Goal: Transaction & Acquisition: Purchase product/service

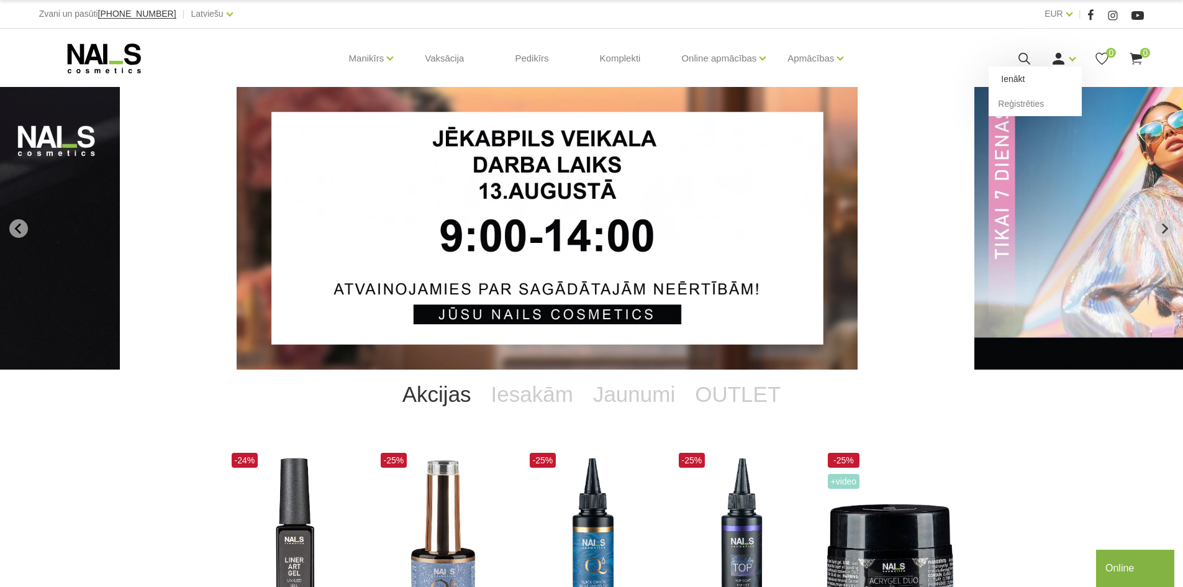
click at [1066, 73] on link "Ienākt" at bounding box center [1035, 78] width 93 height 25
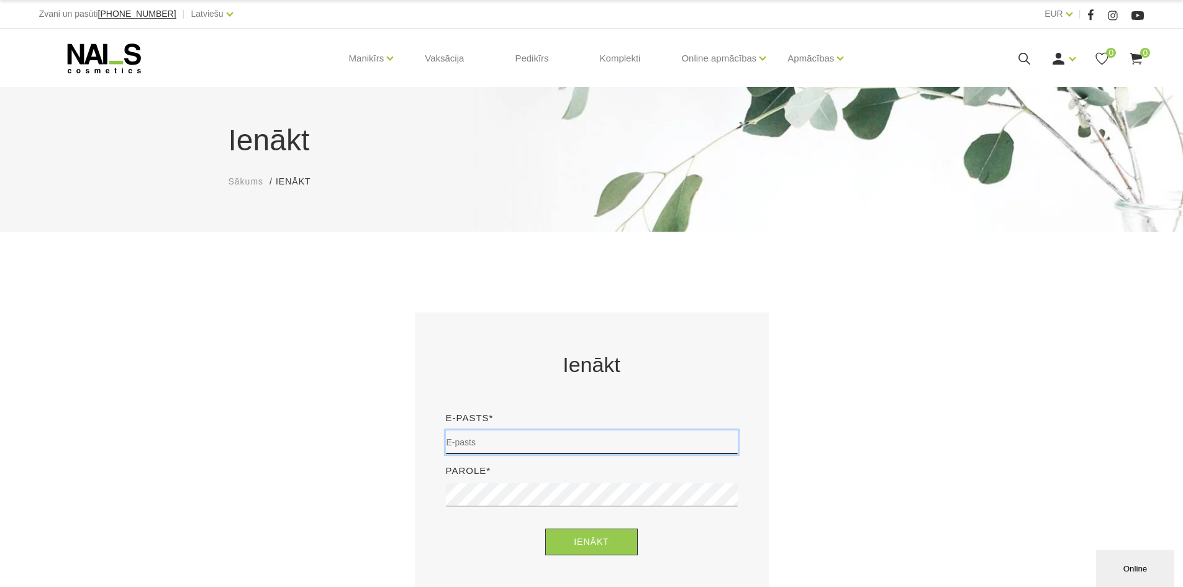
click at [555, 446] on input "email" at bounding box center [592, 442] width 292 height 24
type input "sanija.tamuza@gmail.com"
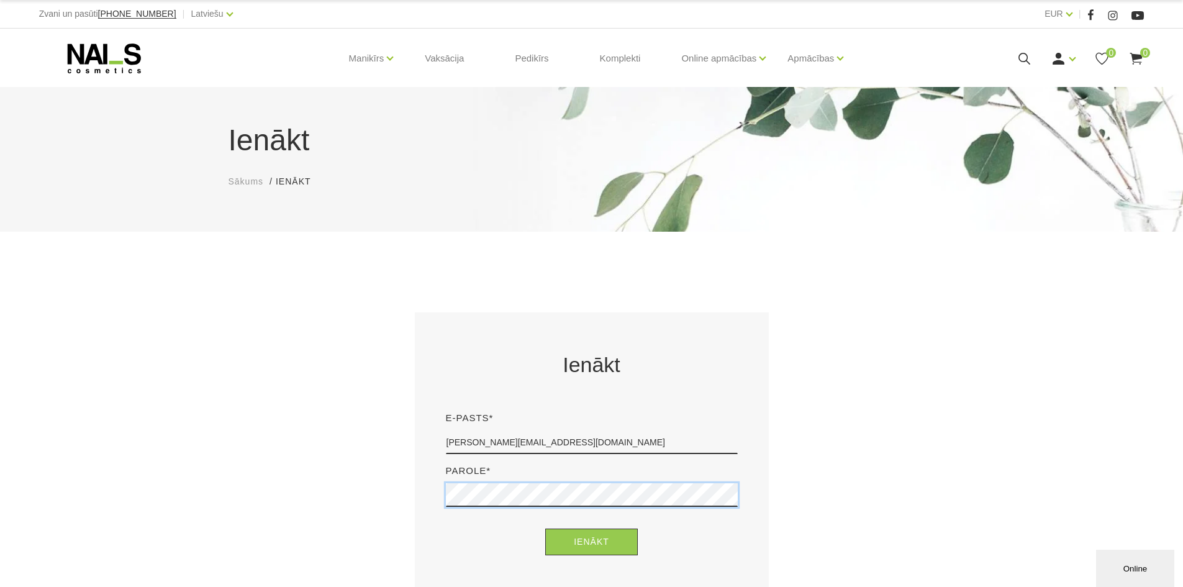
click at [545, 528] on button "Ienākt" at bounding box center [591, 541] width 93 height 27
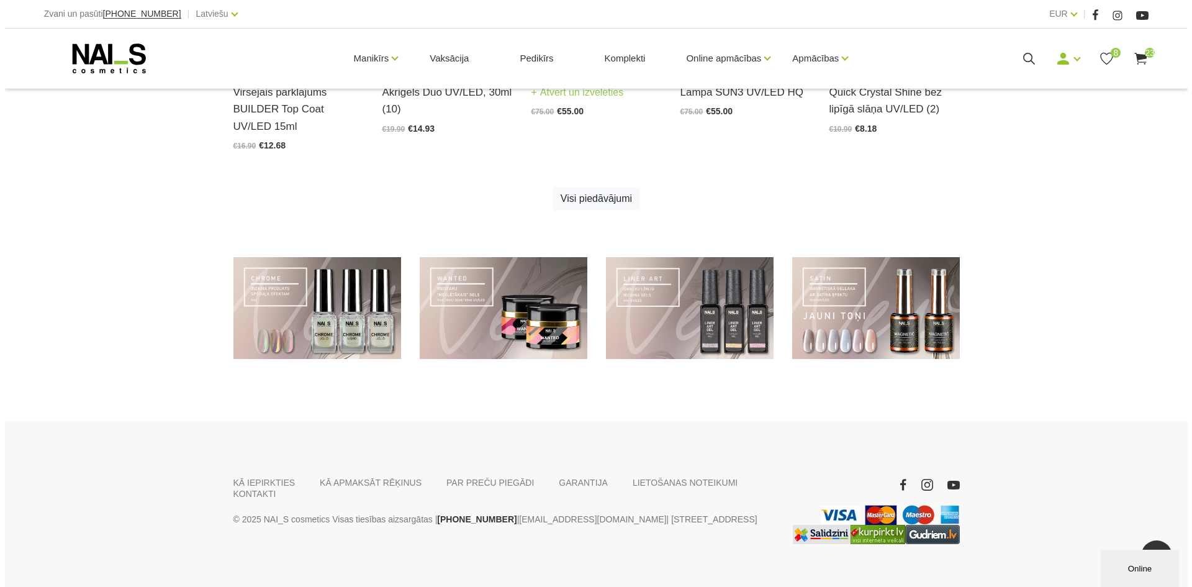
scroll to position [877, 0]
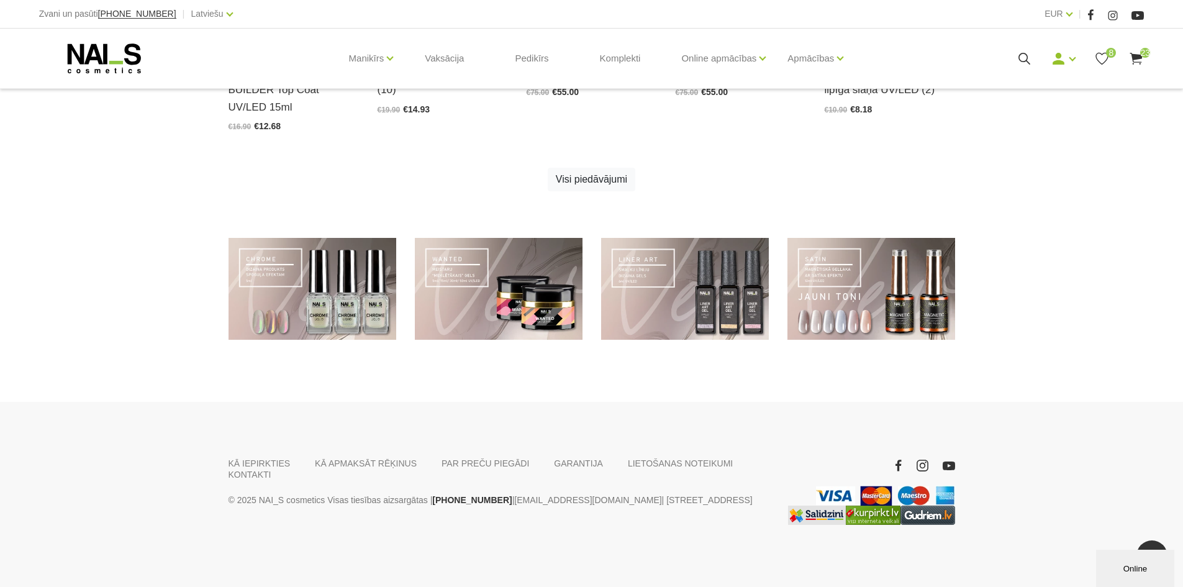
click at [1133, 63] on icon at bounding box center [1136, 59] width 16 height 16
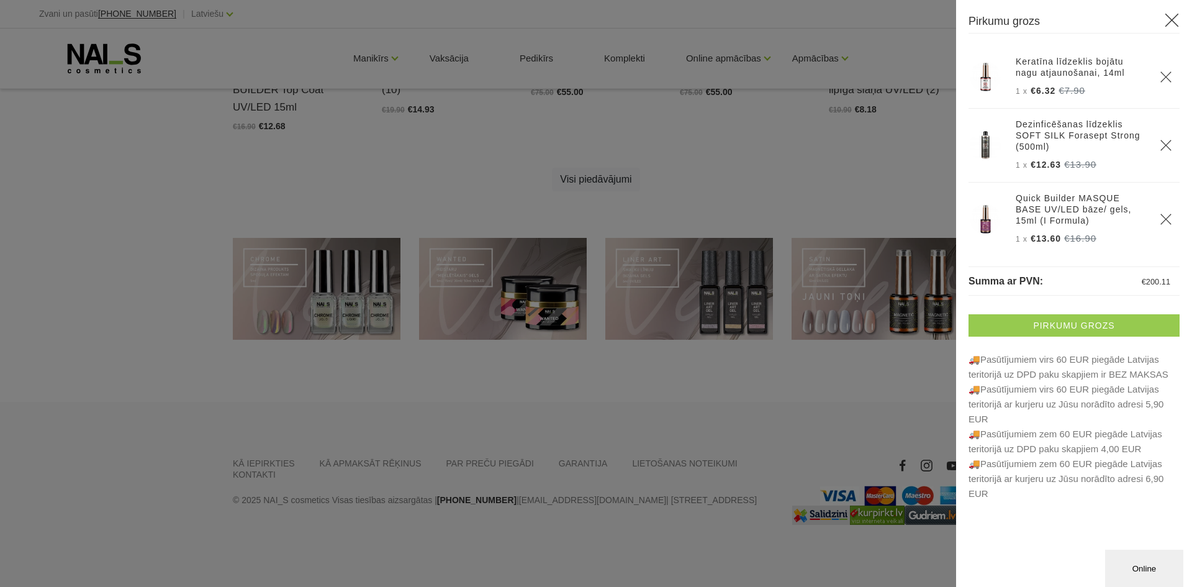
click at [1064, 324] on link "Pirkumu grozs" at bounding box center [1074, 325] width 211 height 22
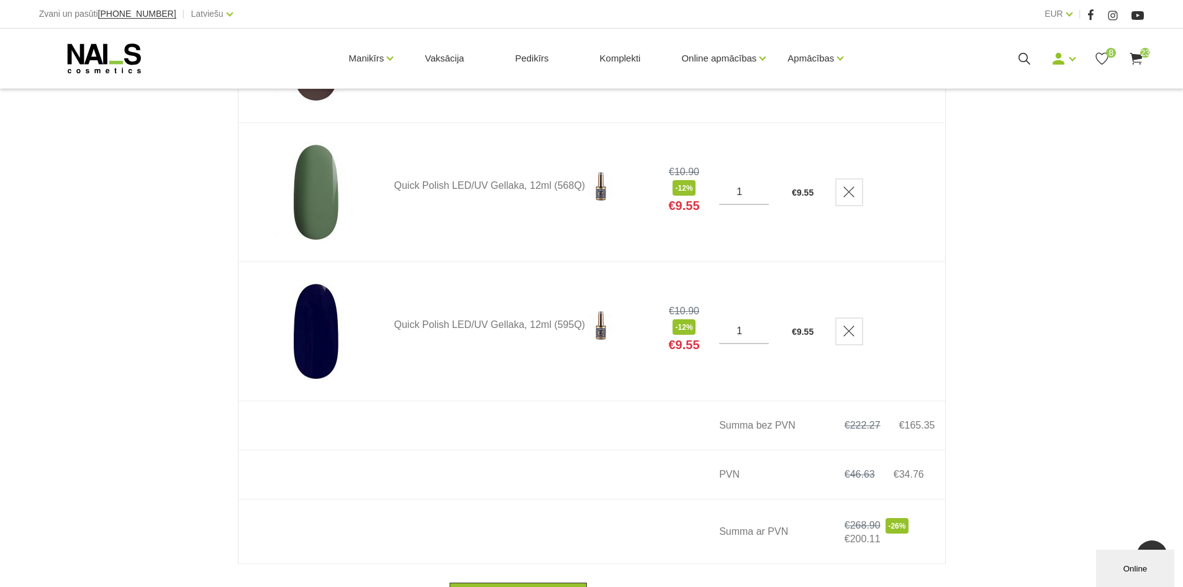
scroll to position [3105, 0]
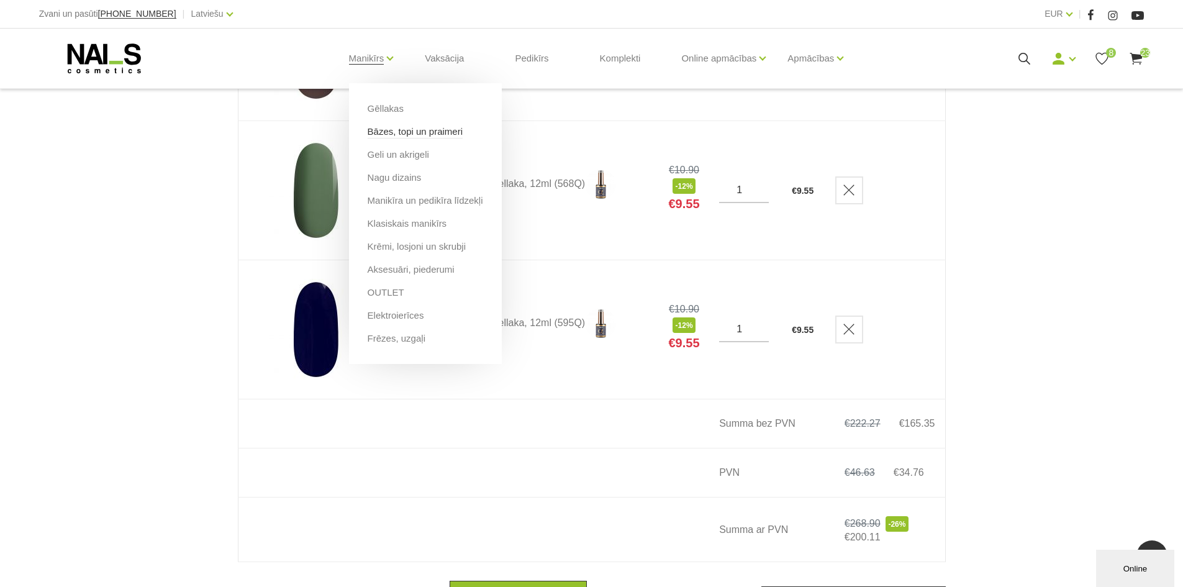
click at [395, 129] on link "Bāzes, topi un praimeri" at bounding box center [415, 132] width 95 height 14
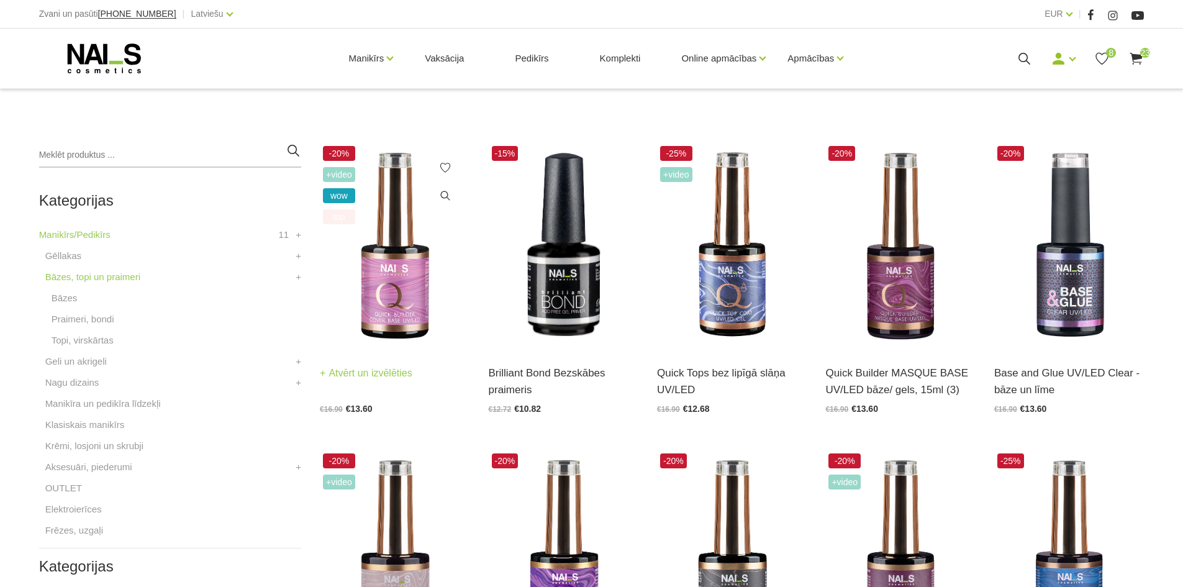
scroll to position [248, 0]
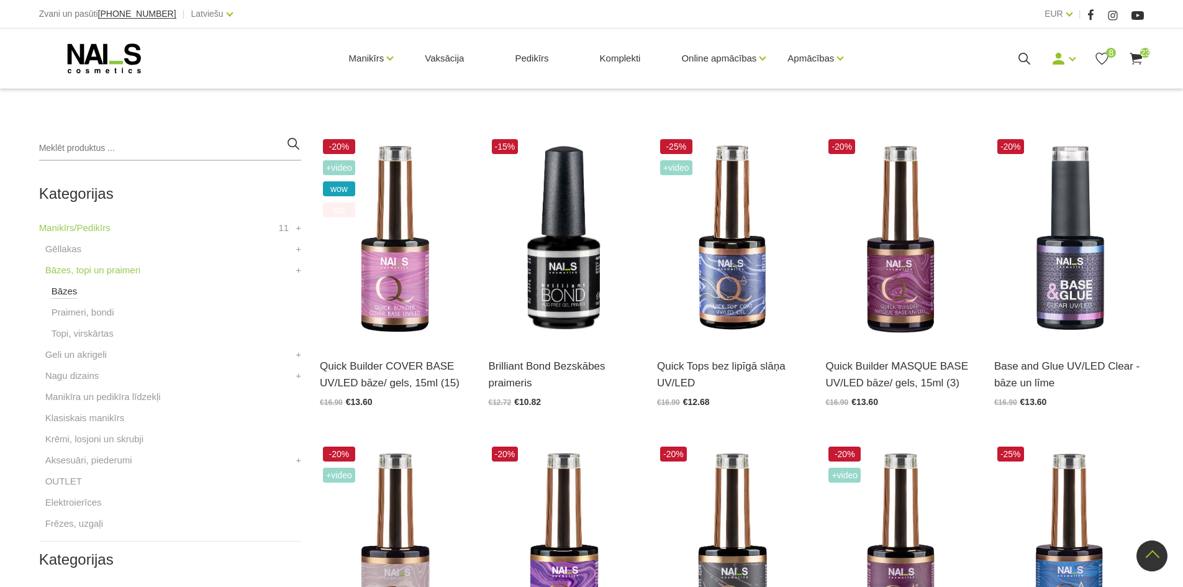
click at [66, 292] on link "Bāzes" at bounding box center [65, 291] width 26 height 15
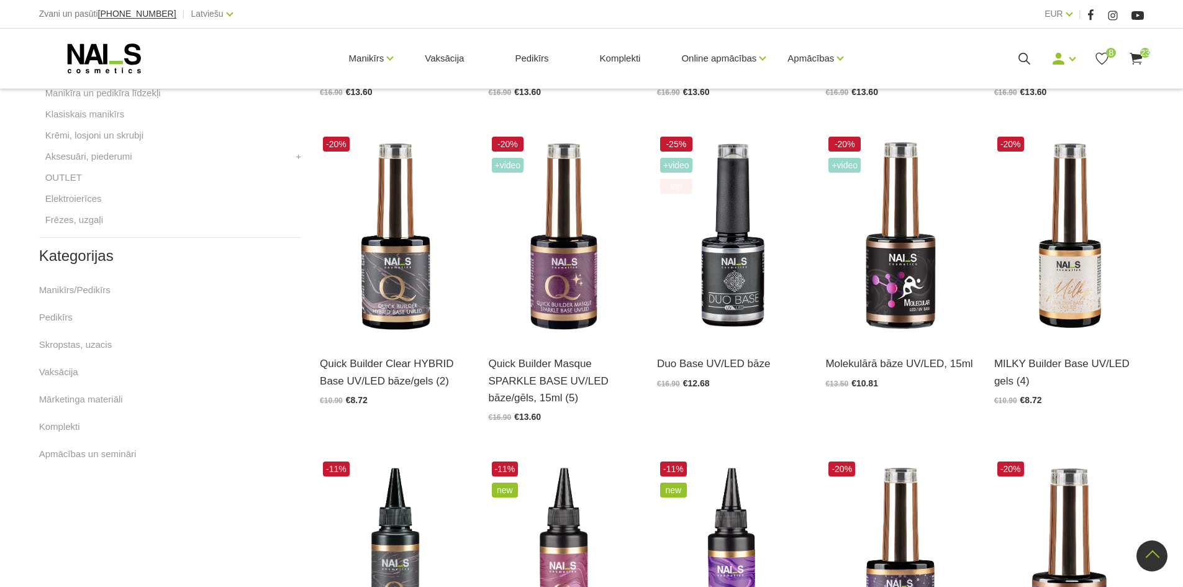
scroll to position [559, 0]
click at [561, 291] on img at bounding box center [564, 236] width 150 height 206
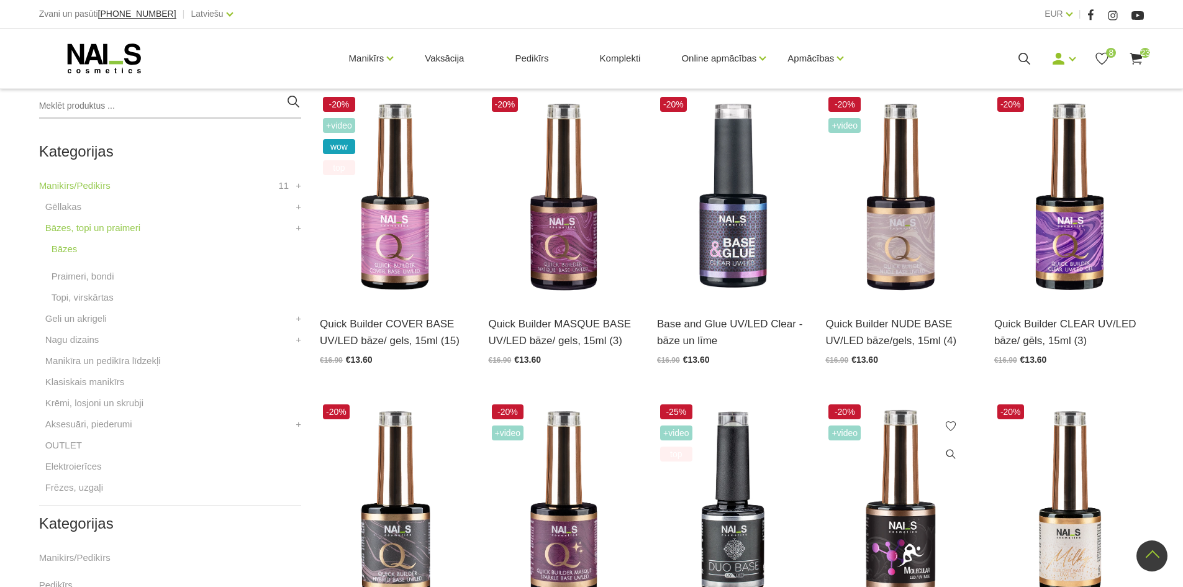
scroll to position [233, 0]
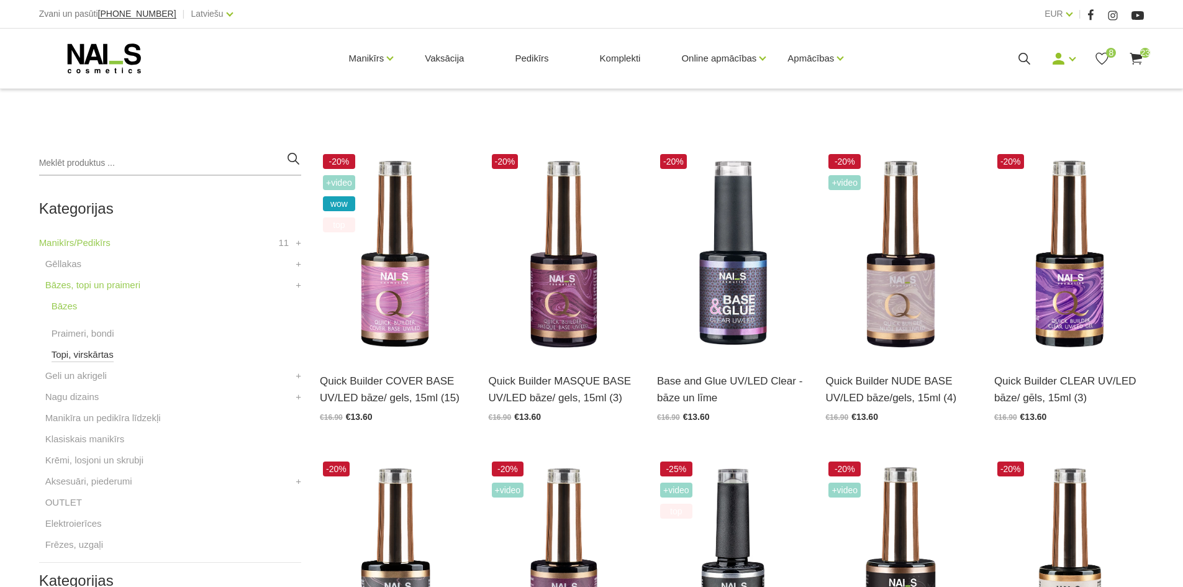
click at [103, 356] on link "Topi, virskārtas" at bounding box center [83, 354] width 62 height 15
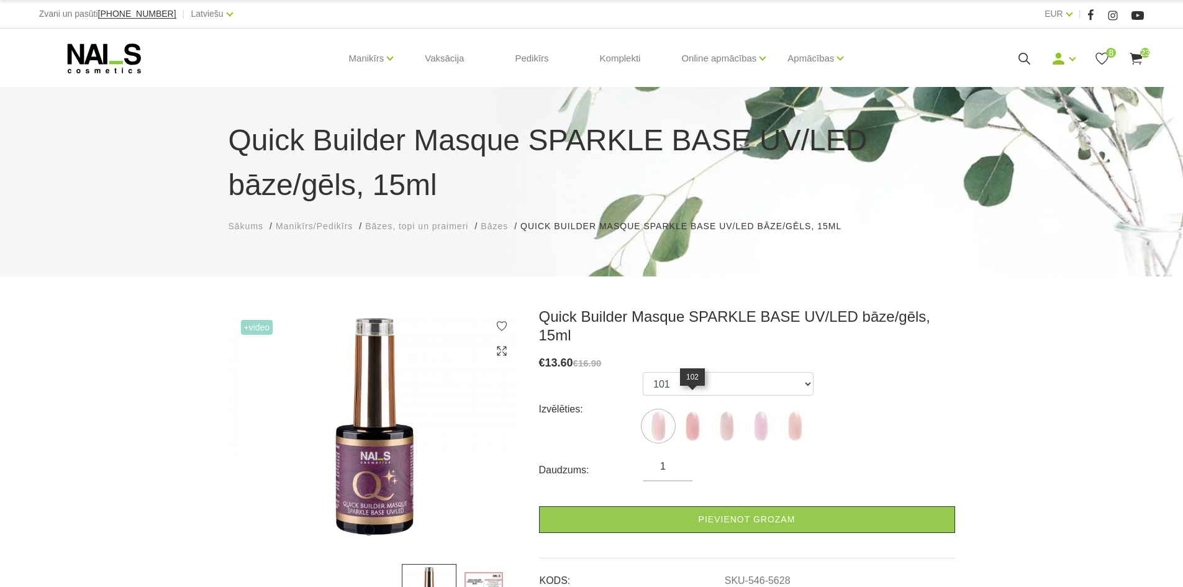
click at [679, 411] on img at bounding box center [692, 425] width 31 height 31
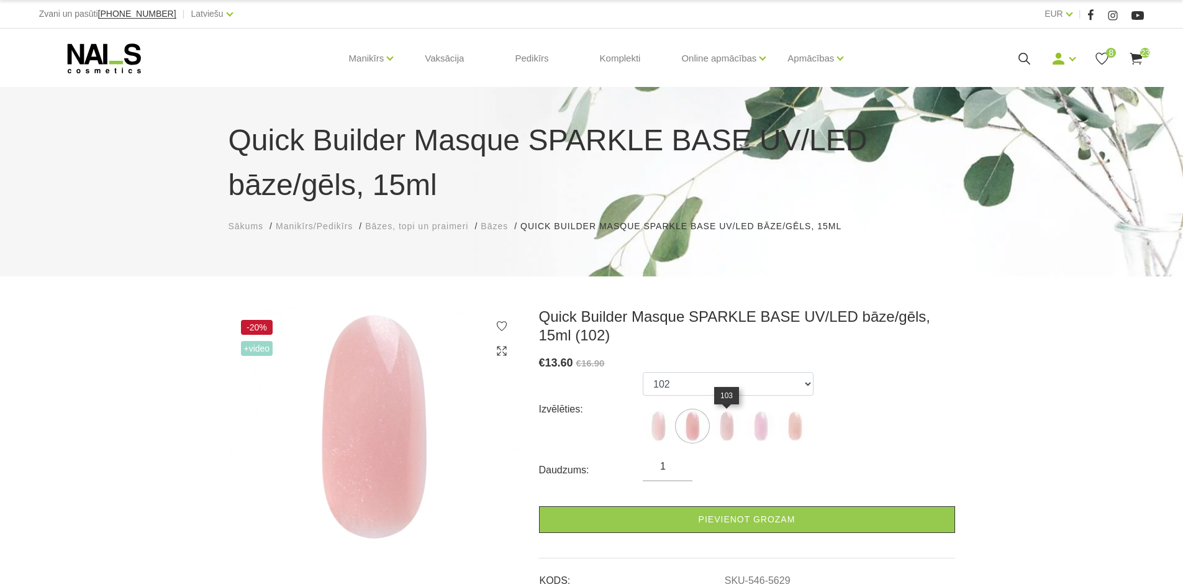
click at [733, 425] on img at bounding box center [726, 425] width 31 height 31
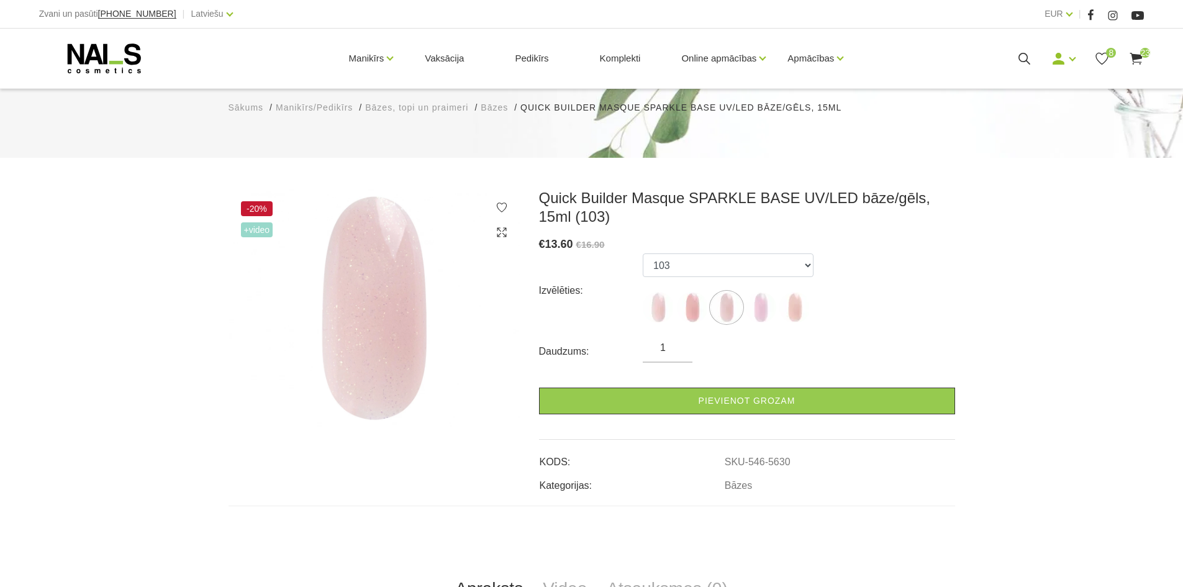
scroll to position [124, 0]
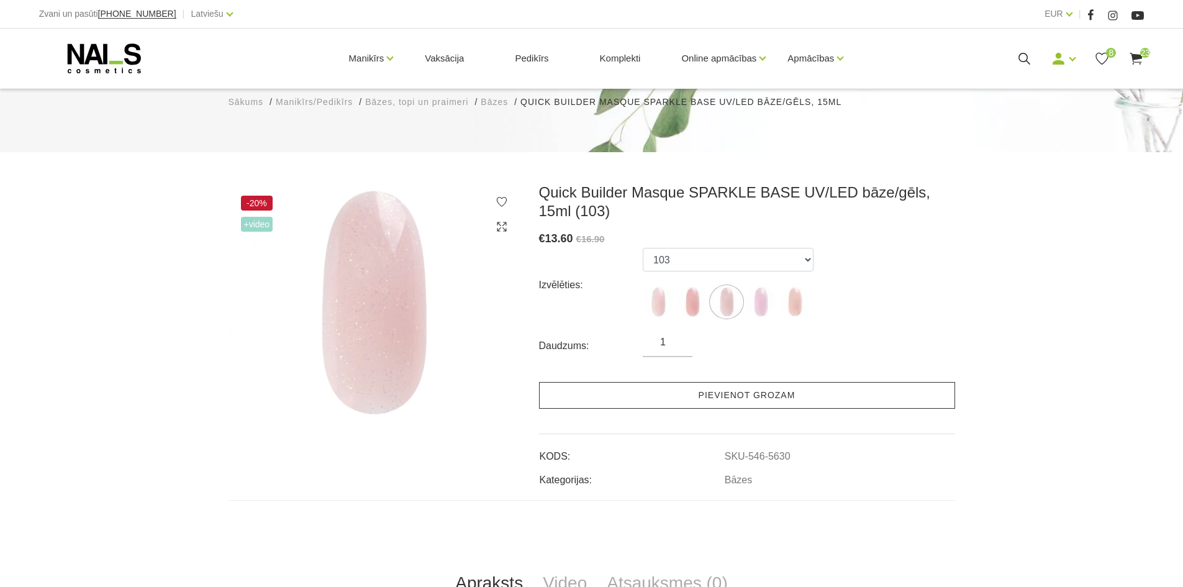
click at [720, 400] on link "Pievienot grozam" at bounding box center [747, 395] width 416 height 27
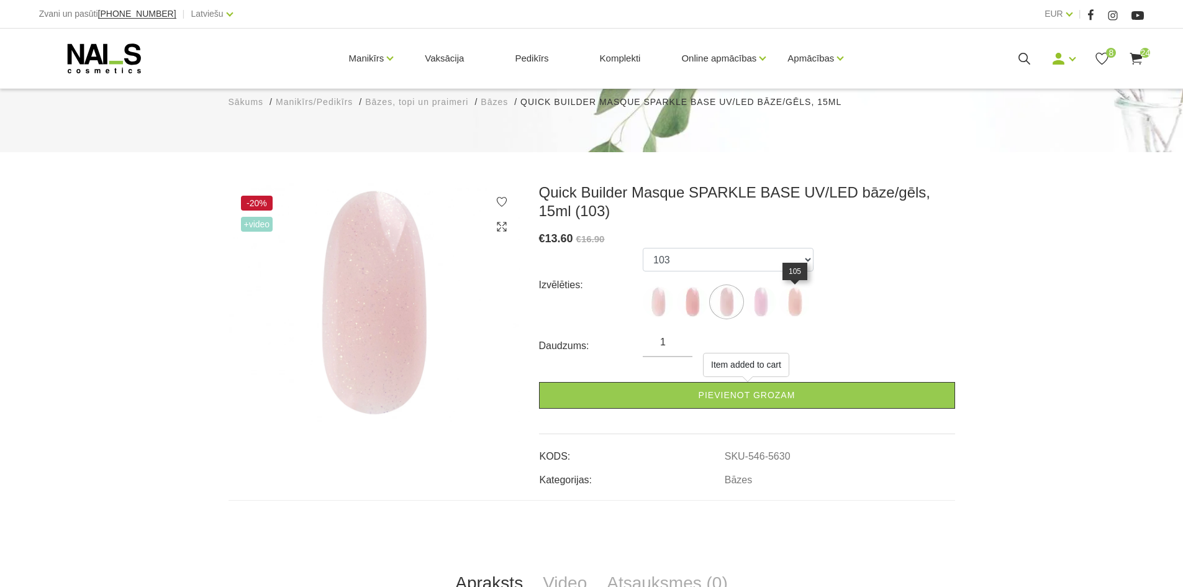
click at [801, 310] on img at bounding box center [794, 301] width 31 height 31
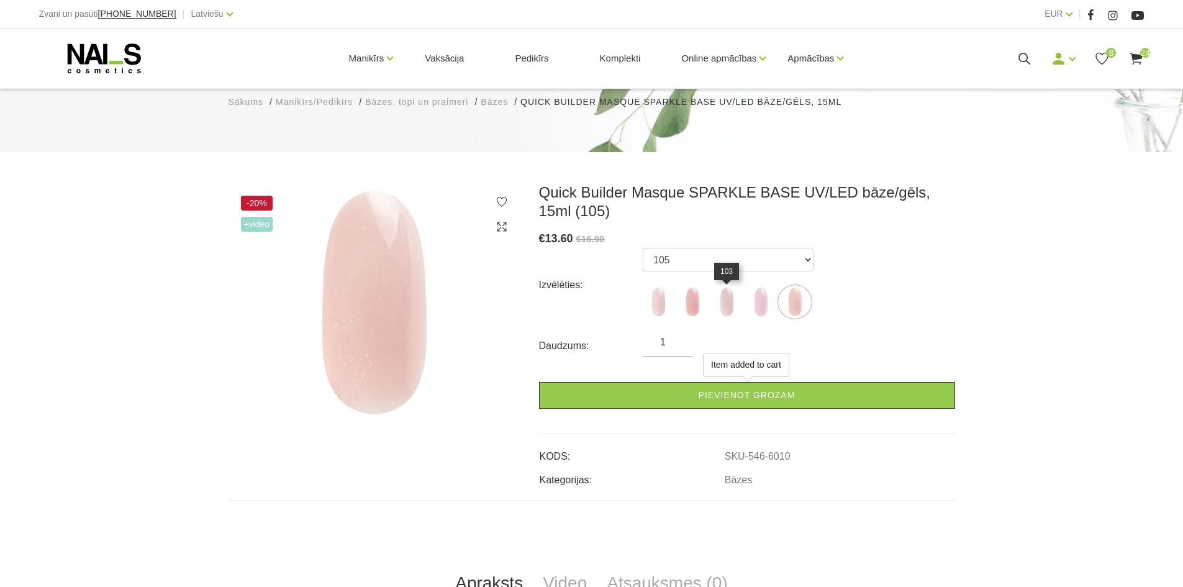
click at [730, 294] on img at bounding box center [726, 301] width 31 height 31
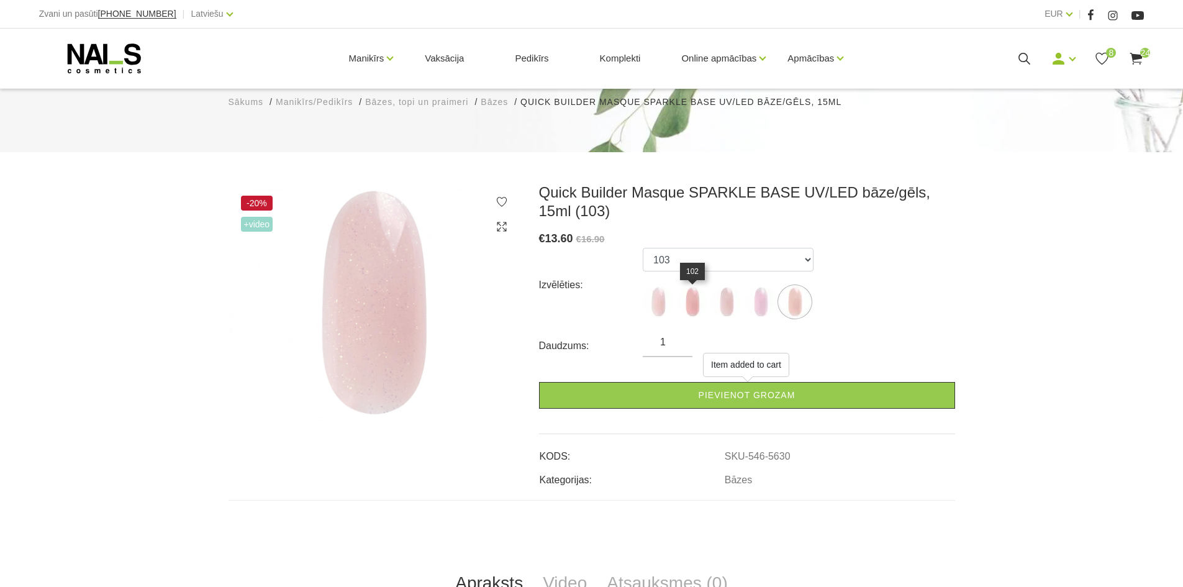
click at [688, 300] on img at bounding box center [692, 301] width 31 height 31
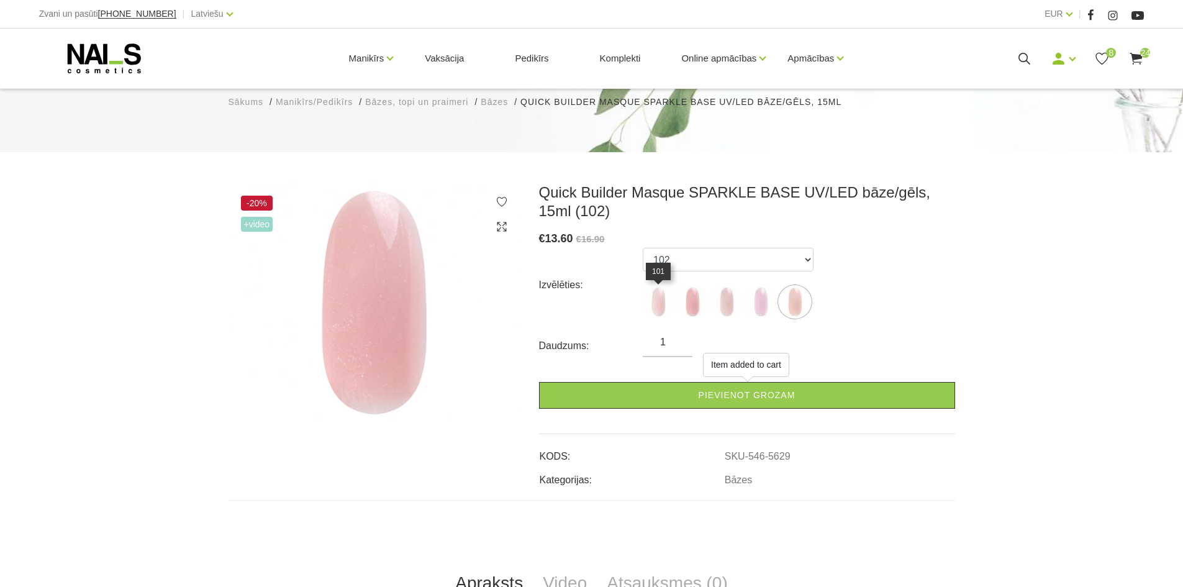
click at [664, 304] on img at bounding box center [658, 301] width 31 height 31
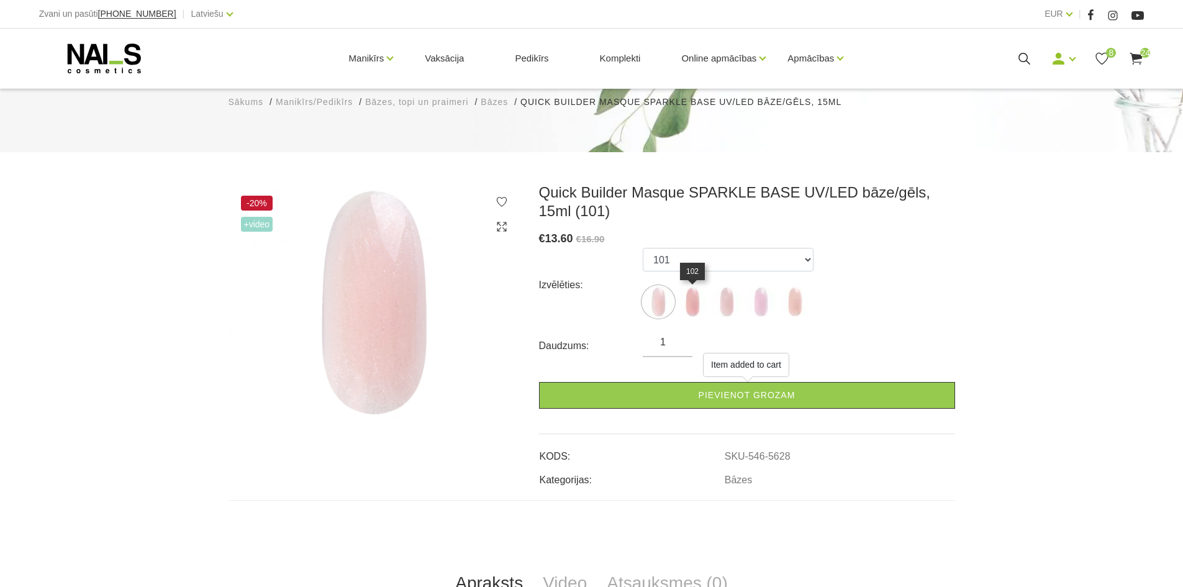
click at [692, 310] on img at bounding box center [692, 301] width 31 height 31
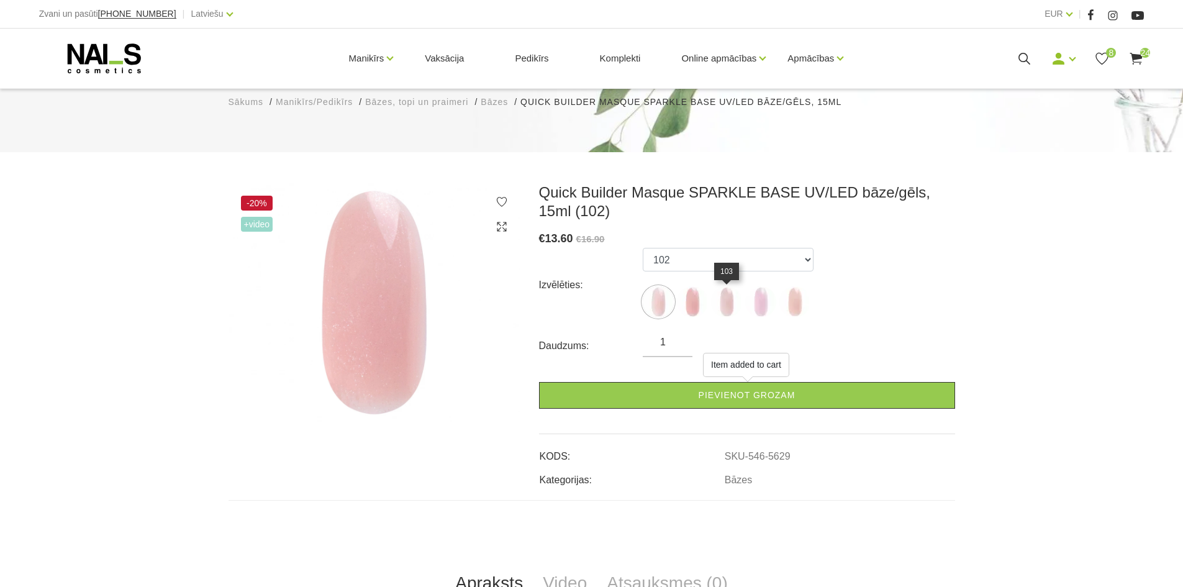
click at [733, 314] on img at bounding box center [726, 301] width 31 height 31
select select "5630"
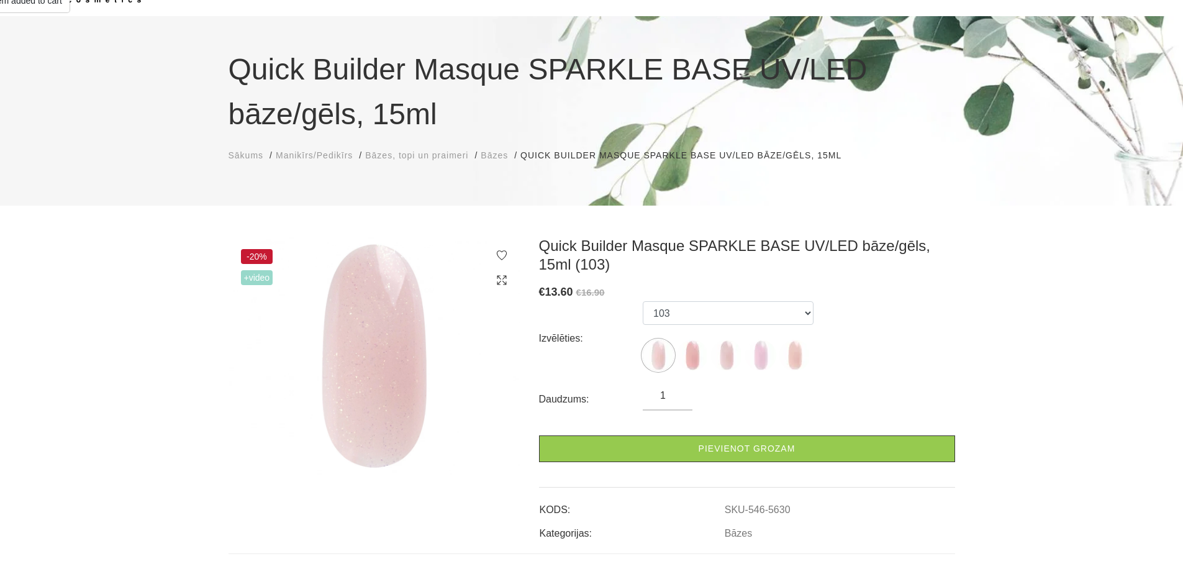
scroll to position [0, 0]
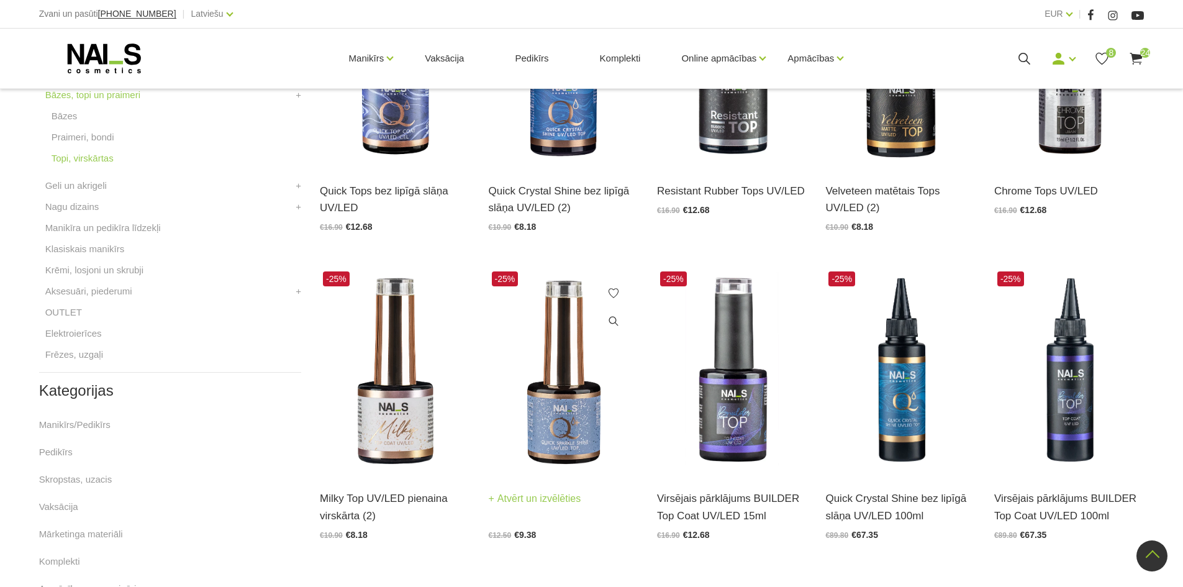
scroll to position [435, 0]
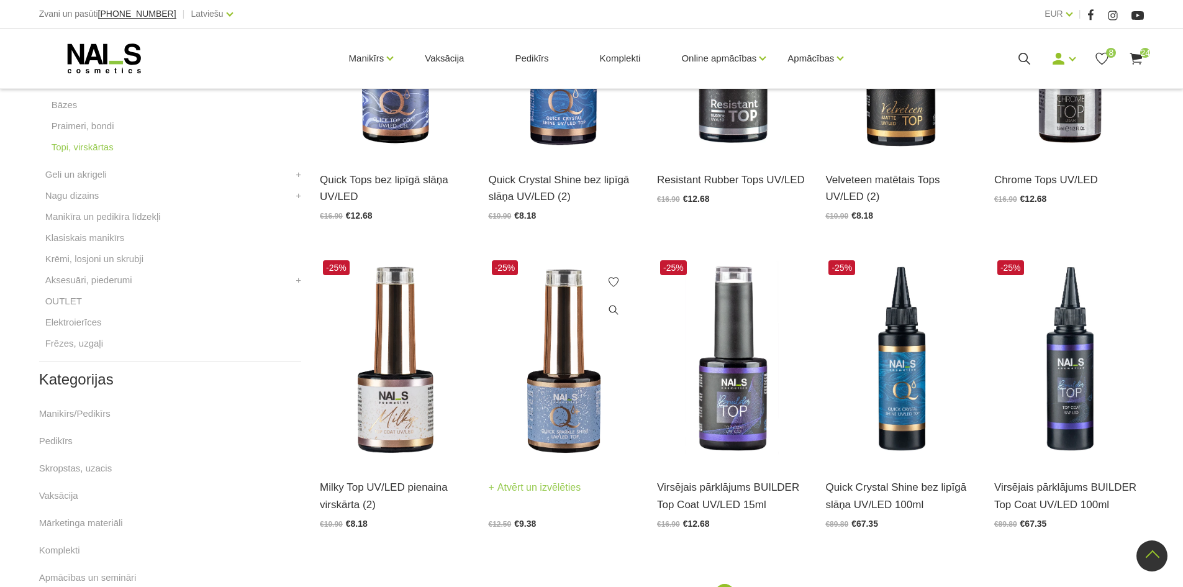
click at [569, 407] on img at bounding box center [564, 360] width 150 height 206
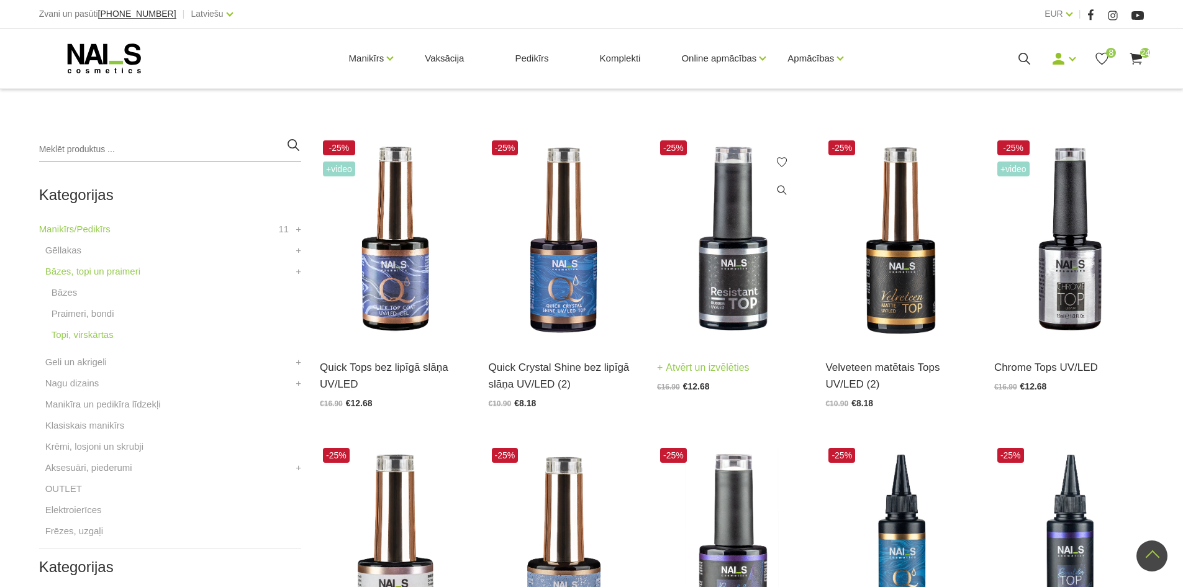
scroll to position [186, 0]
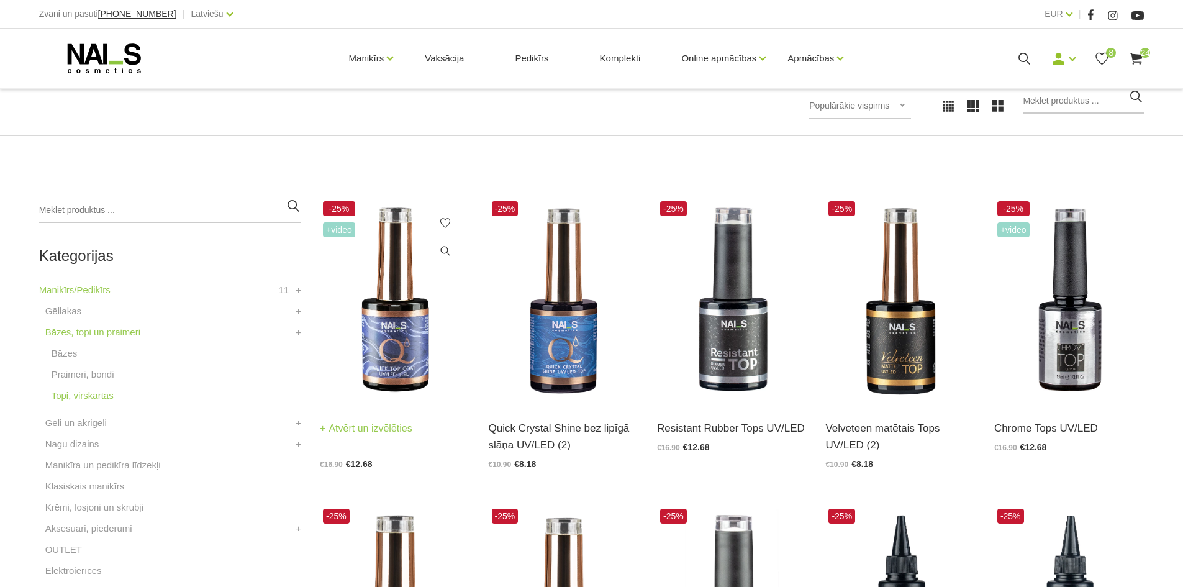
click at [404, 363] on img at bounding box center [395, 301] width 150 height 206
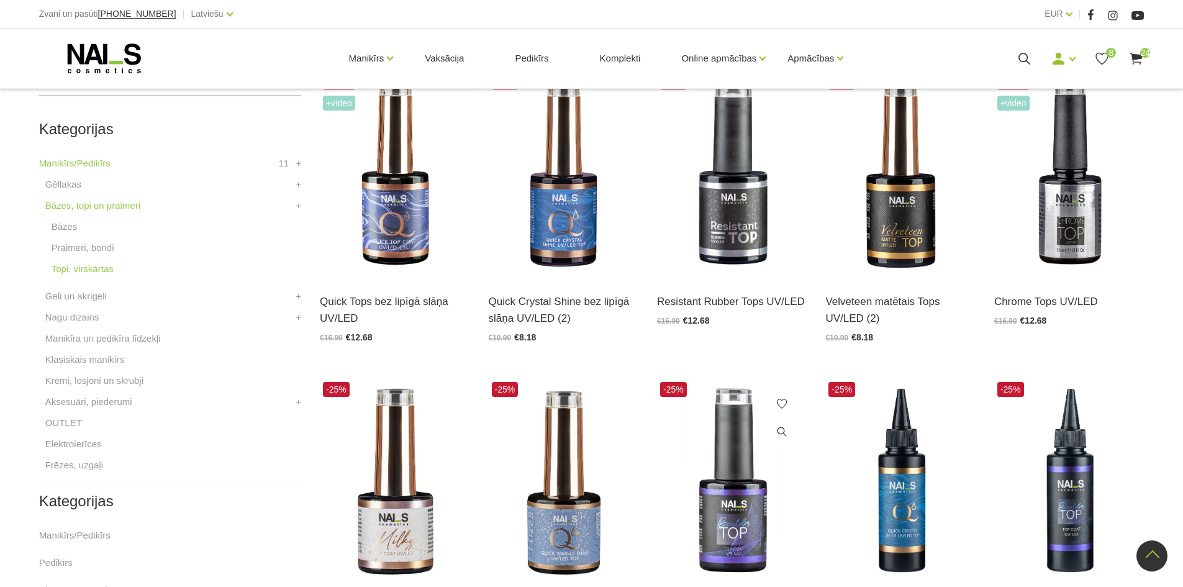
scroll to position [248, 0]
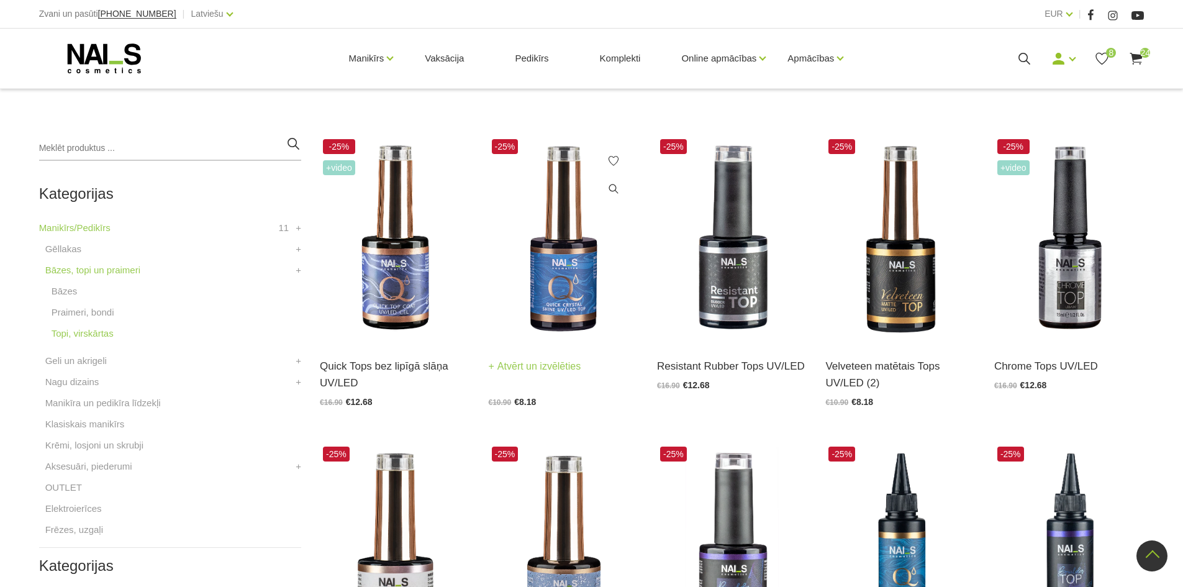
click at [561, 293] on img at bounding box center [564, 239] width 150 height 206
click at [84, 314] on link "Praimeri, bondi" at bounding box center [83, 312] width 63 height 15
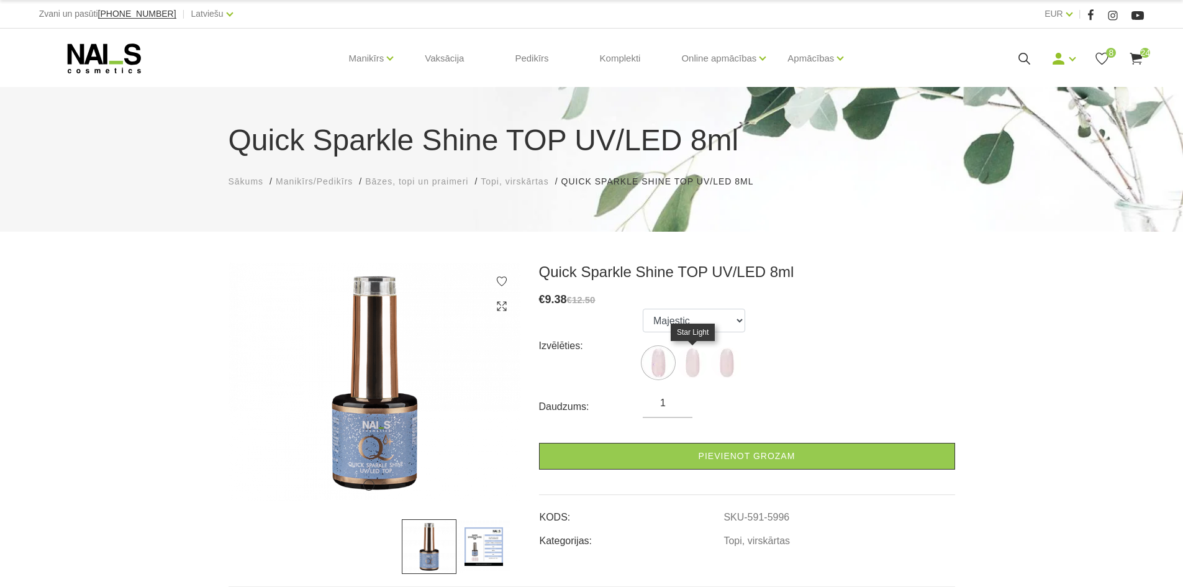
click at [686, 358] on img at bounding box center [692, 362] width 31 height 31
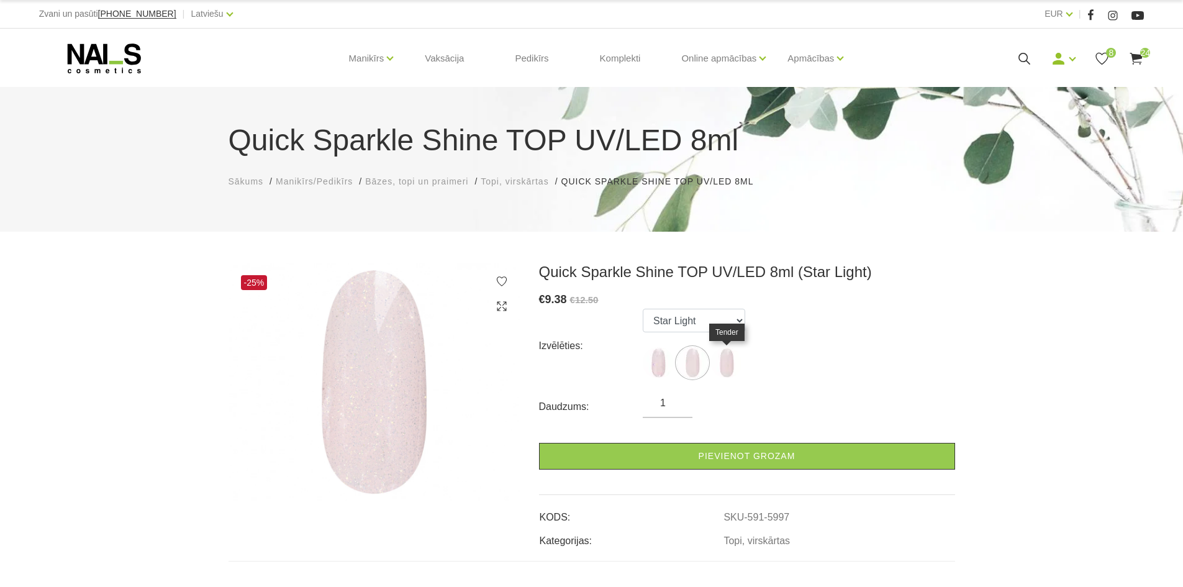
click at [718, 366] on img at bounding box center [726, 362] width 31 height 31
select select "5998"
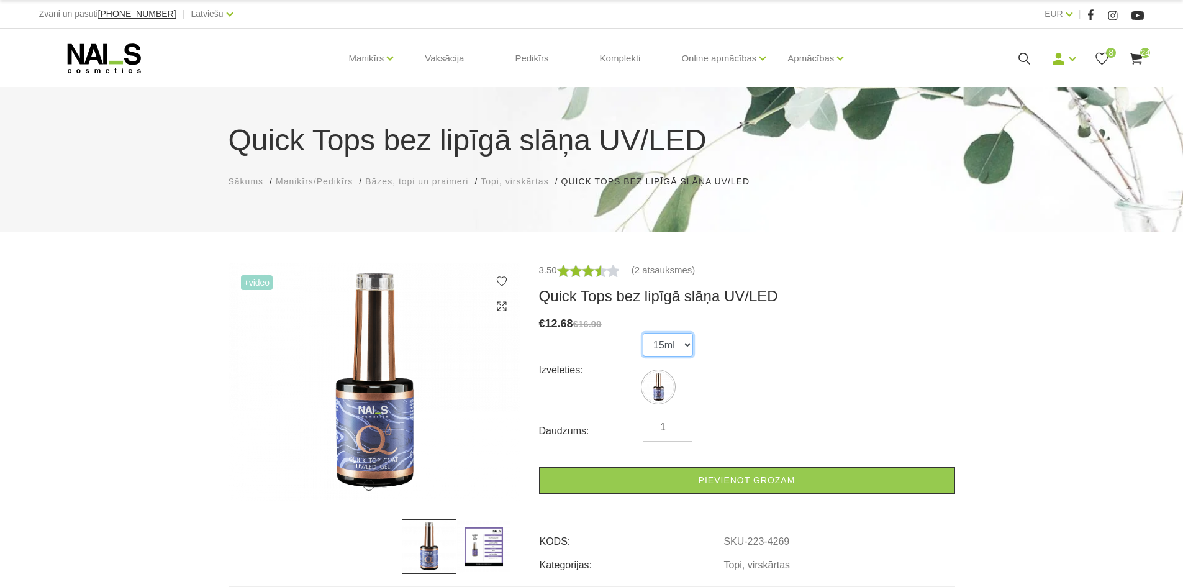
click at [687, 342] on select "15ml" at bounding box center [668, 345] width 50 height 24
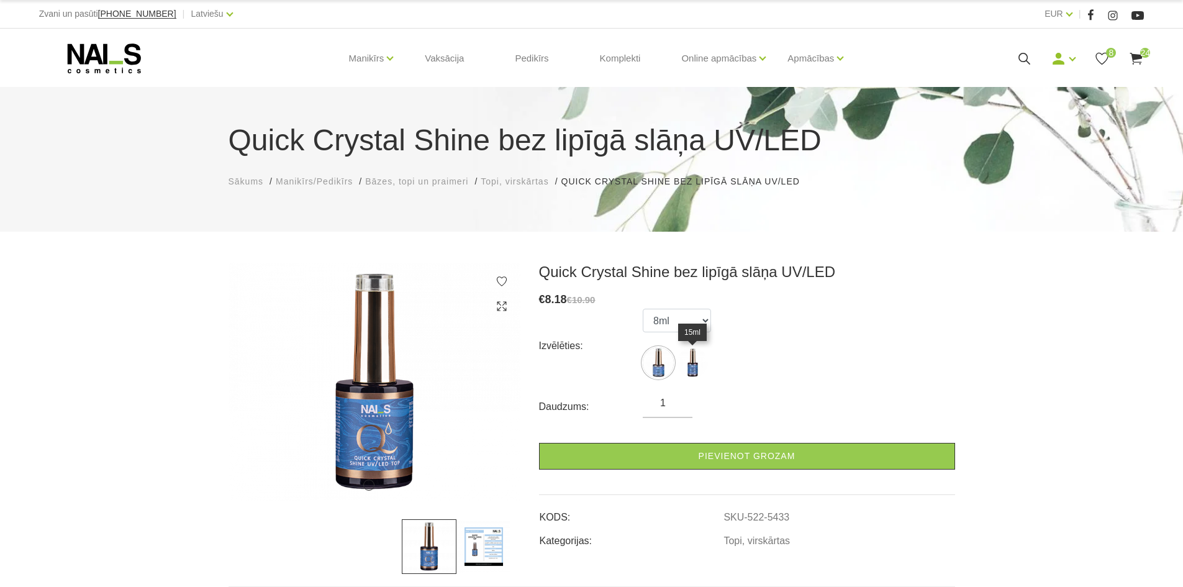
click at [692, 367] on img at bounding box center [692, 362] width 31 height 31
select select "5434"
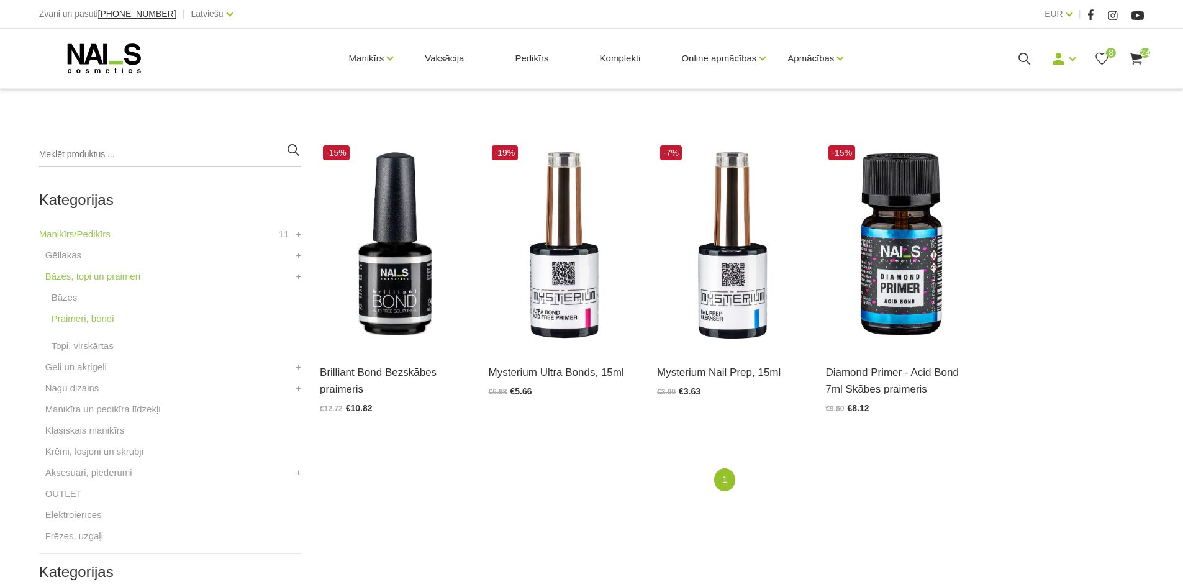
scroll to position [248, 0]
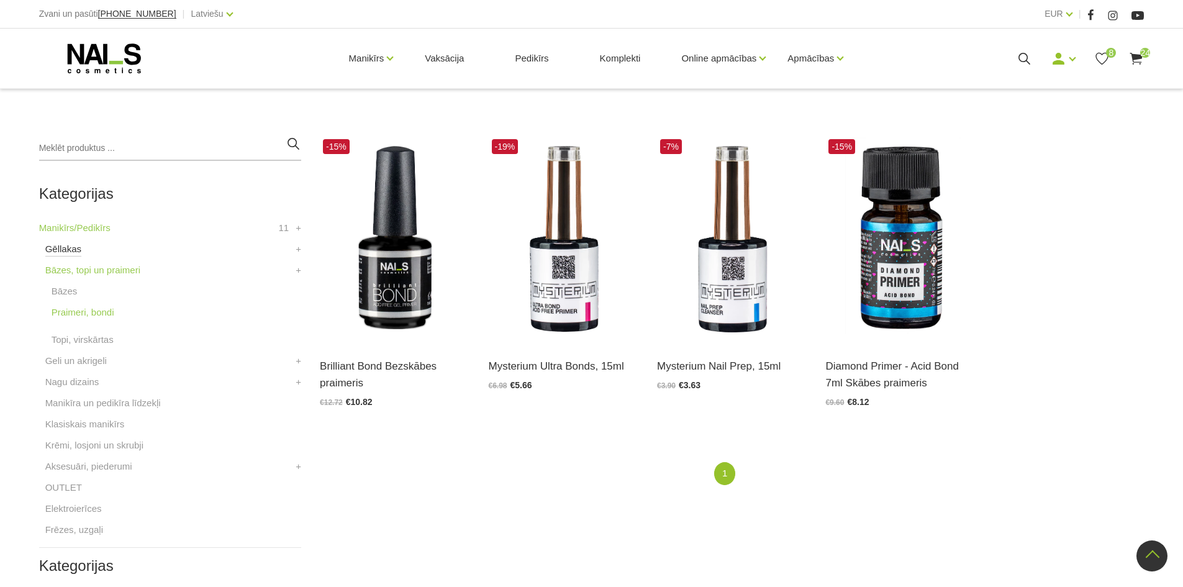
click at [60, 256] on link "Gēllakas" at bounding box center [63, 249] width 36 height 15
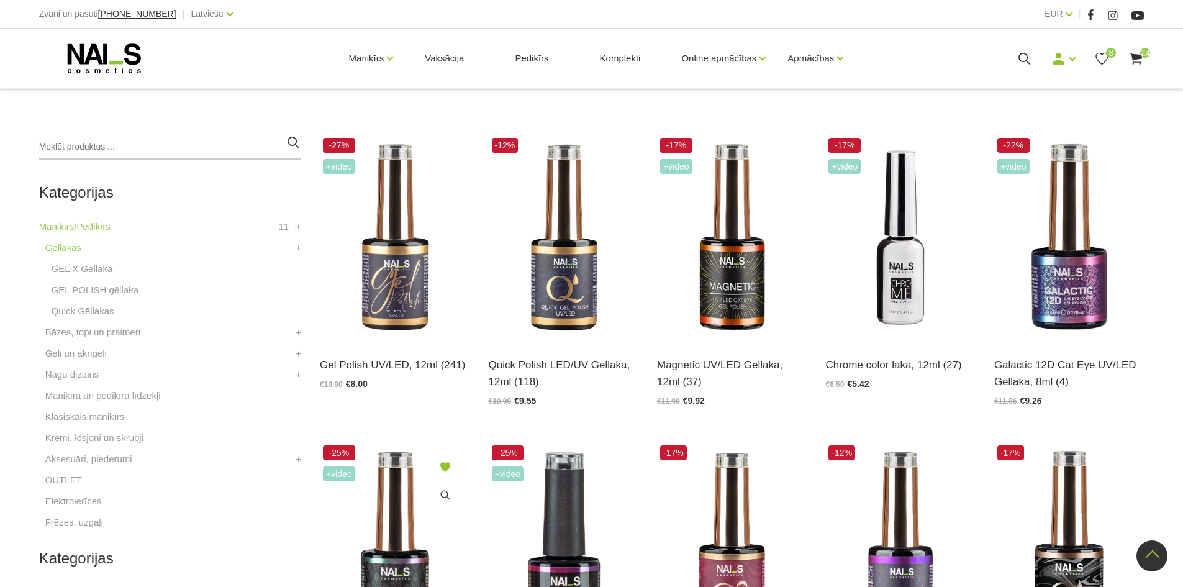
scroll to position [248, 0]
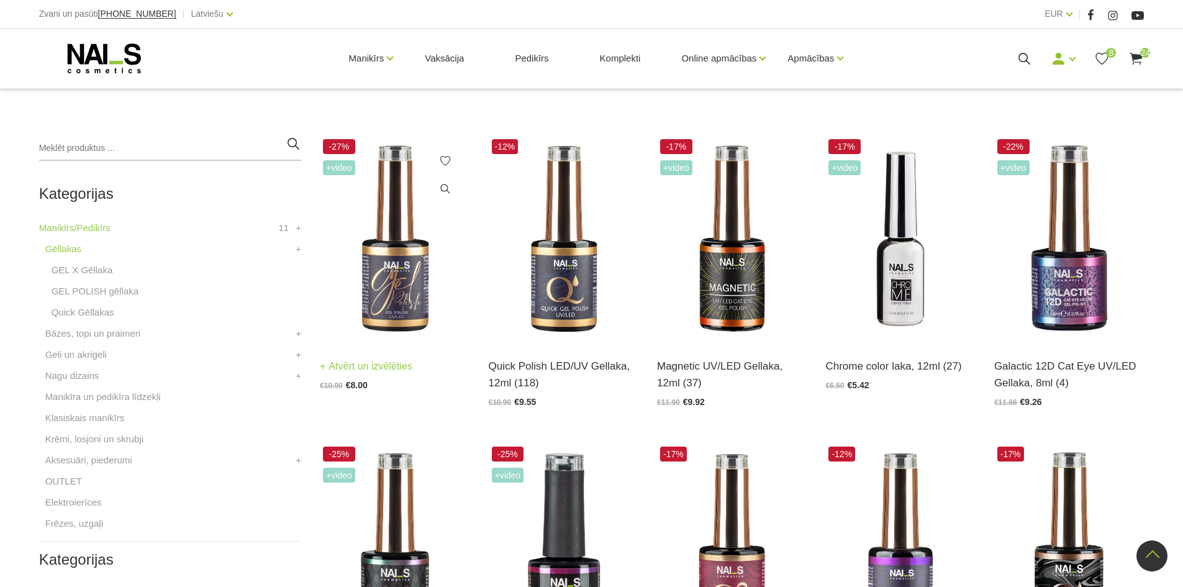
click at [395, 263] on img at bounding box center [395, 239] width 150 height 206
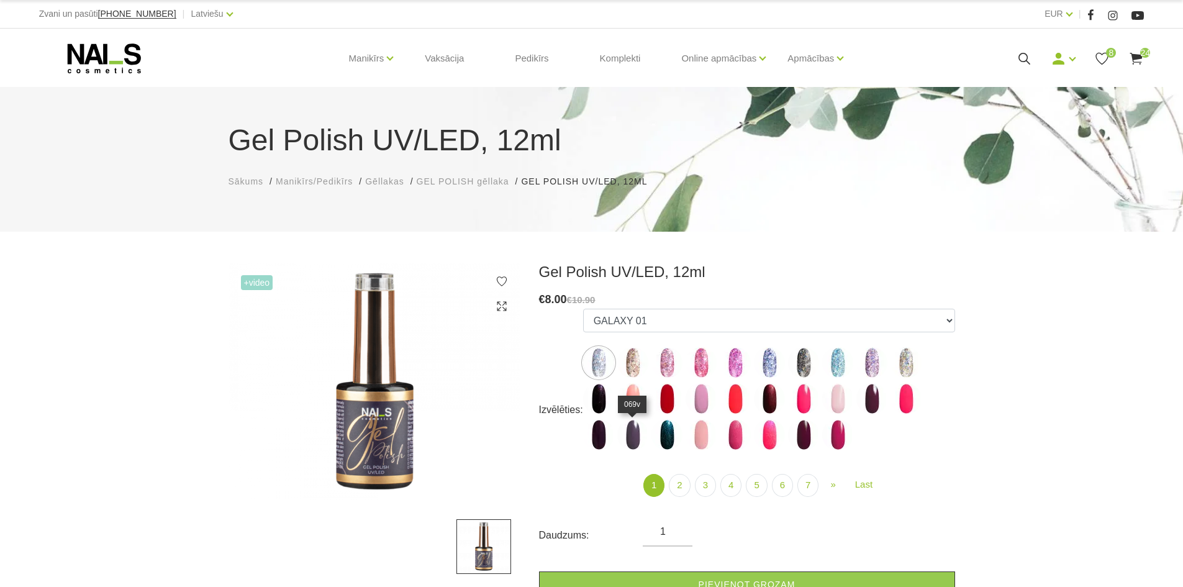
click at [632, 439] on img at bounding box center [632, 434] width 31 height 31
select select "3995"
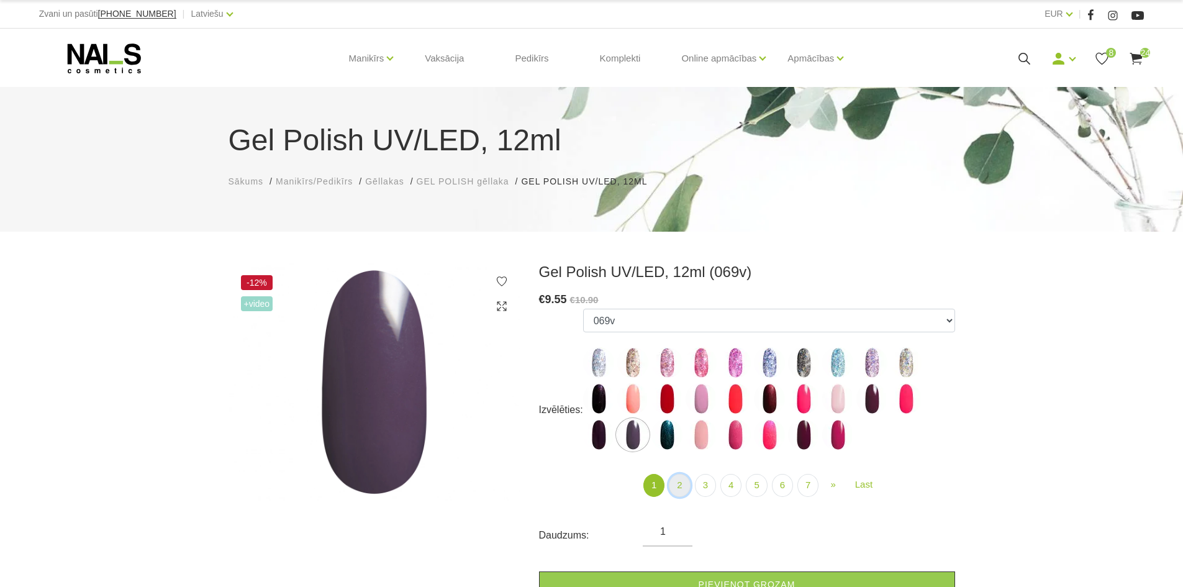
click at [682, 478] on link "2" at bounding box center [679, 485] width 21 height 23
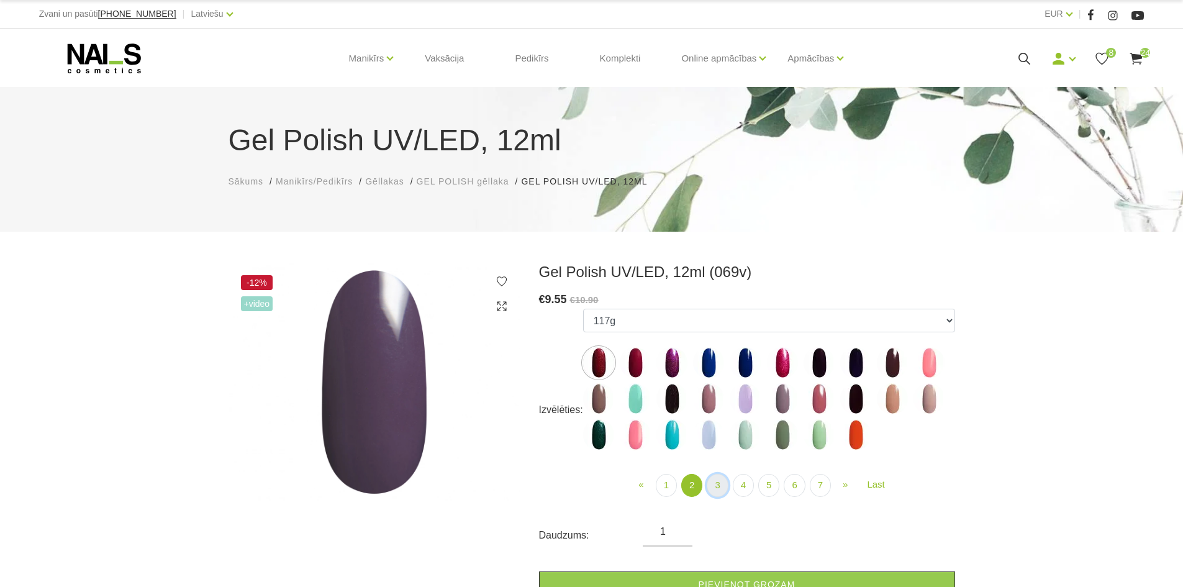
click at [717, 486] on link "3" at bounding box center [717, 485] width 21 height 23
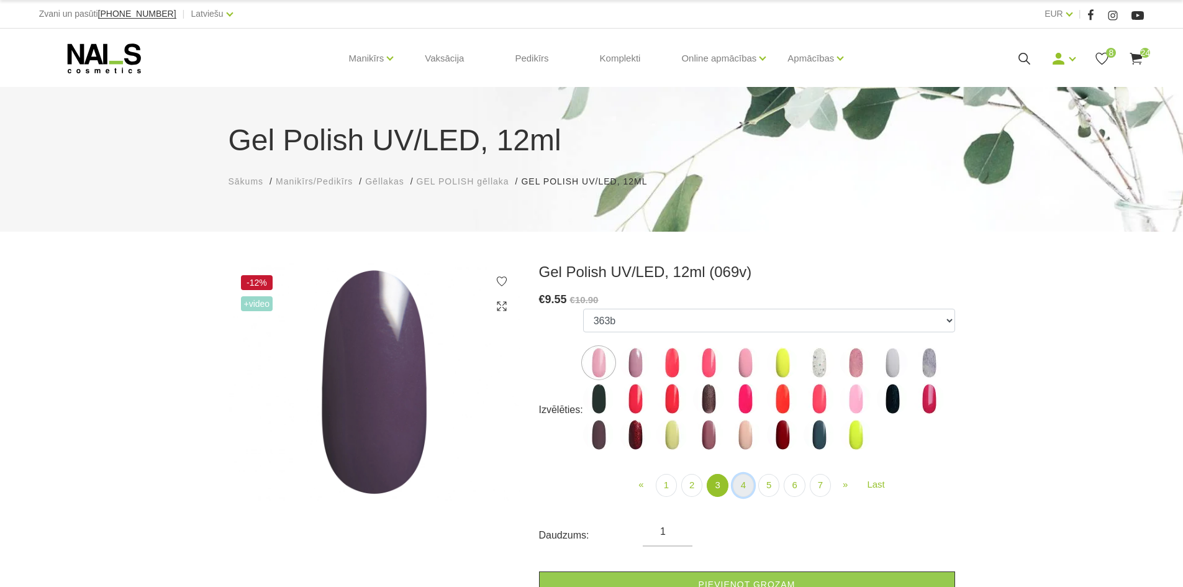
click at [748, 486] on link "4" at bounding box center [743, 485] width 21 height 23
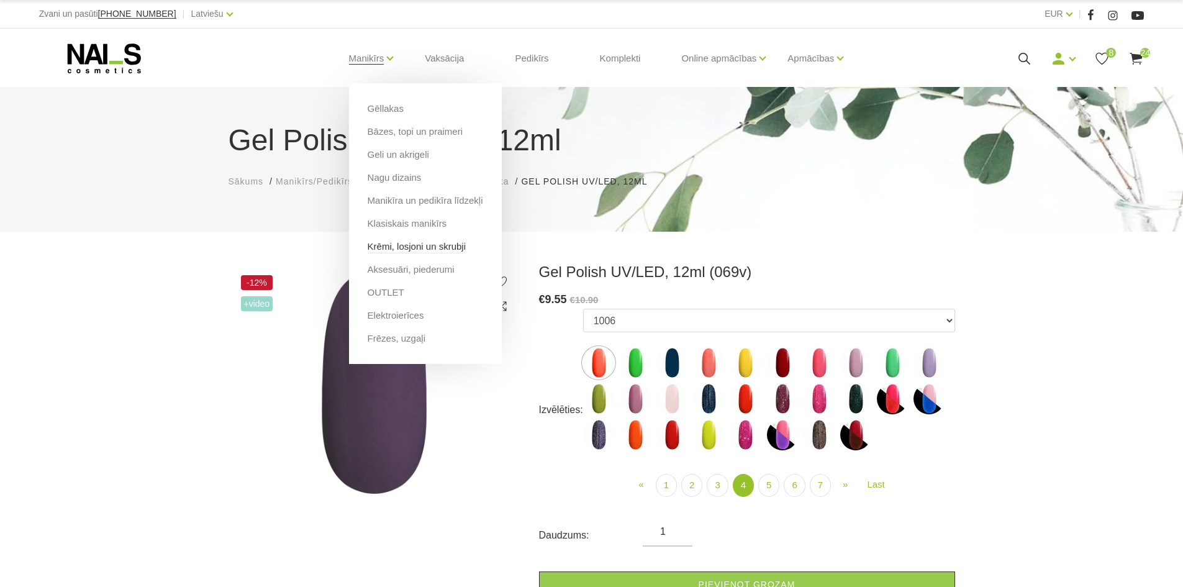
click at [418, 252] on link "Krēmi, losjoni un skrubji" at bounding box center [417, 247] width 98 height 14
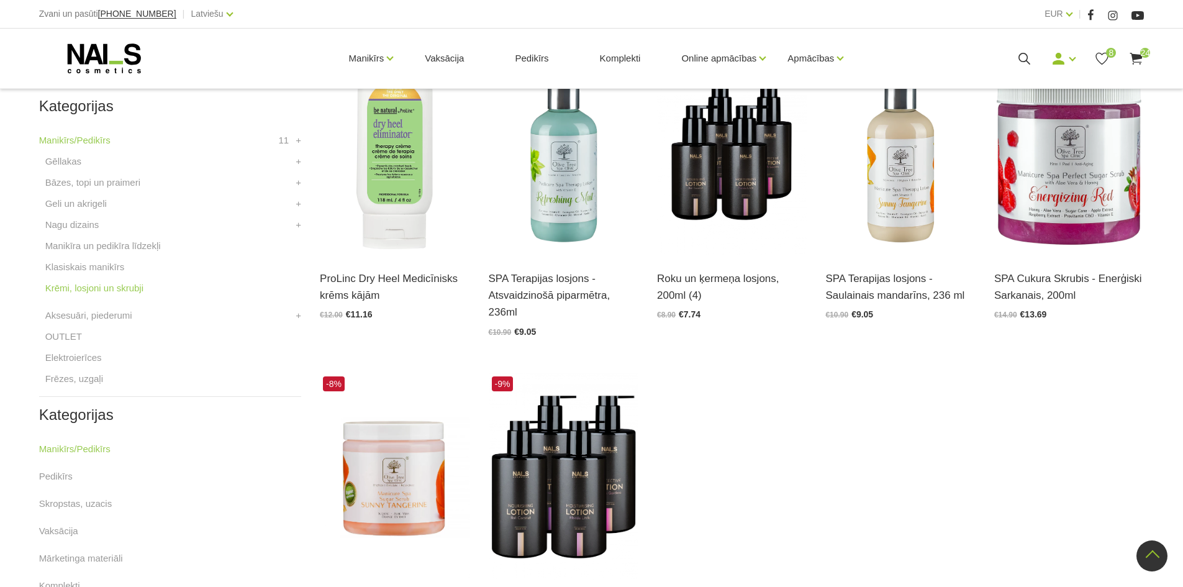
scroll to position [310, 0]
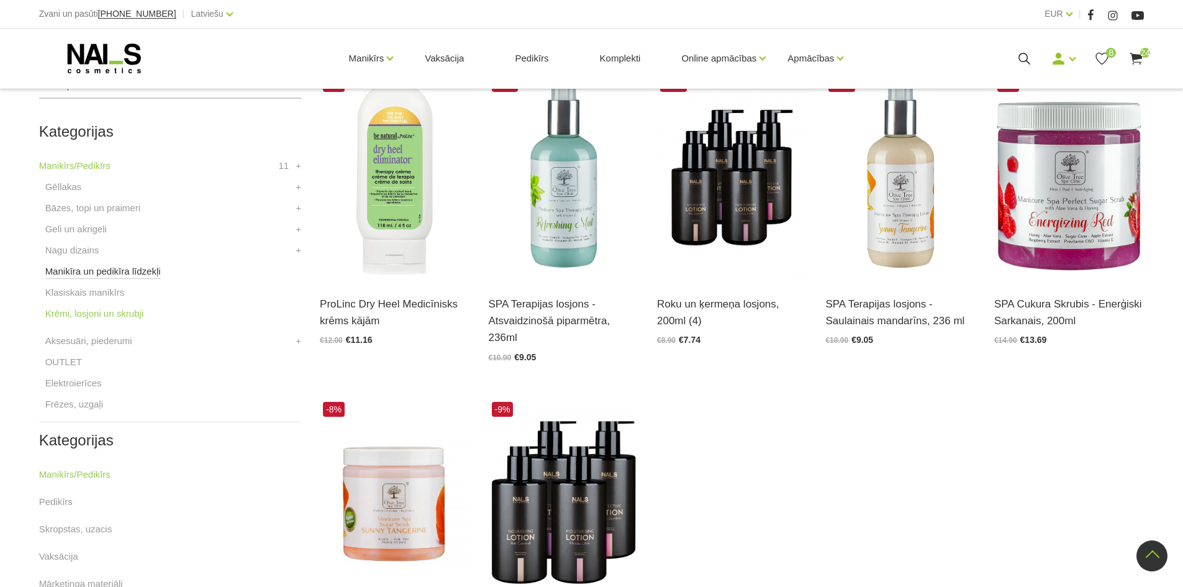
click at [130, 273] on link "Manikīra un pedikīra līdzekļi" at bounding box center [103, 271] width 116 height 15
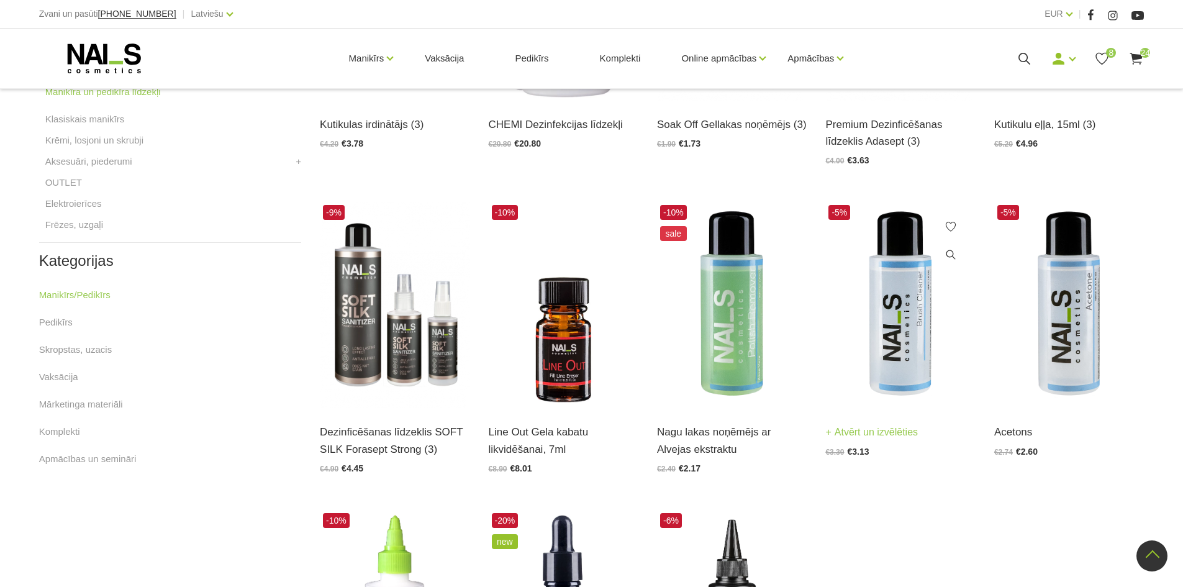
scroll to position [497, 0]
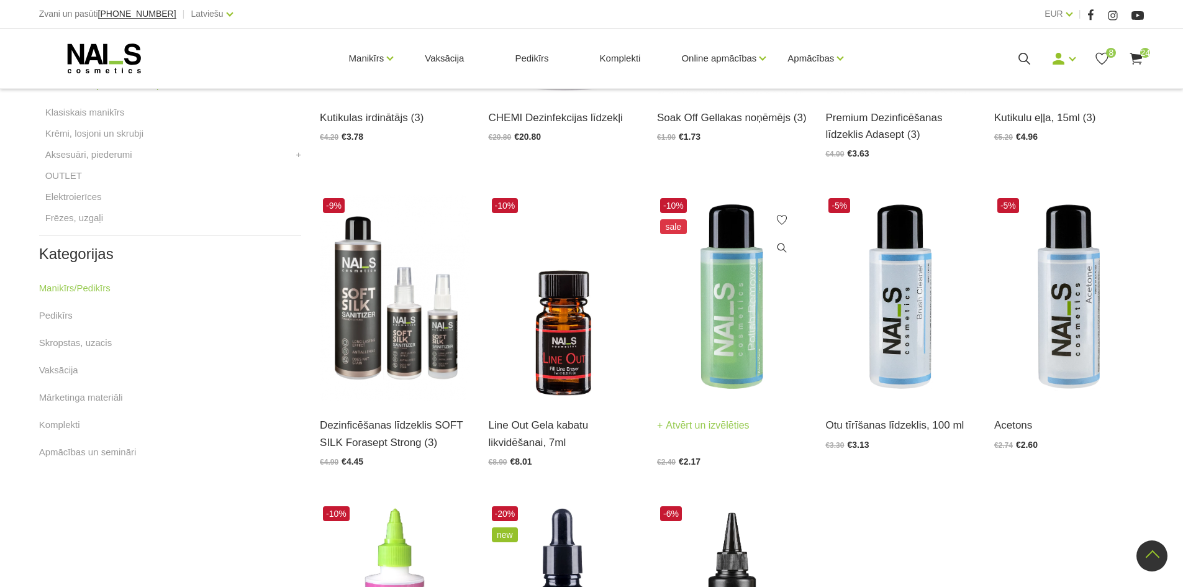
click at [743, 329] on img at bounding box center [732, 298] width 150 height 206
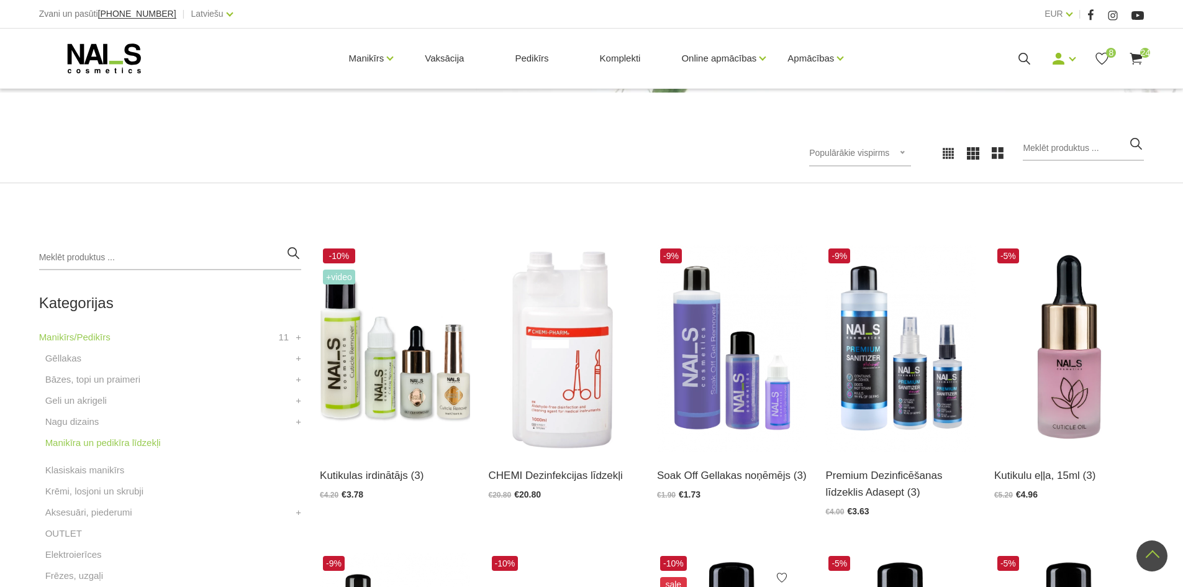
scroll to position [124, 0]
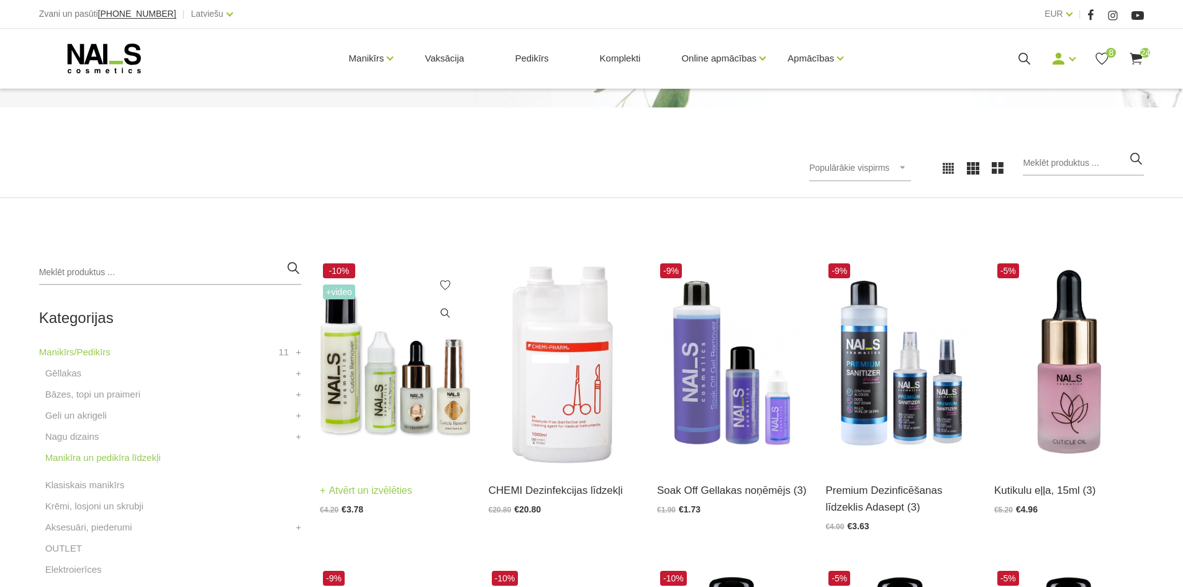
click at [385, 403] on img at bounding box center [395, 363] width 150 height 206
click at [87, 442] on link "Nagu dizains" at bounding box center [72, 436] width 54 height 15
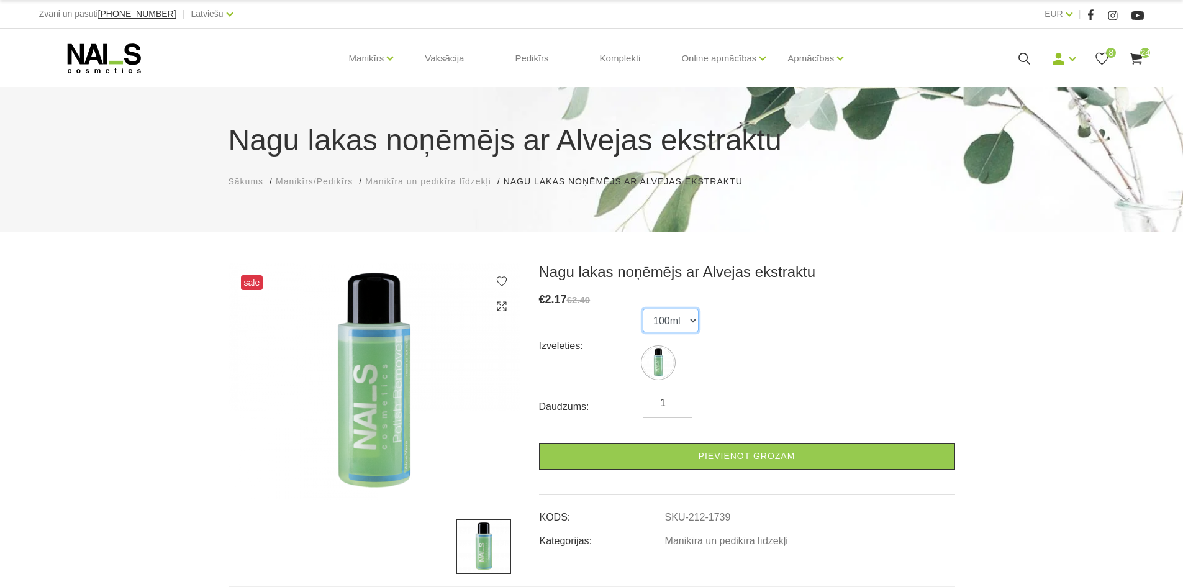
click at [685, 318] on select "100ml" at bounding box center [671, 321] width 56 height 24
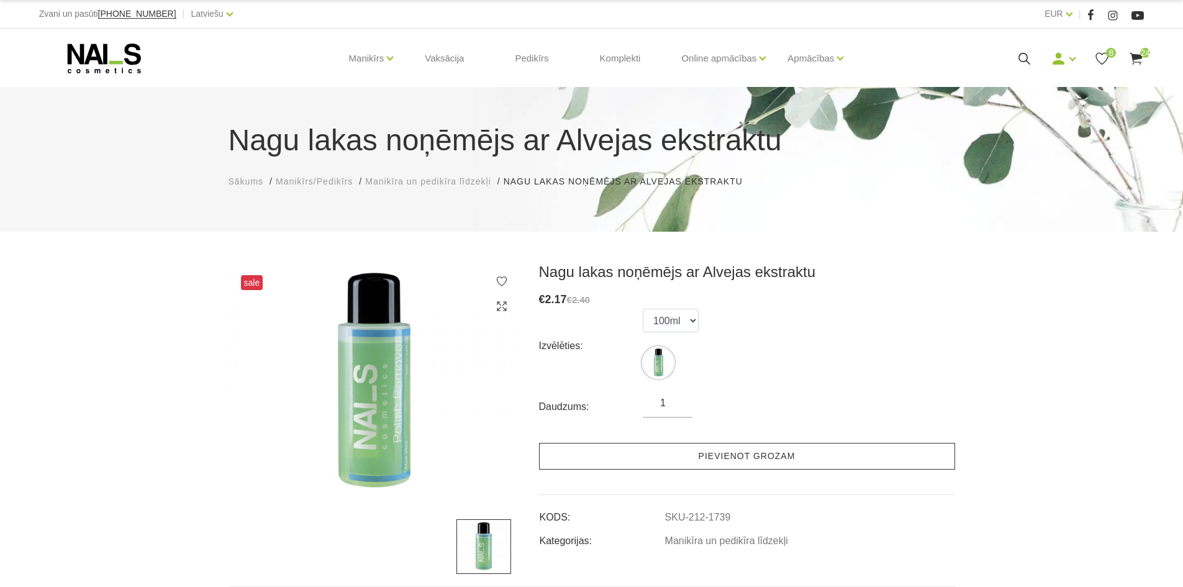
click at [707, 455] on link "Pievienot grozam" at bounding box center [747, 456] width 416 height 27
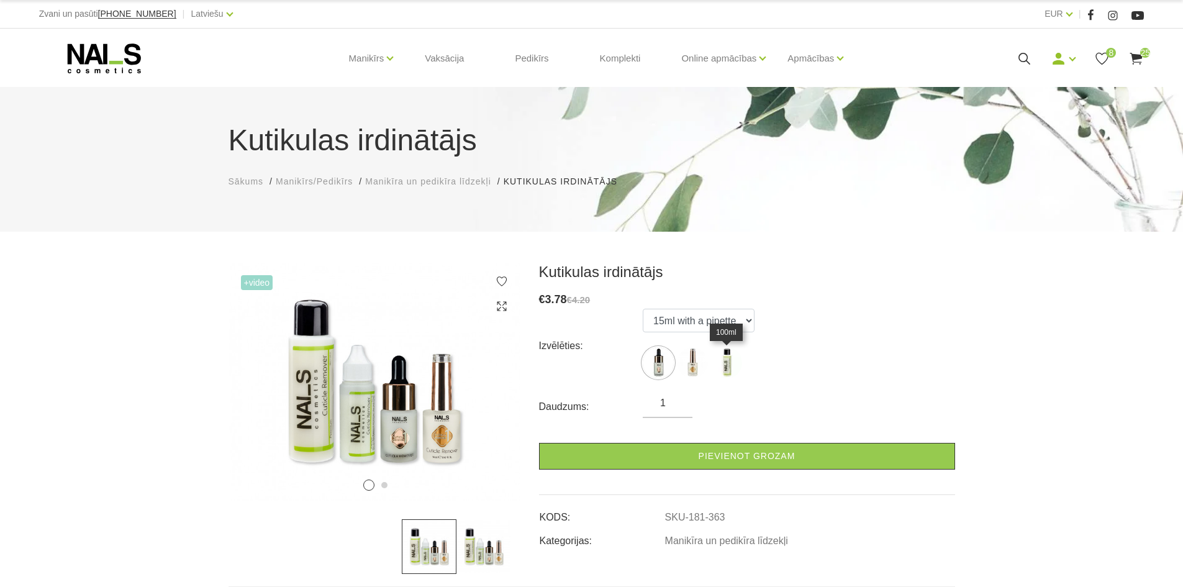
click at [728, 353] on img at bounding box center [726, 362] width 31 height 31
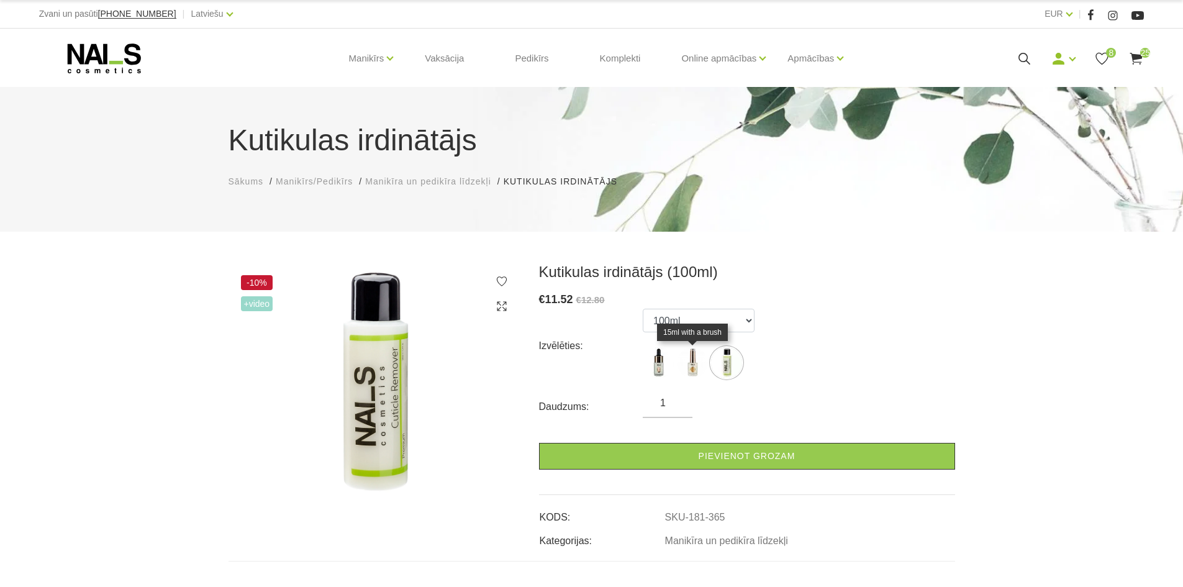
click at [689, 368] on img at bounding box center [692, 362] width 31 height 31
select select "364"
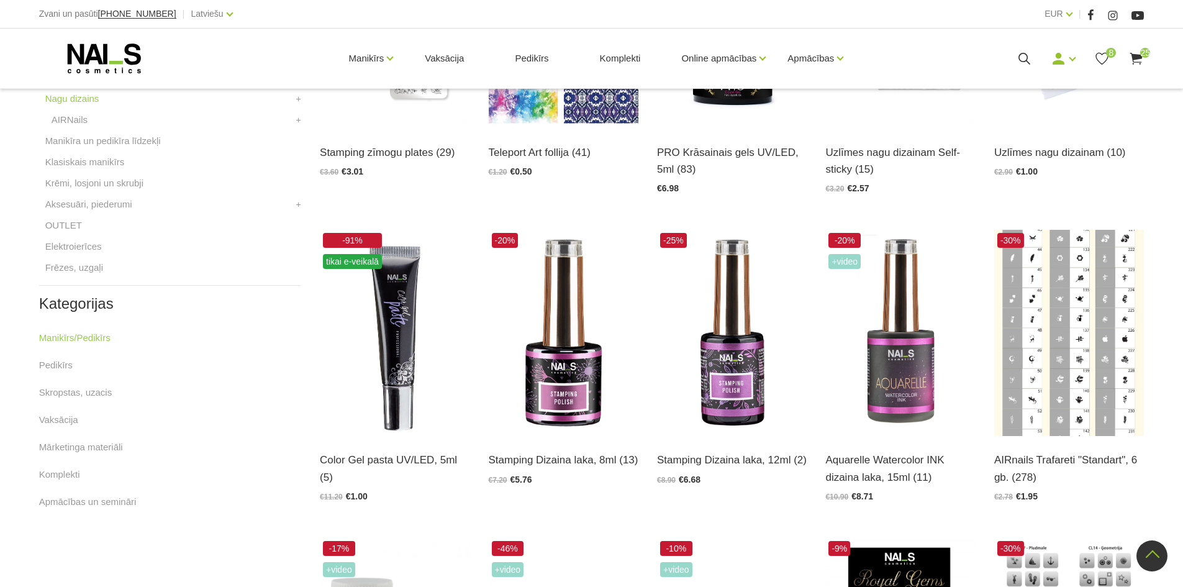
scroll to position [310, 0]
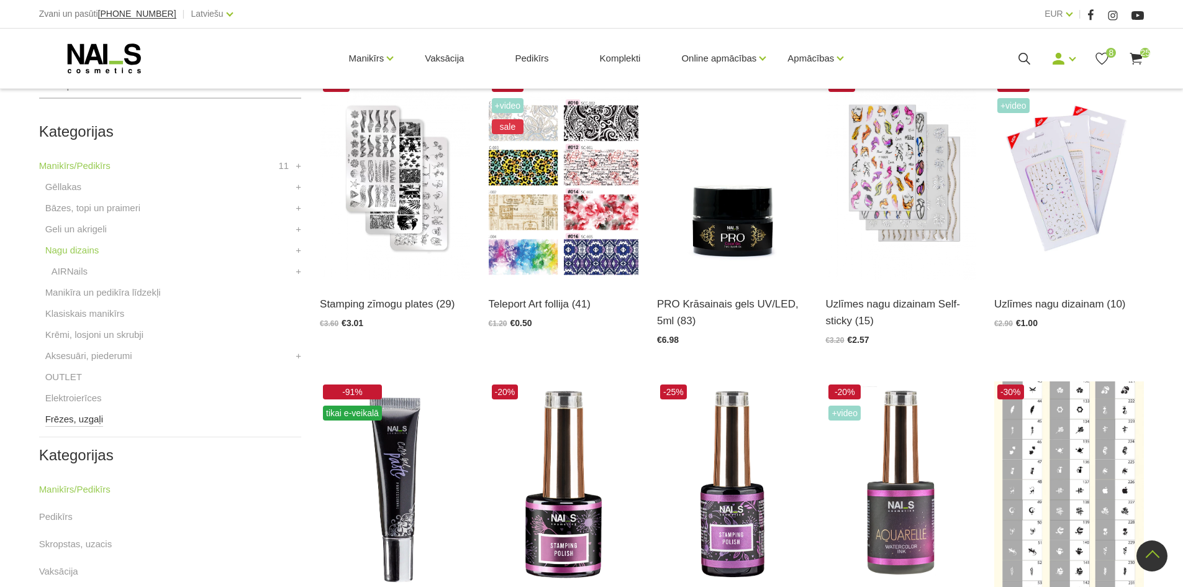
click at [93, 416] on link "Frēzes, uzgaļi" at bounding box center [74, 419] width 58 height 15
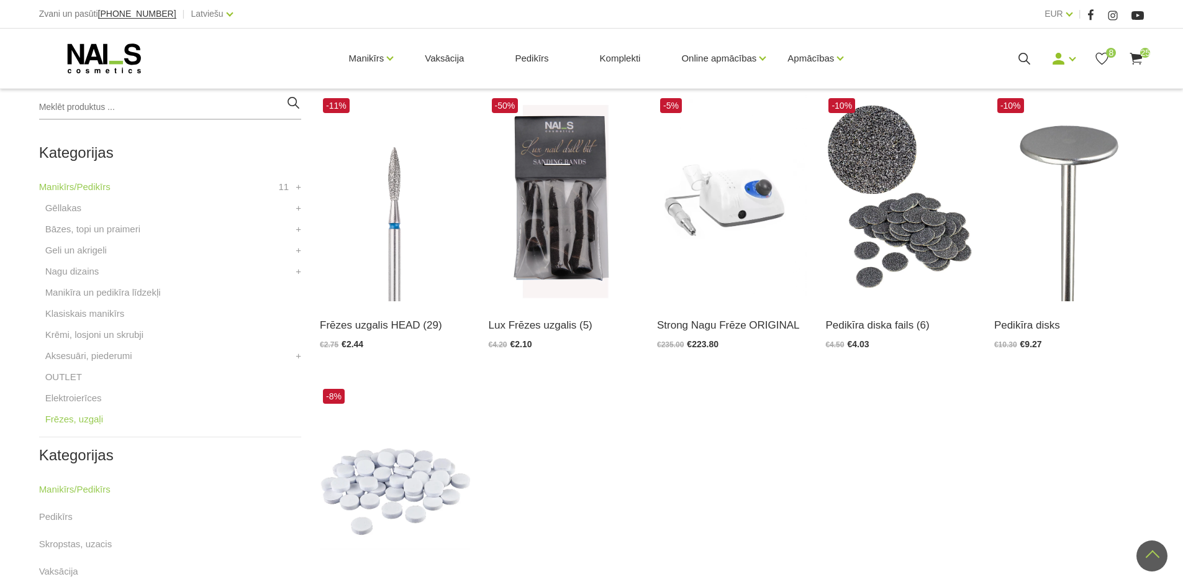
scroll to position [310, 0]
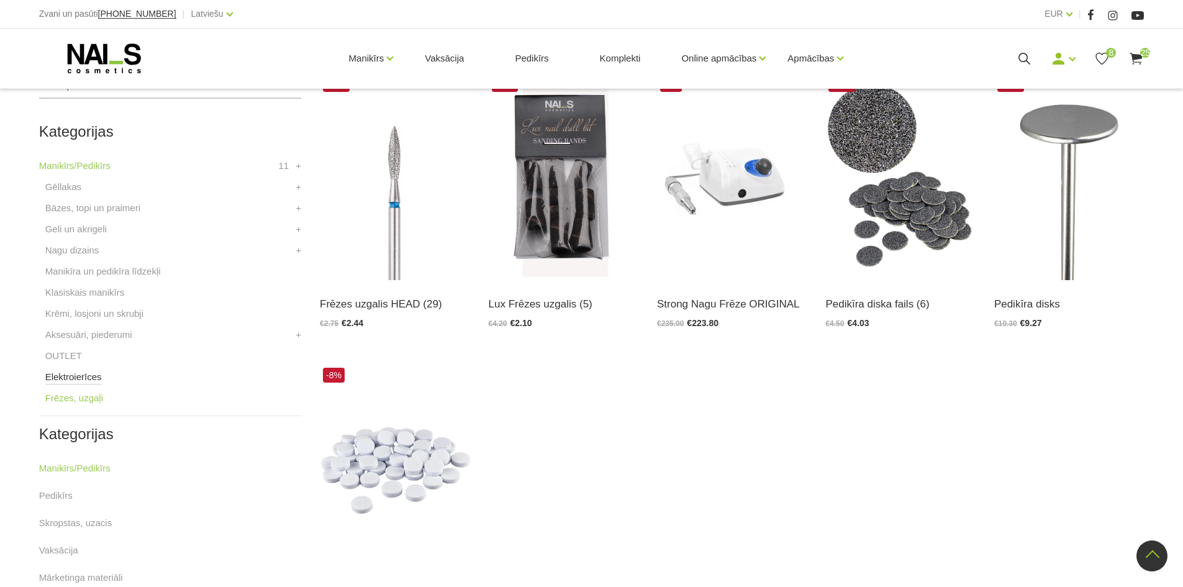
click at [52, 380] on link "Elektroierīces" at bounding box center [73, 376] width 57 height 15
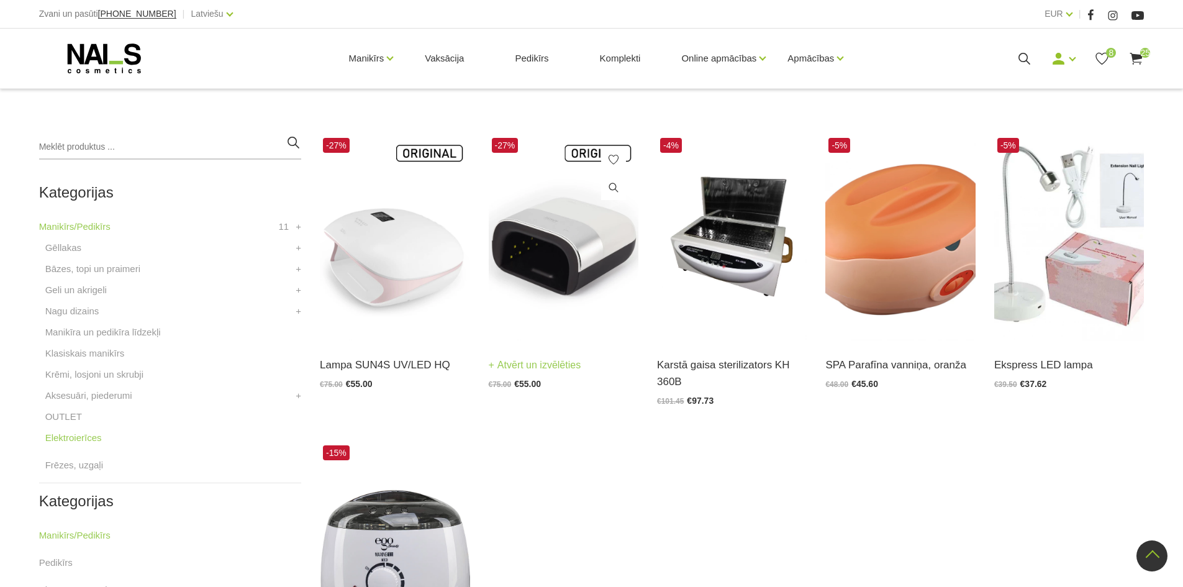
scroll to position [248, 0]
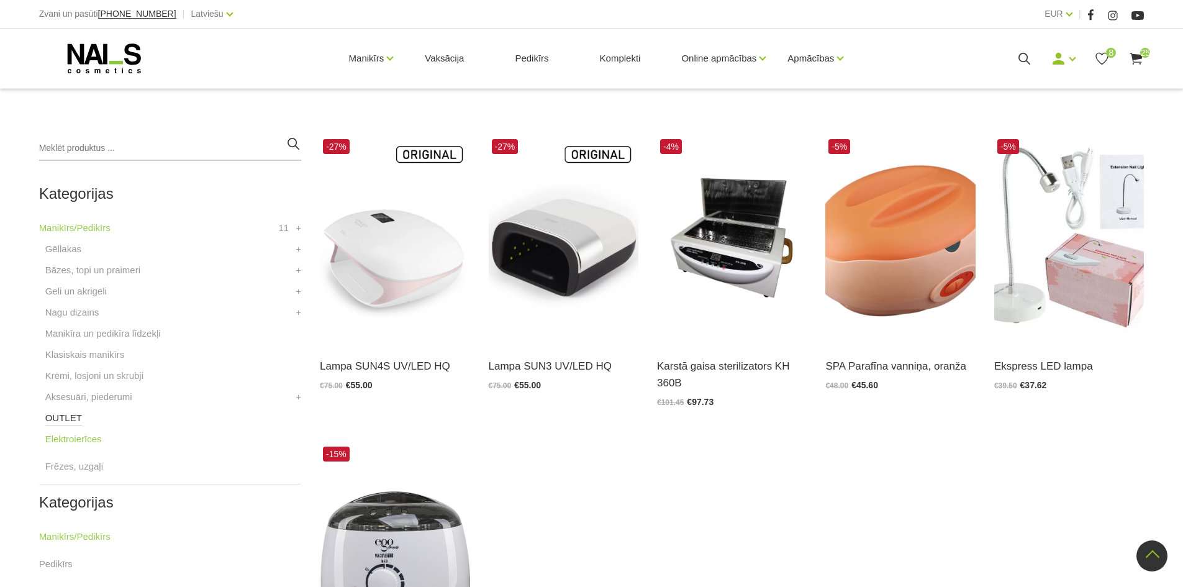
click at [57, 417] on link "OUTLET" at bounding box center [63, 417] width 37 height 15
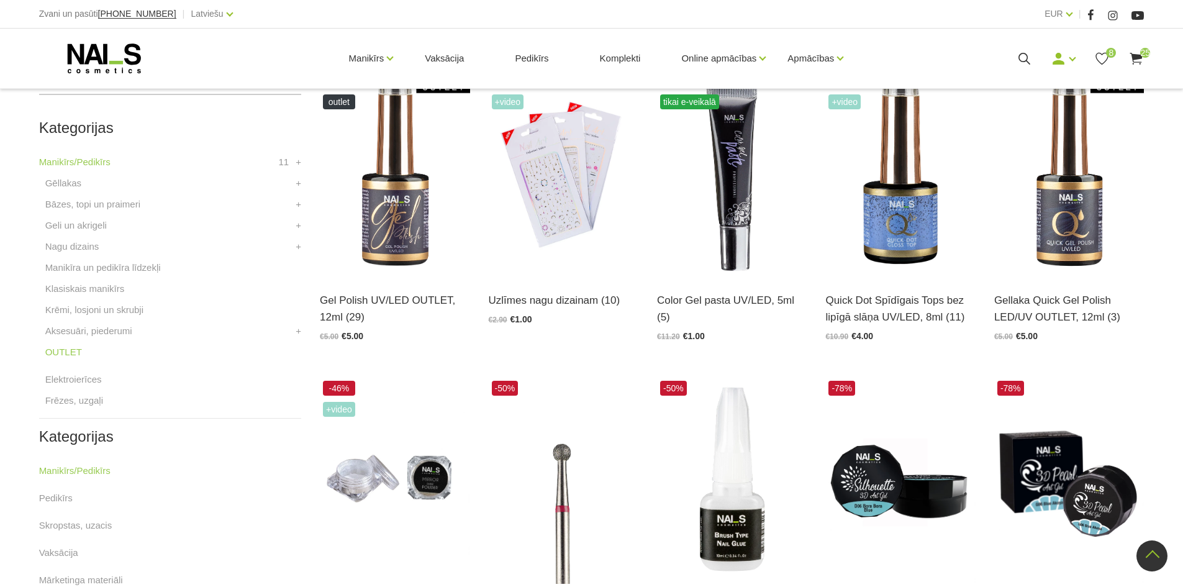
scroll to position [248, 0]
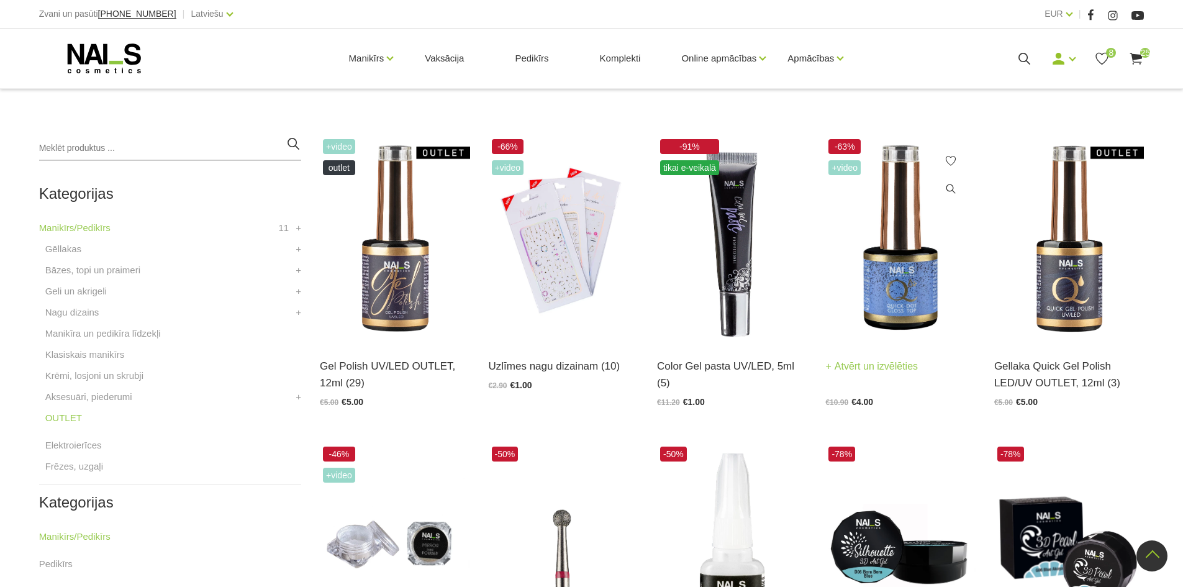
click at [892, 293] on img at bounding box center [900, 239] width 150 height 206
click at [60, 296] on link "Geli un akrigeli" at bounding box center [75, 291] width 61 height 15
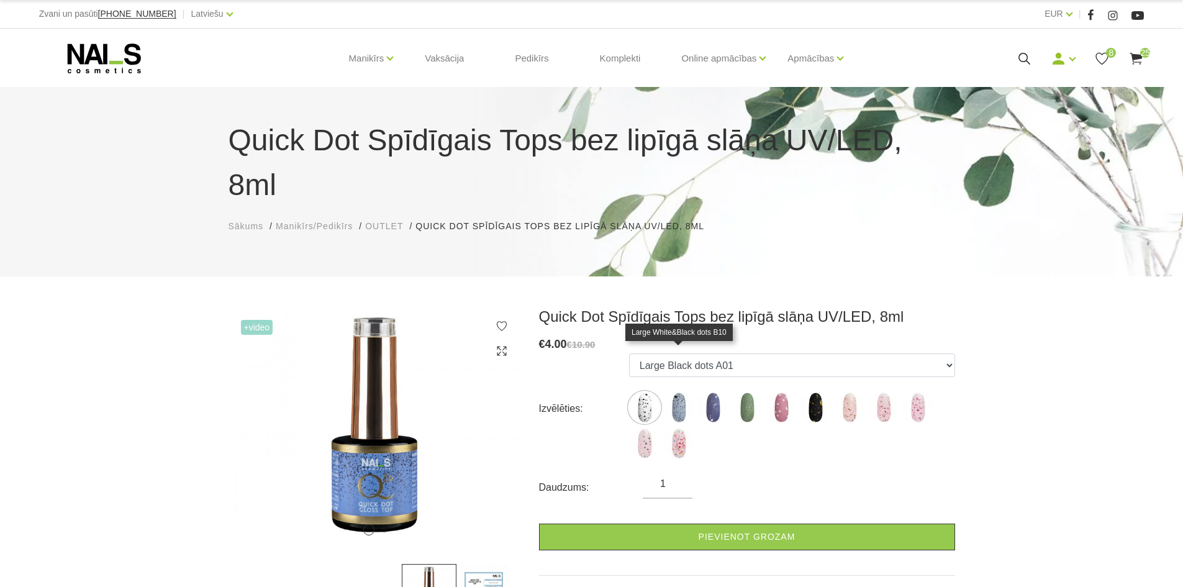
click at [676, 392] on img at bounding box center [678, 407] width 31 height 31
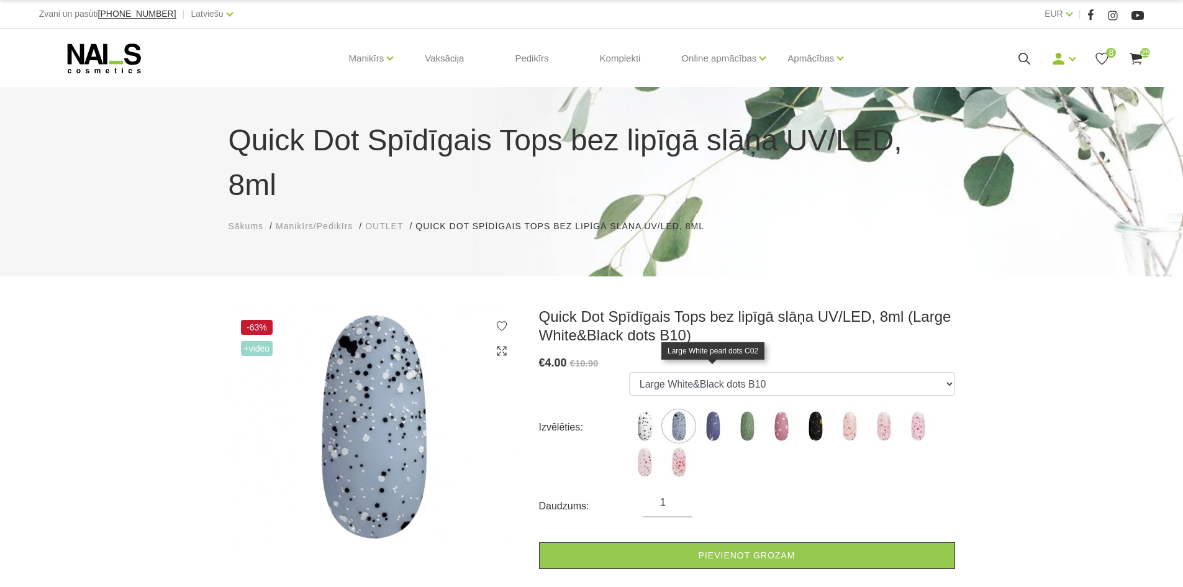
click at [714, 410] on img at bounding box center [712, 425] width 31 height 31
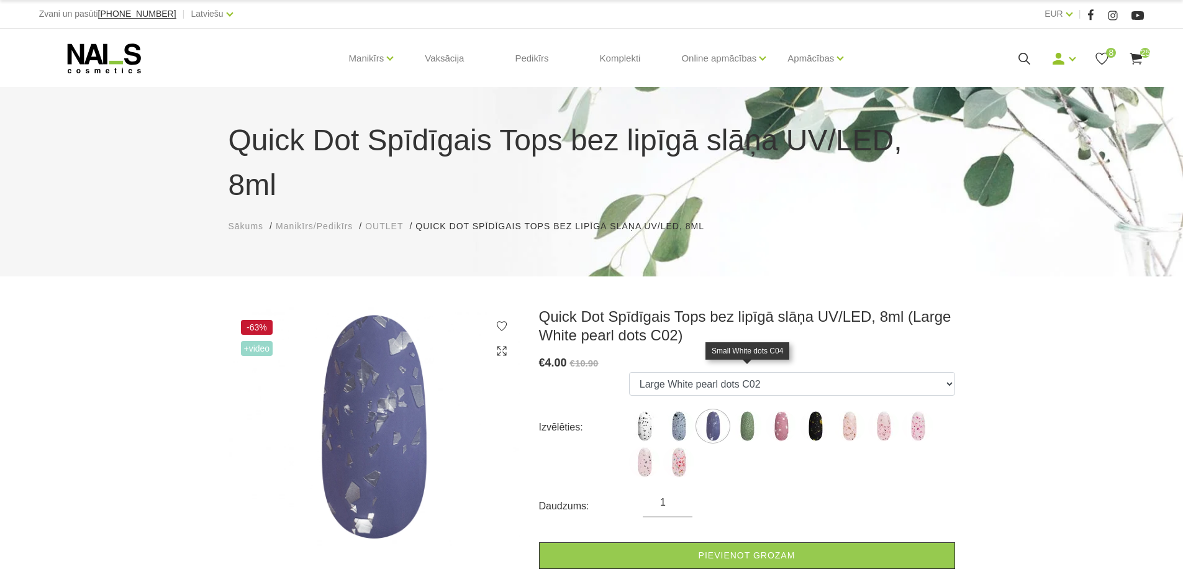
click at [748, 410] on img at bounding box center [747, 425] width 31 height 31
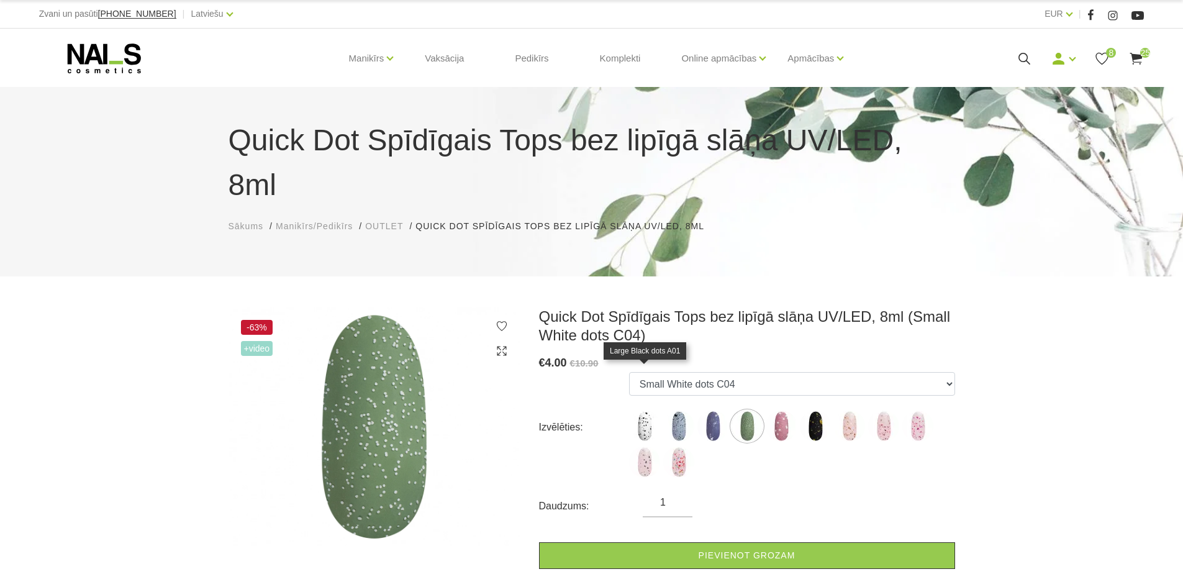
click at [645, 410] on img at bounding box center [644, 425] width 31 height 31
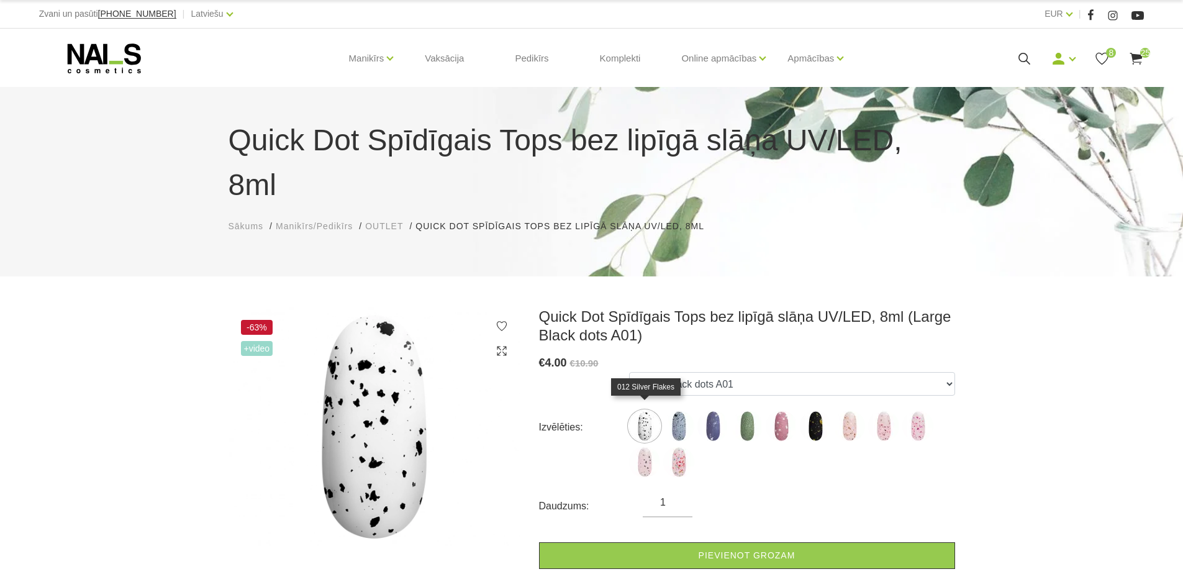
click at [656, 446] on img at bounding box center [644, 461] width 31 height 31
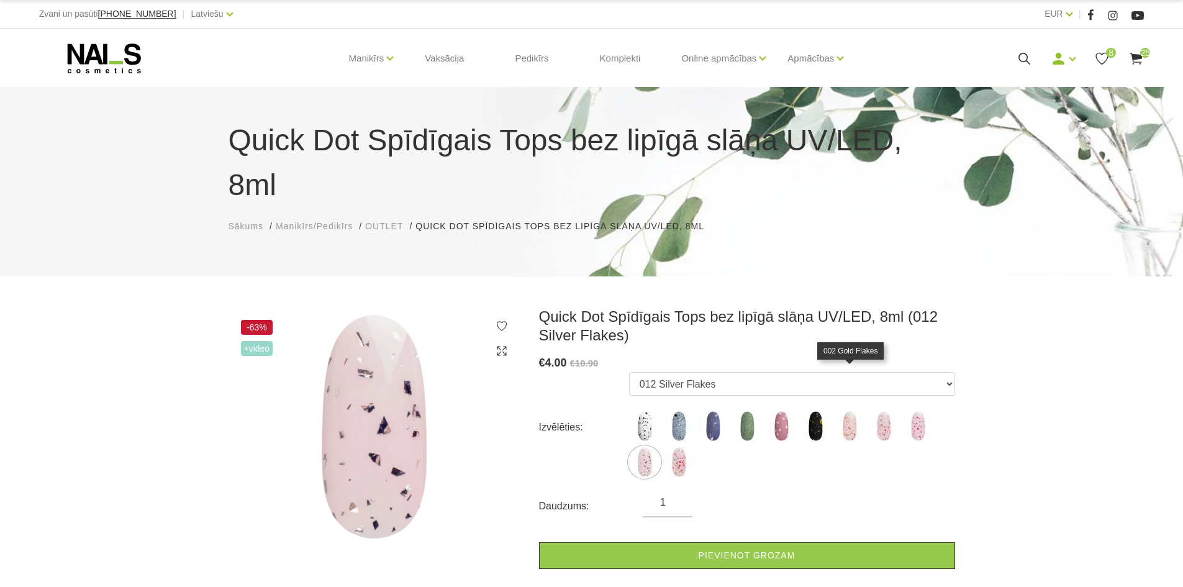
click at [852, 410] on img at bounding box center [849, 425] width 31 height 31
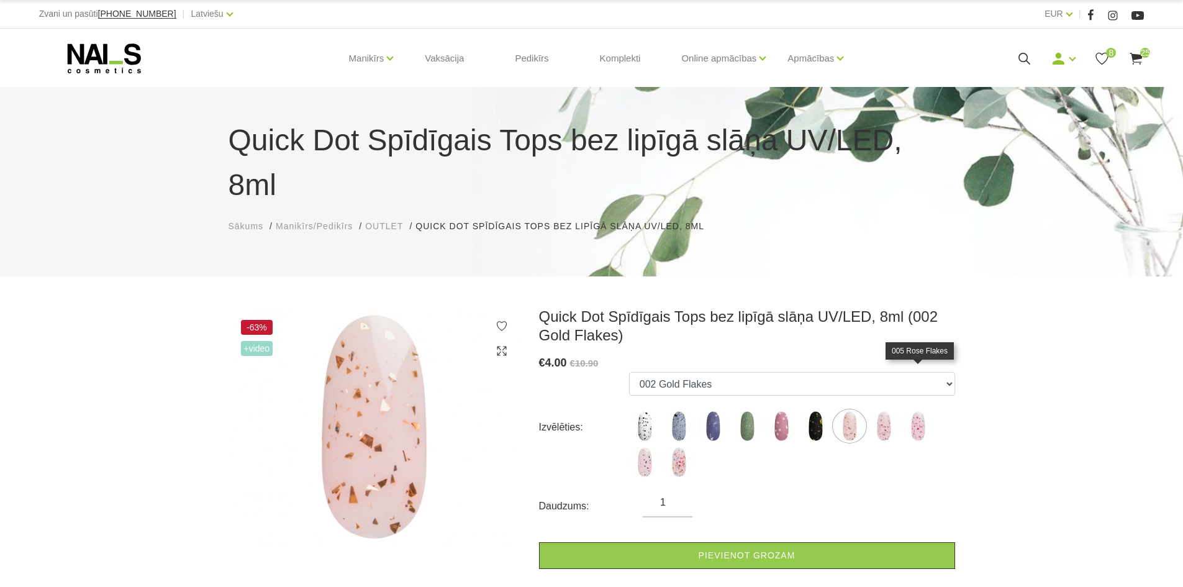
click at [920, 410] on img at bounding box center [917, 425] width 31 height 31
select select "5867"
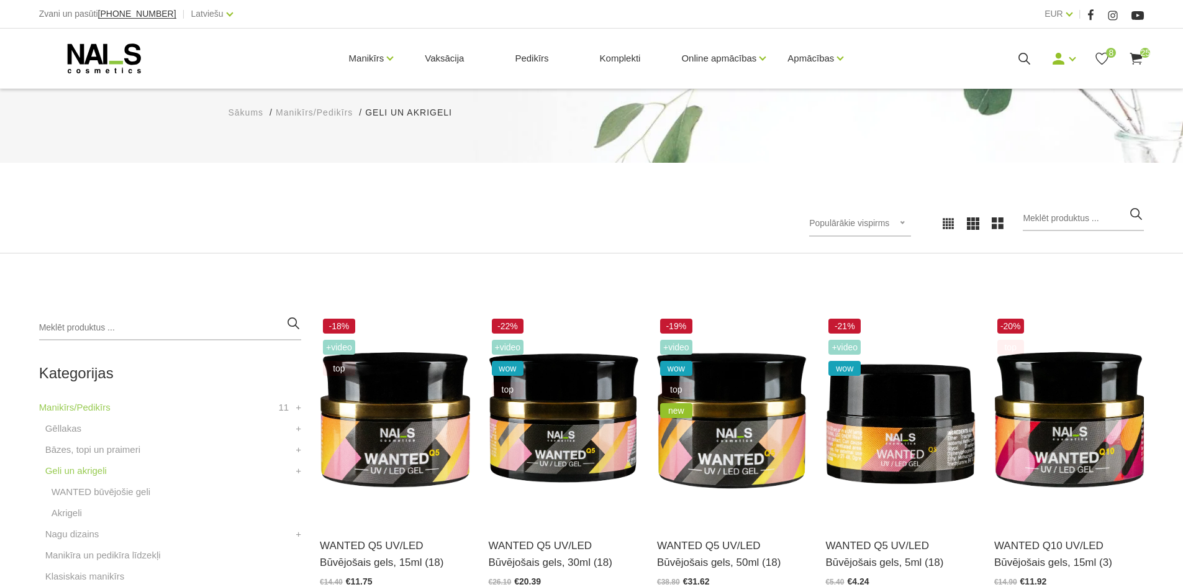
scroll to position [186, 0]
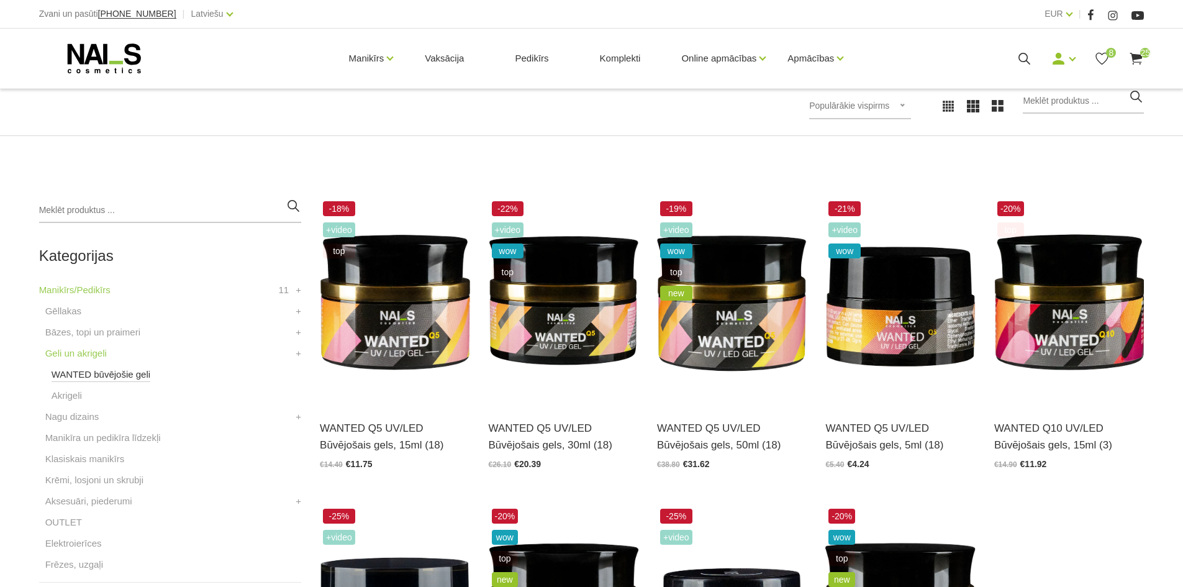
click at [80, 374] on link "WANTED būvējošie geli" at bounding box center [101, 374] width 99 height 15
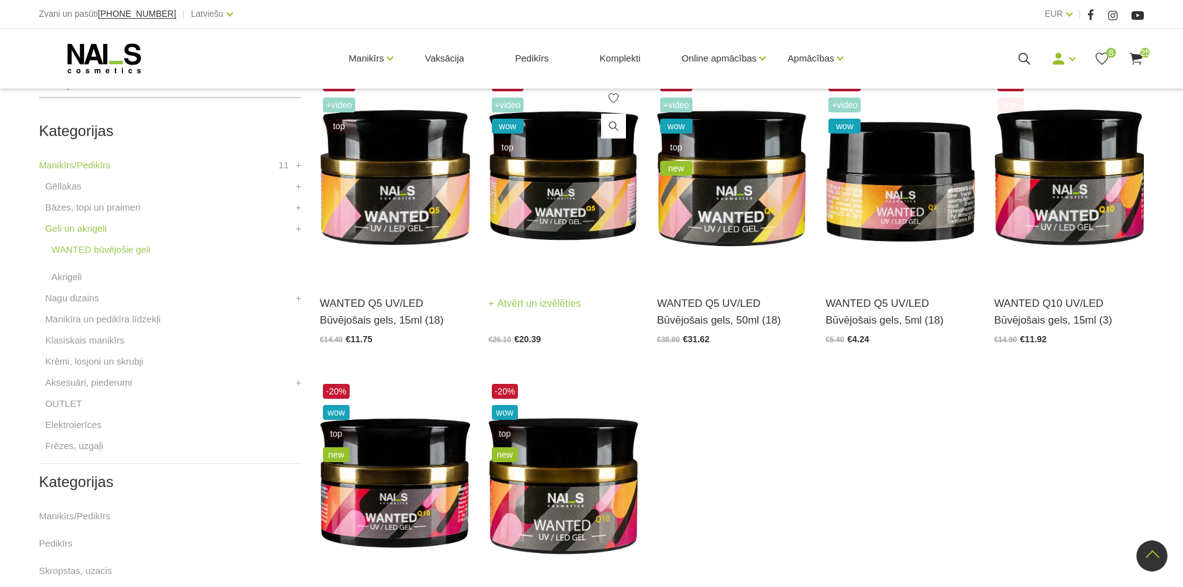
scroll to position [310, 0]
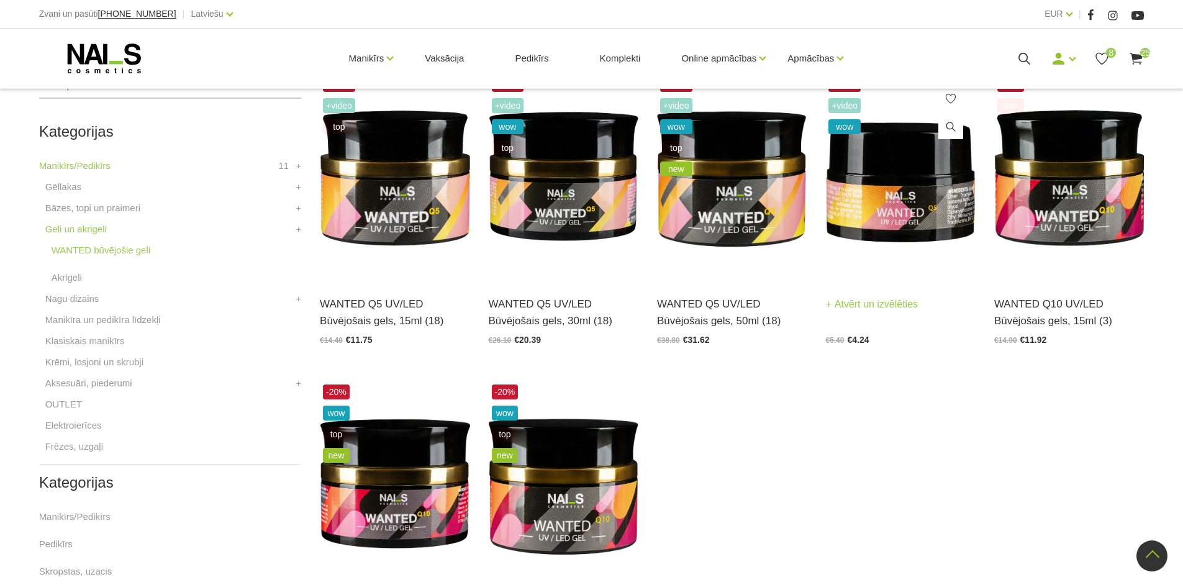
click at [922, 200] on img at bounding box center [900, 177] width 150 height 206
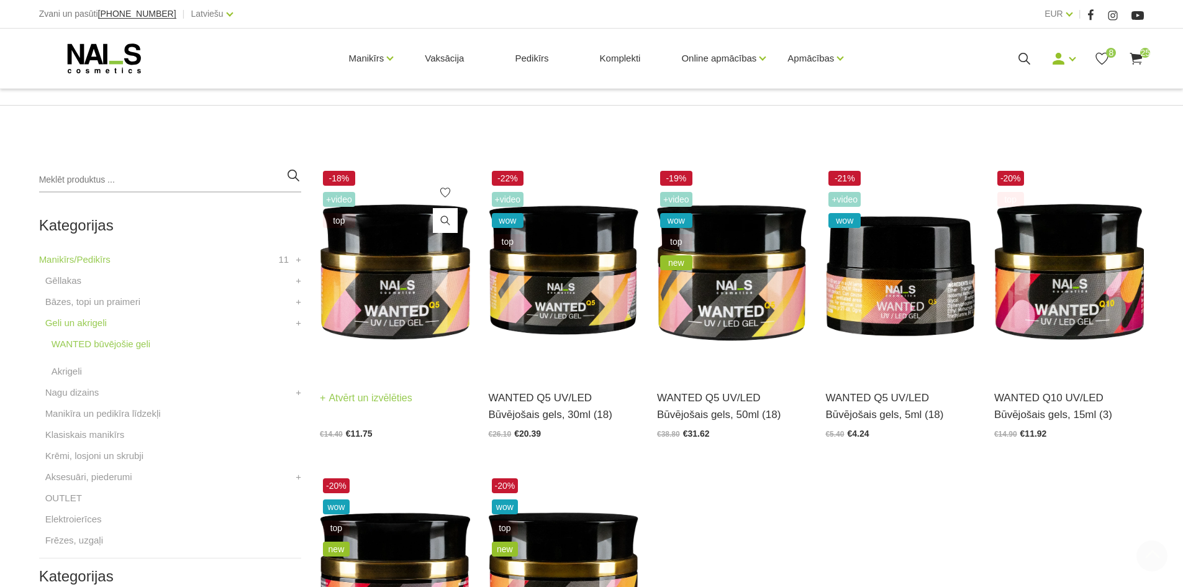
scroll to position [248, 0]
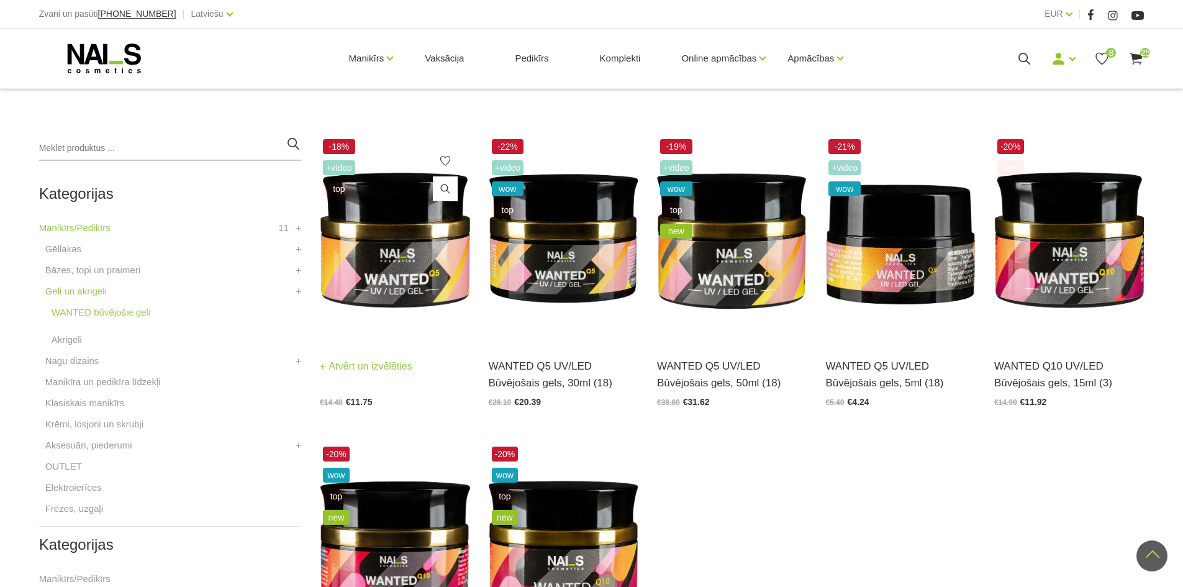
click at [413, 245] on img at bounding box center [395, 239] width 150 height 206
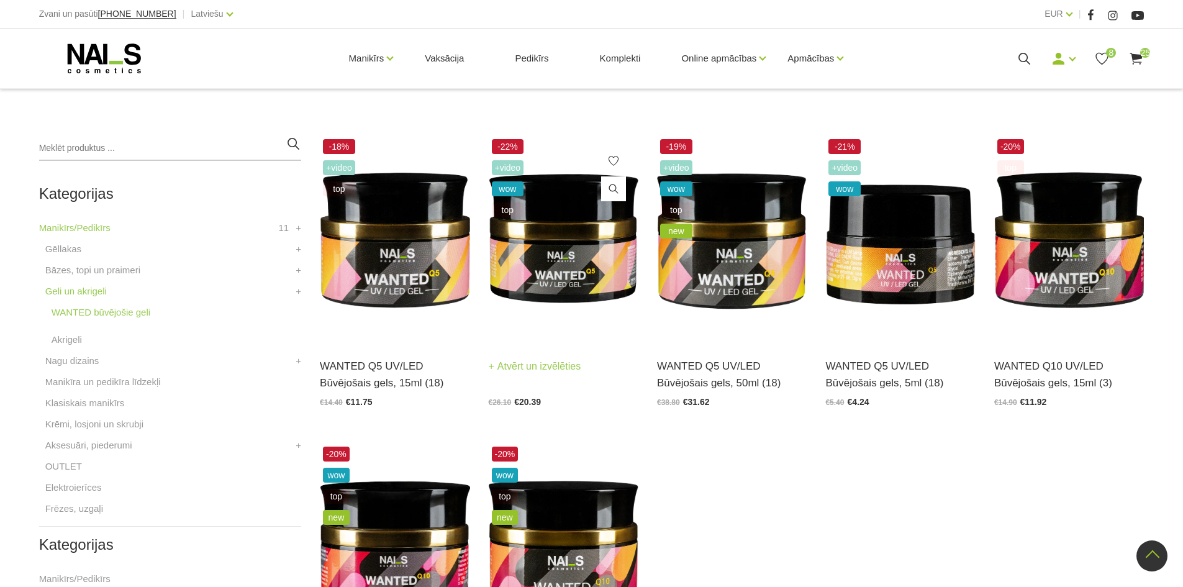
click at [595, 279] on img at bounding box center [564, 239] width 150 height 206
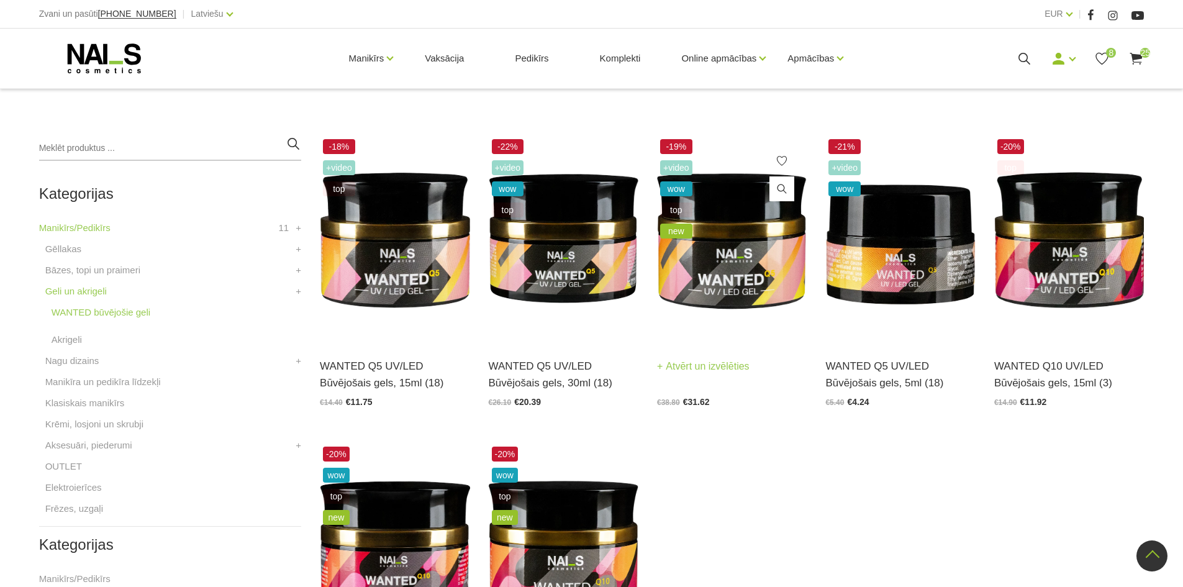
click at [716, 247] on img at bounding box center [732, 239] width 150 height 206
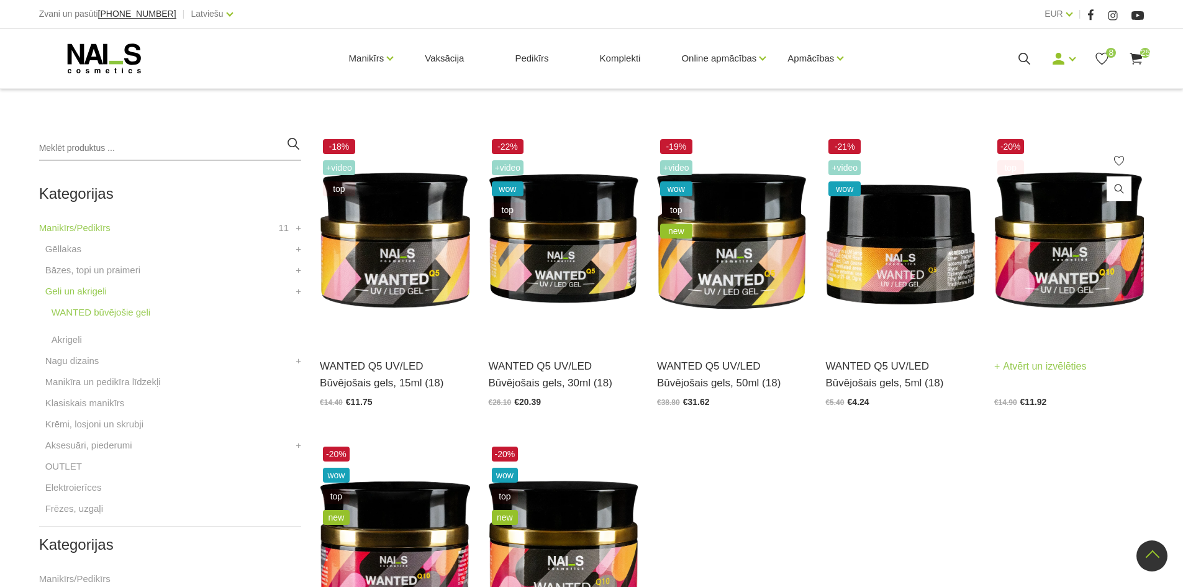
click at [1025, 262] on img at bounding box center [1069, 239] width 150 height 206
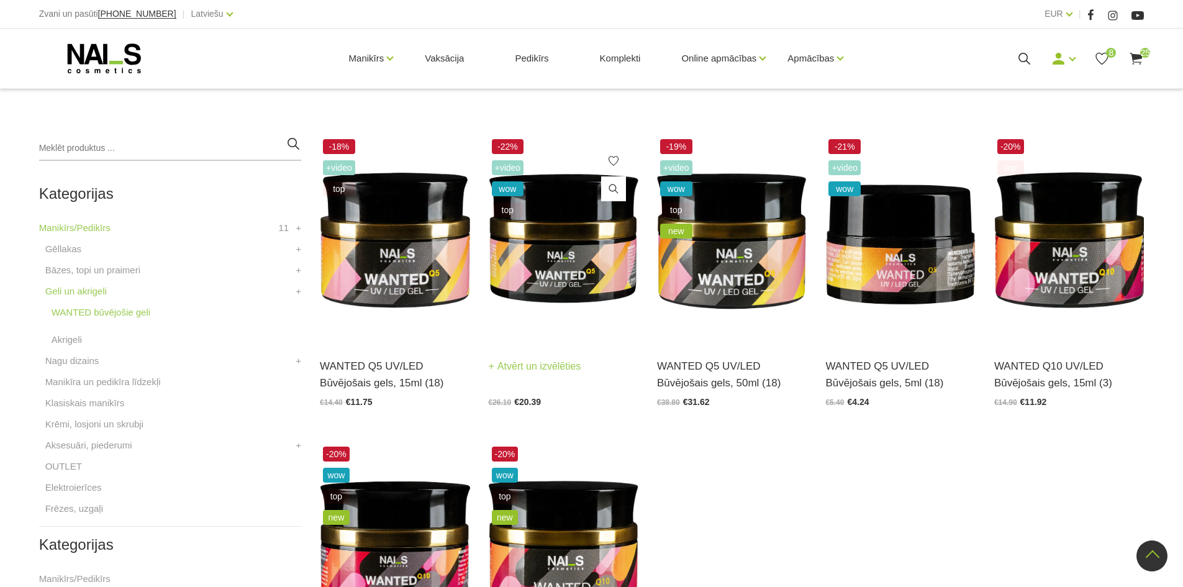
scroll to position [497, 0]
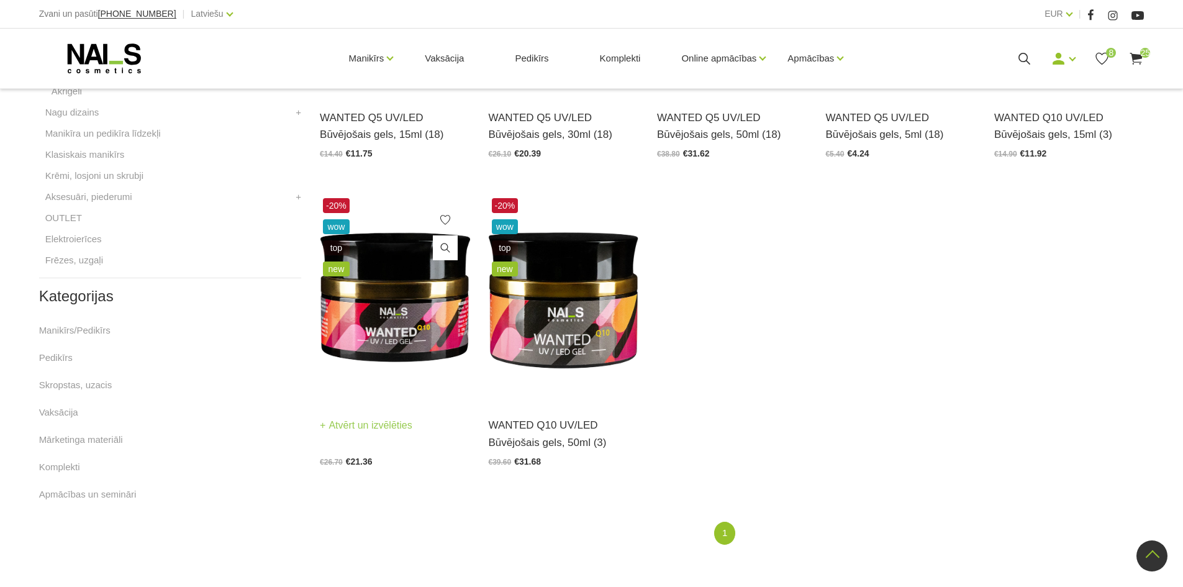
click at [393, 333] on img at bounding box center [395, 298] width 150 height 206
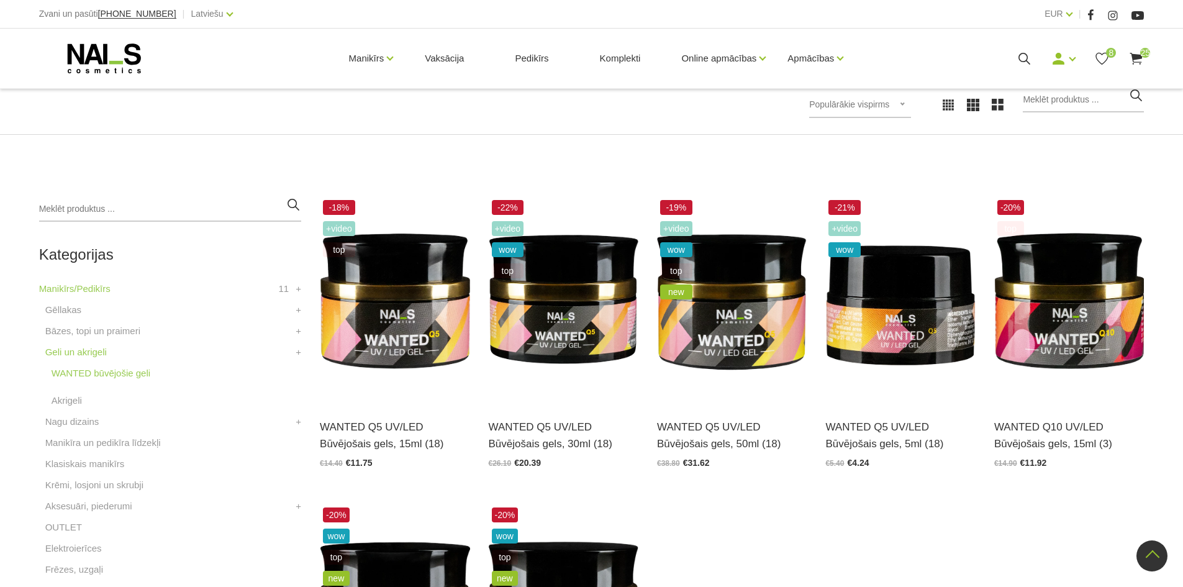
scroll to position [186, 0]
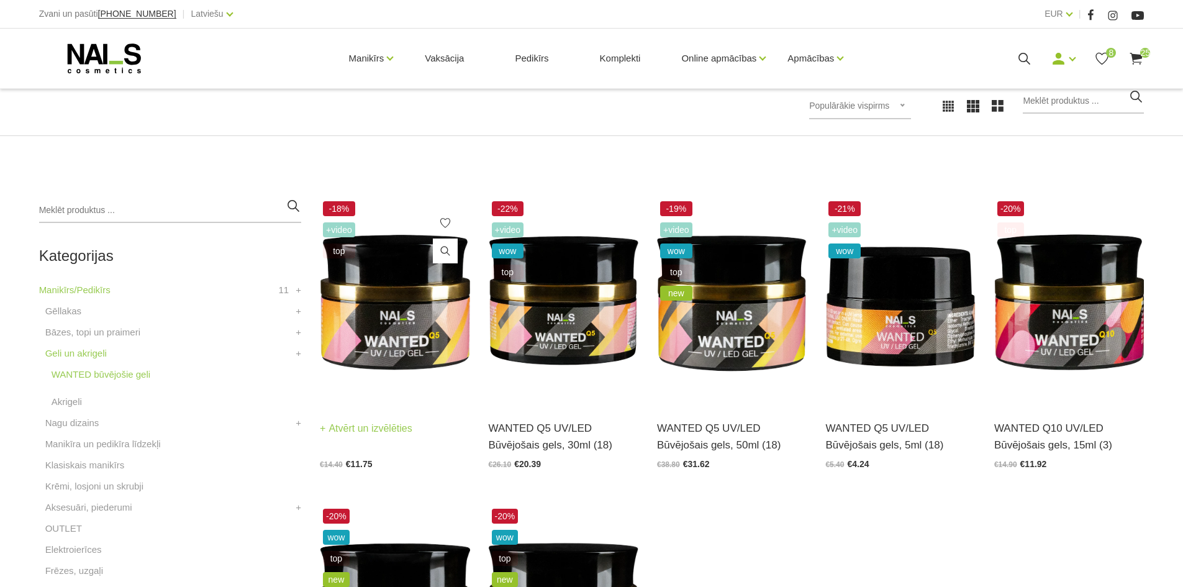
click at [385, 327] on img at bounding box center [395, 301] width 150 height 206
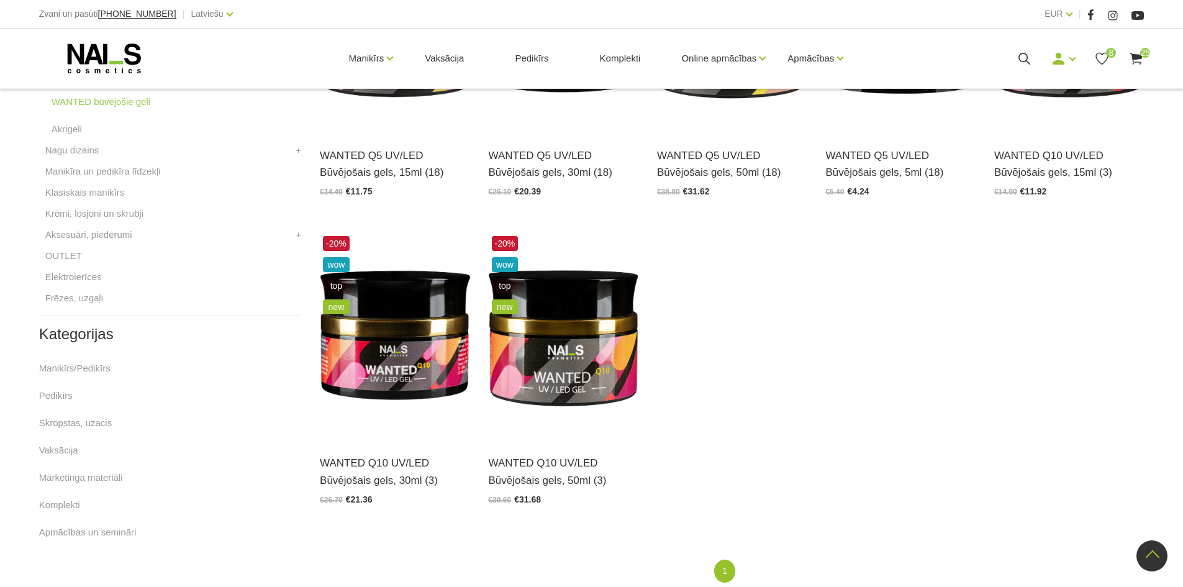
scroll to position [530, 0]
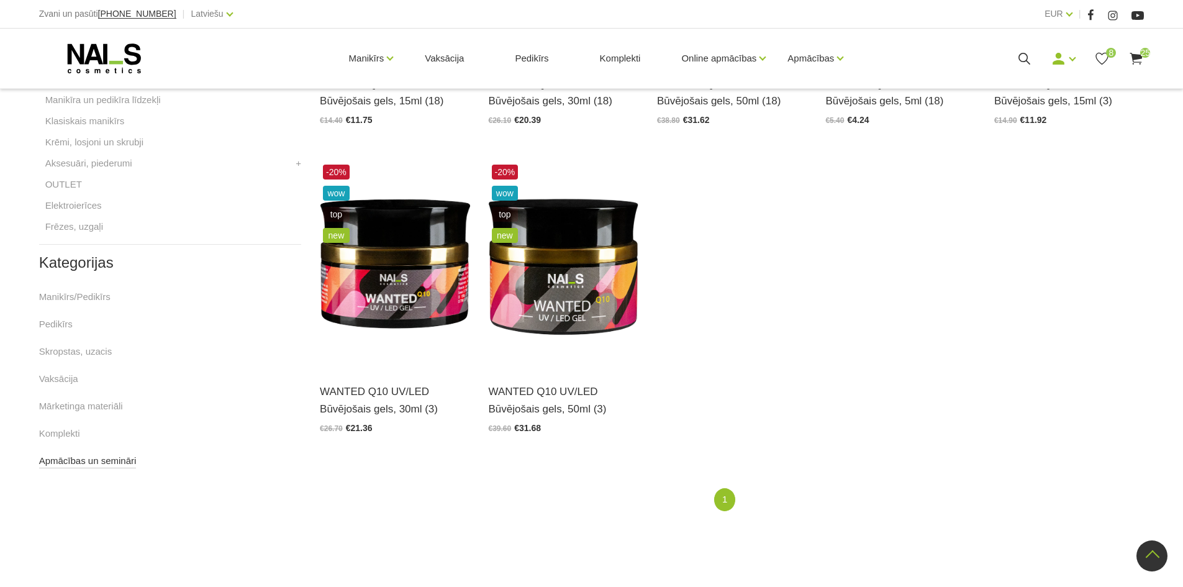
click at [97, 463] on link "Apmācības un semināri" at bounding box center [87, 460] width 97 height 15
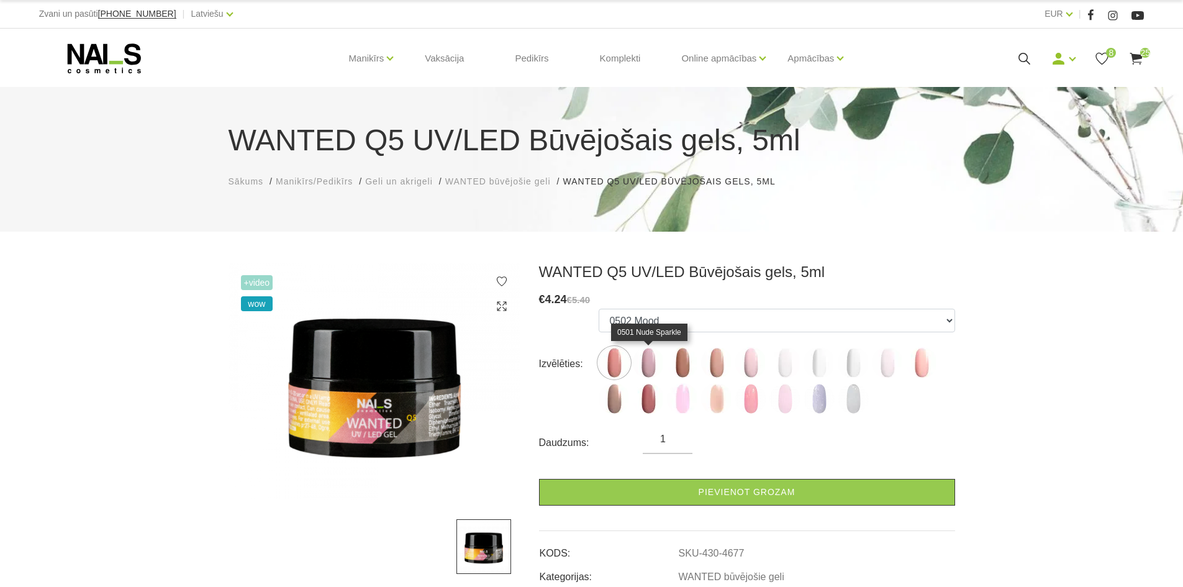
click at [643, 369] on img at bounding box center [648, 362] width 31 height 31
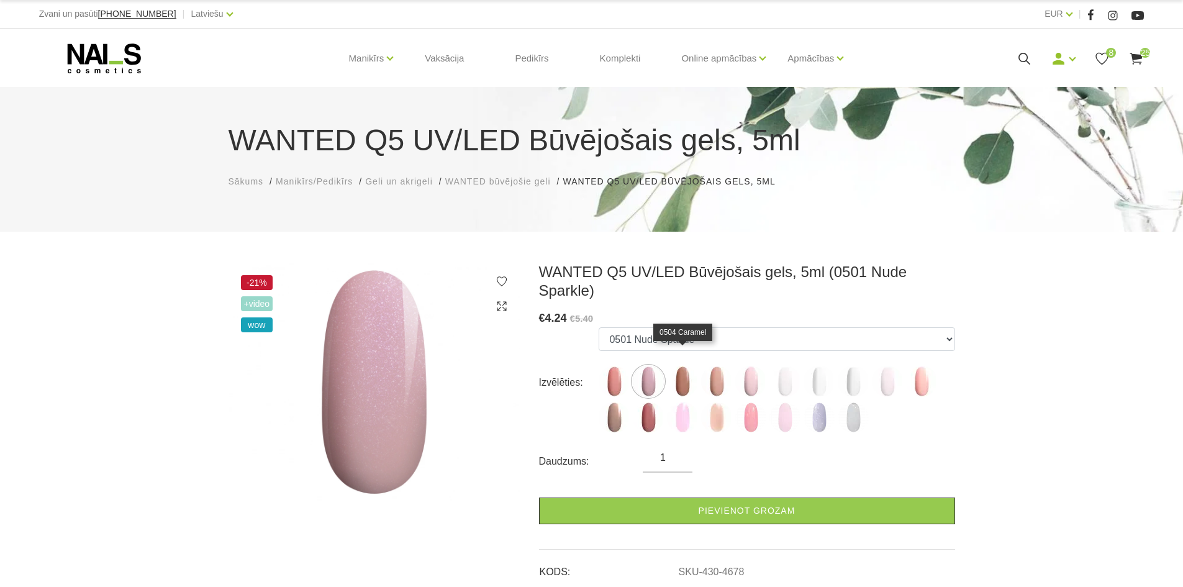
click at [669, 366] on img at bounding box center [682, 381] width 31 height 31
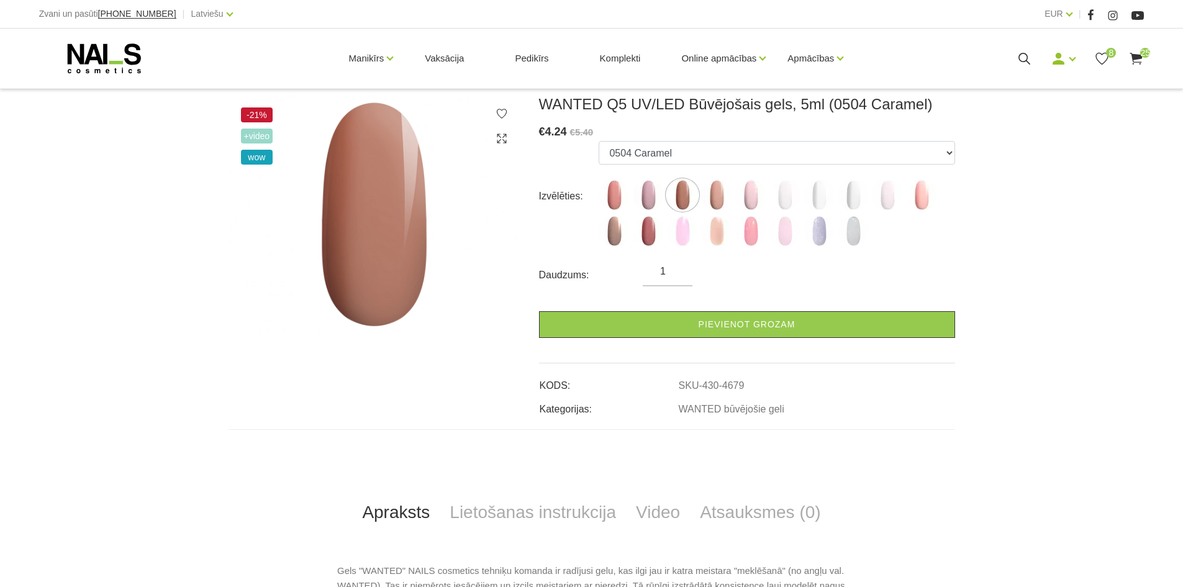
scroll to position [186, 0]
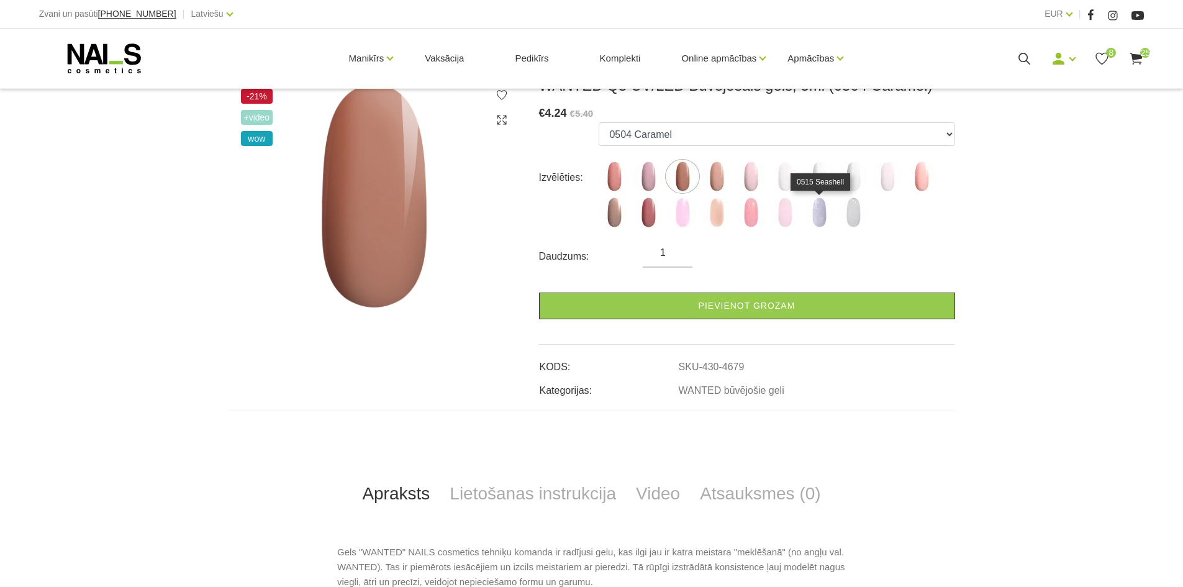
click at [814, 215] on img at bounding box center [819, 212] width 31 height 31
select select "6421"
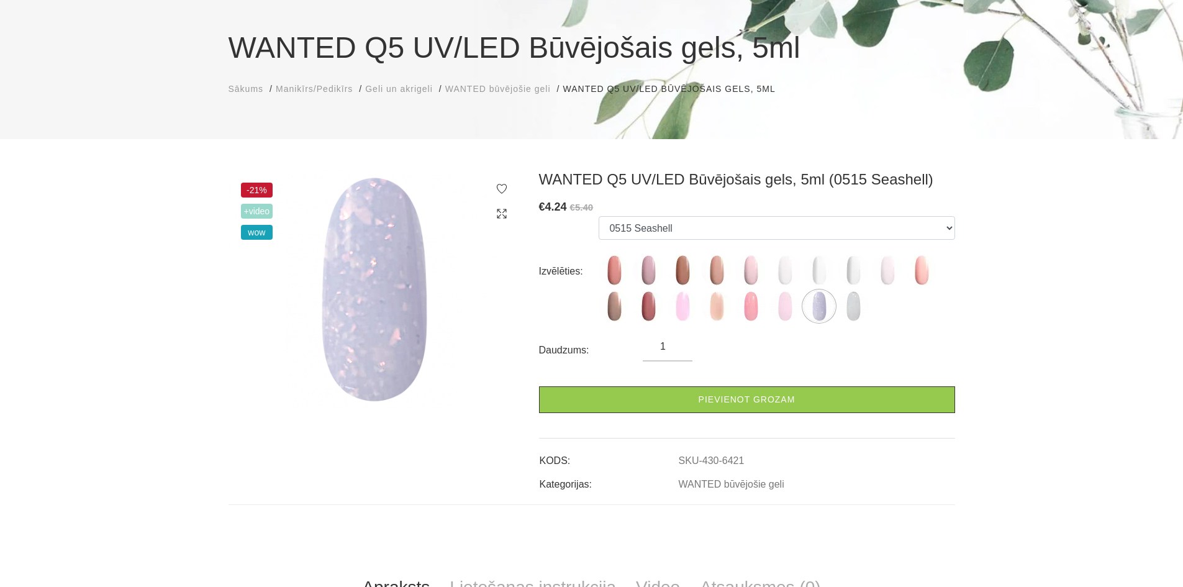
scroll to position [62, 0]
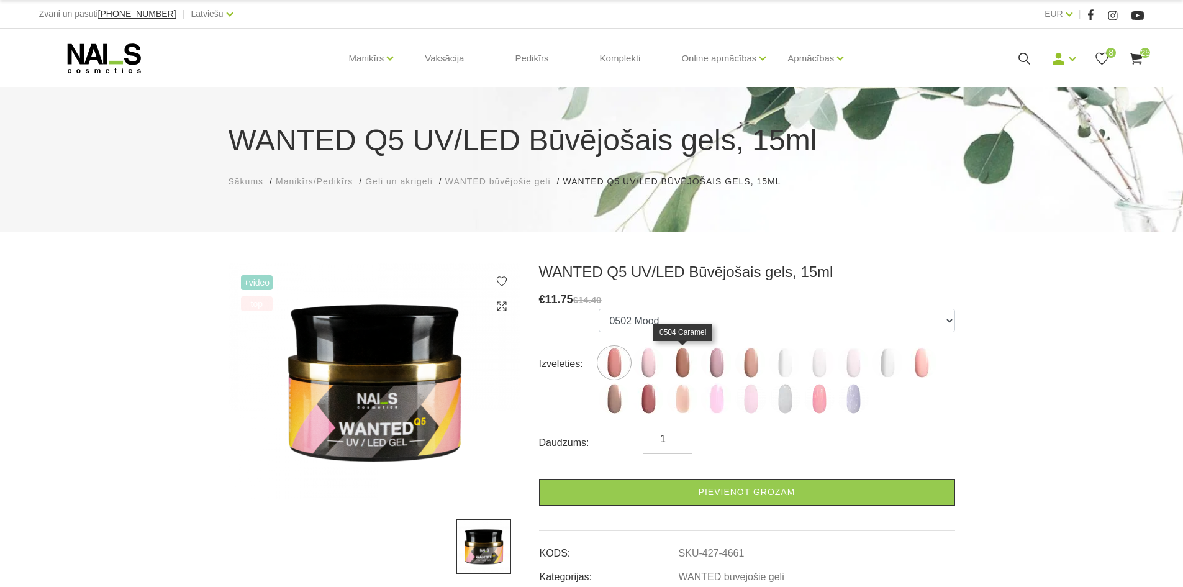
click at [690, 363] on img at bounding box center [682, 362] width 31 height 31
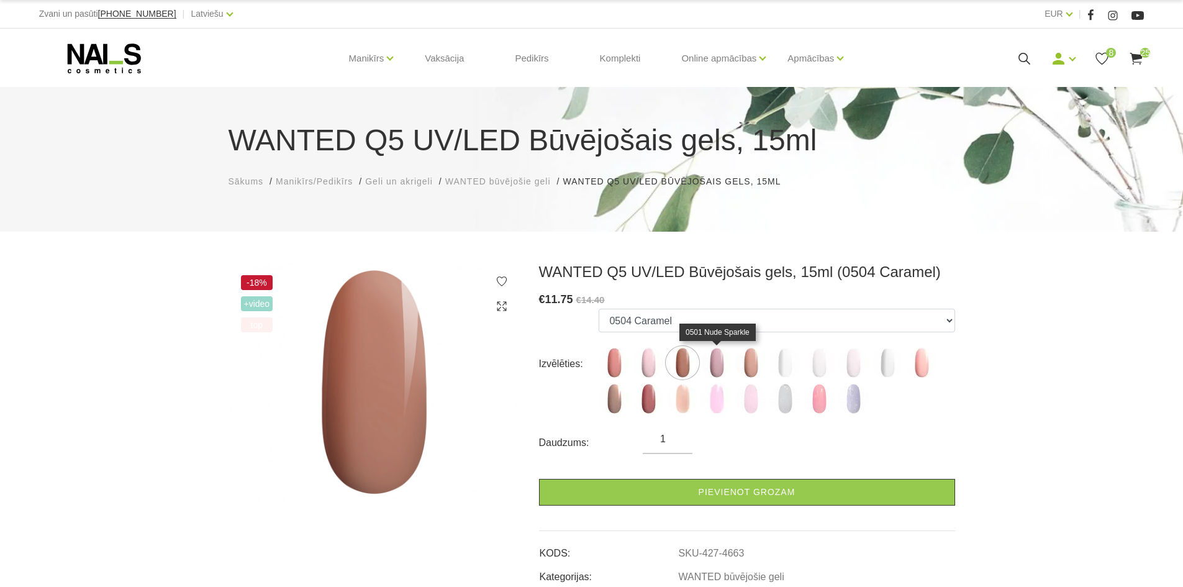
click at [724, 365] on img at bounding box center [716, 362] width 31 height 31
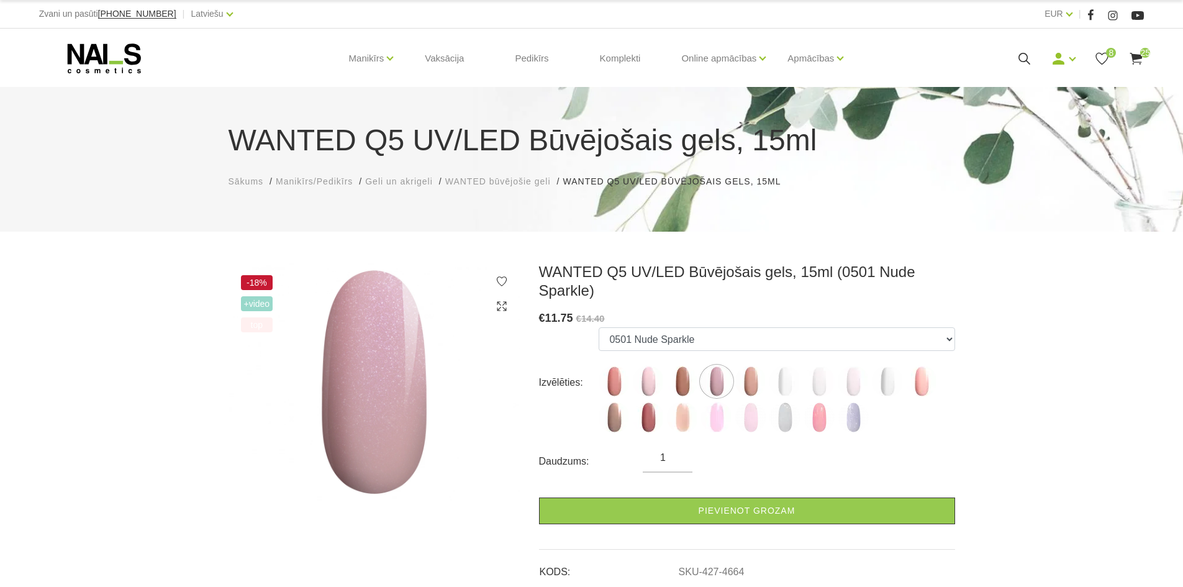
click at [766, 384] on ul "0502 Mood 0505 Dream Rose 0504 Caramel 0501 Nude Sparkle 0503 Macchiato 0500 Pr…" at bounding box center [777, 382] width 356 height 111
click at [756, 379] on img at bounding box center [750, 381] width 31 height 31
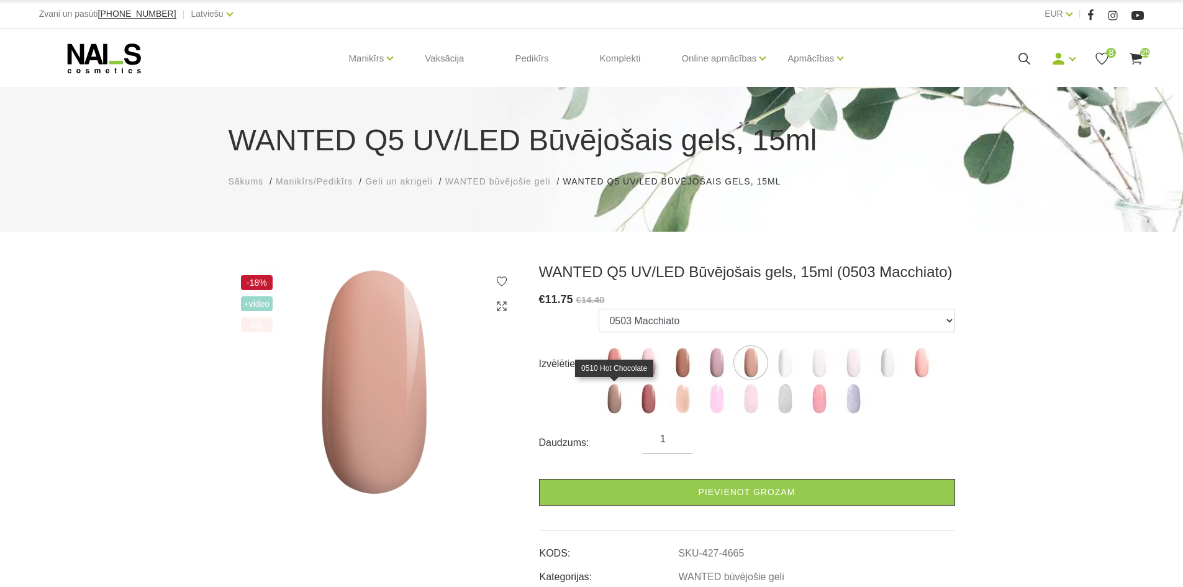
click at [611, 400] on img at bounding box center [614, 398] width 31 height 31
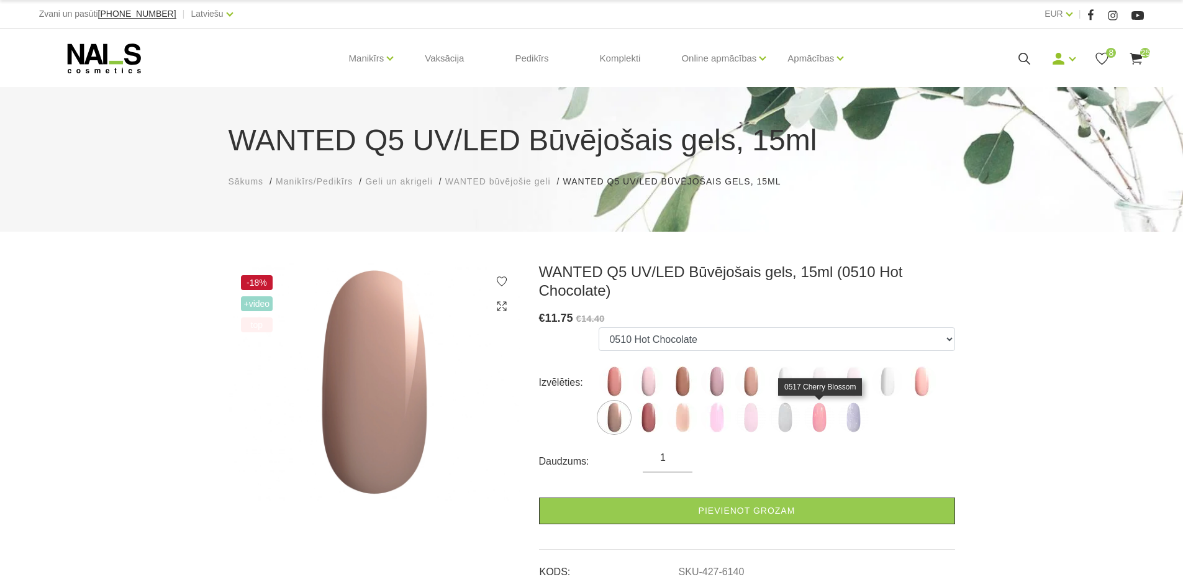
click at [820, 420] on img at bounding box center [819, 417] width 31 height 31
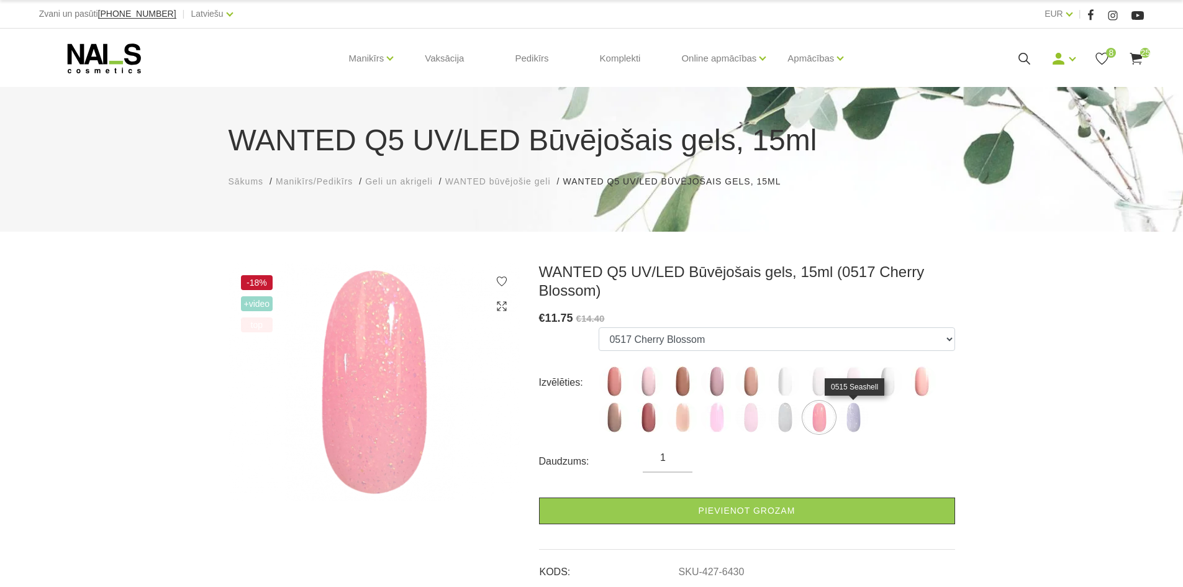
click at [852, 418] on img at bounding box center [853, 417] width 31 height 31
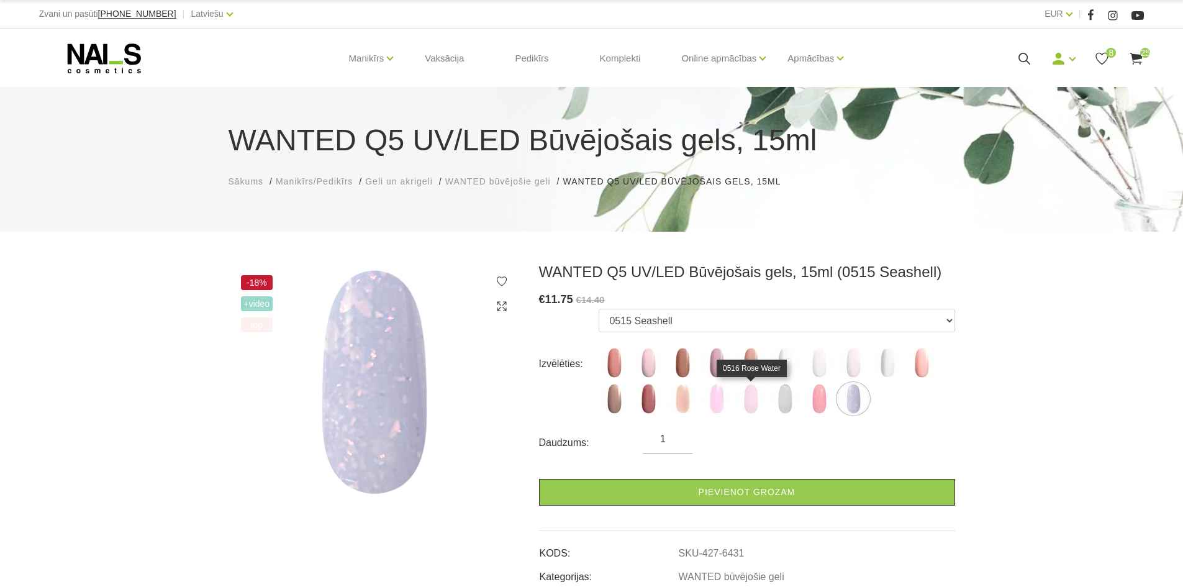
click at [751, 409] on img at bounding box center [750, 398] width 31 height 31
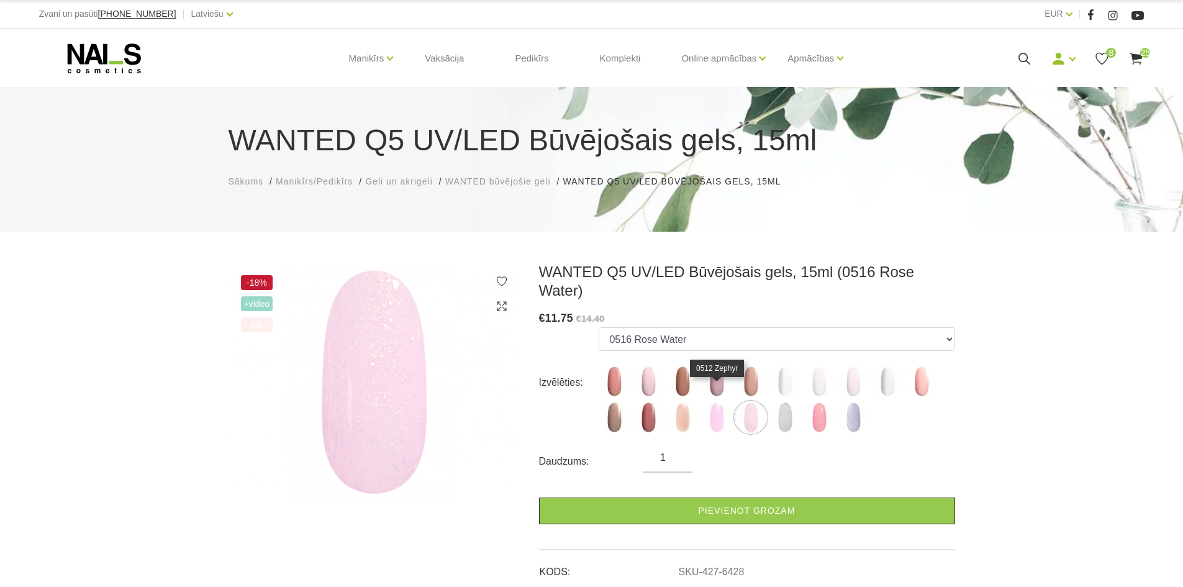
click at [721, 404] on img at bounding box center [716, 417] width 31 height 31
select select "6167"
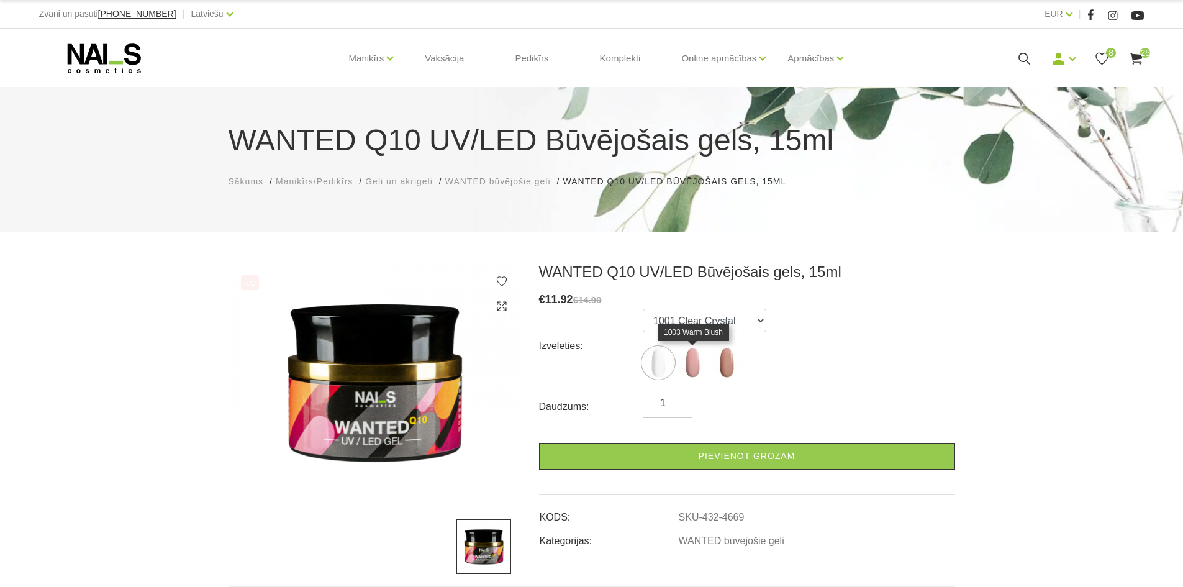
click at [686, 364] on img at bounding box center [692, 362] width 31 height 31
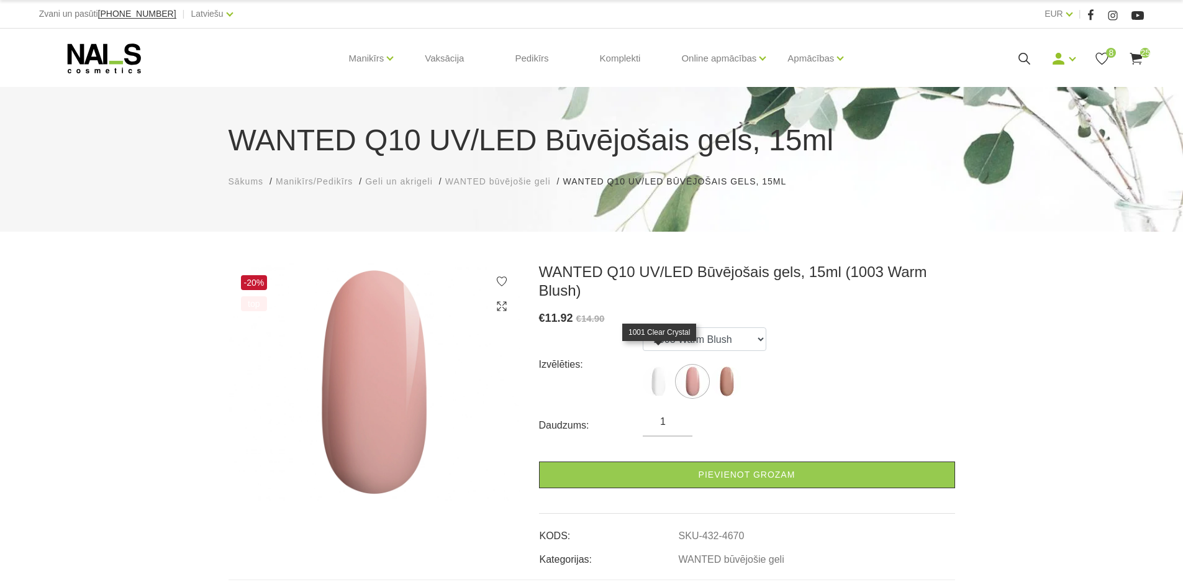
click at [663, 366] on img at bounding box center [658, 381] width 31 height 31
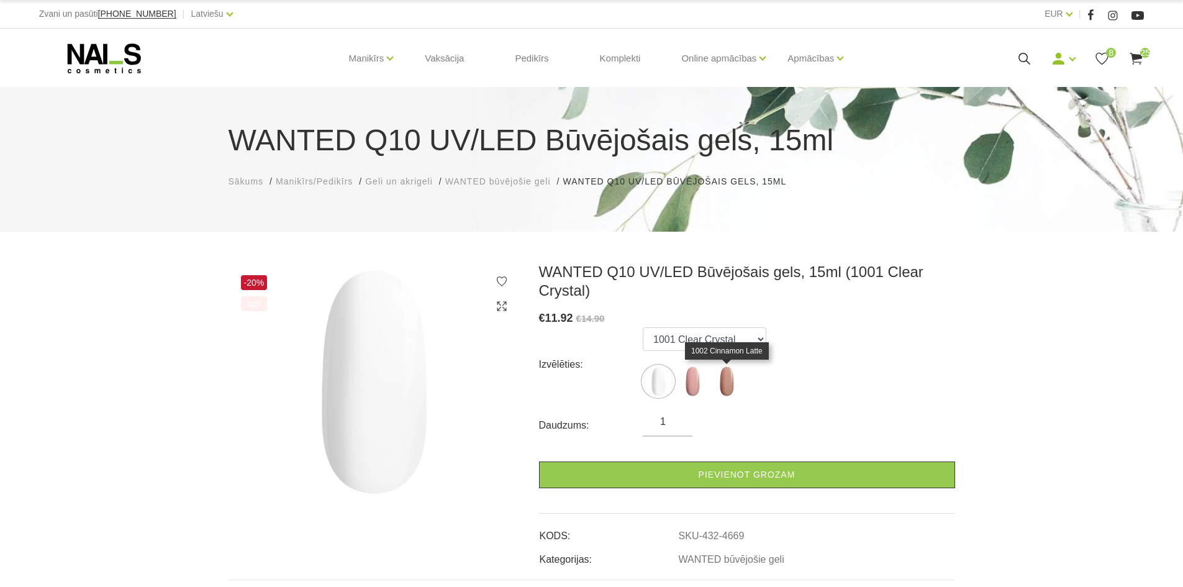
click at [721, 380] on img at bounding box center [726, 381] width 31 height 31
select select "4671"
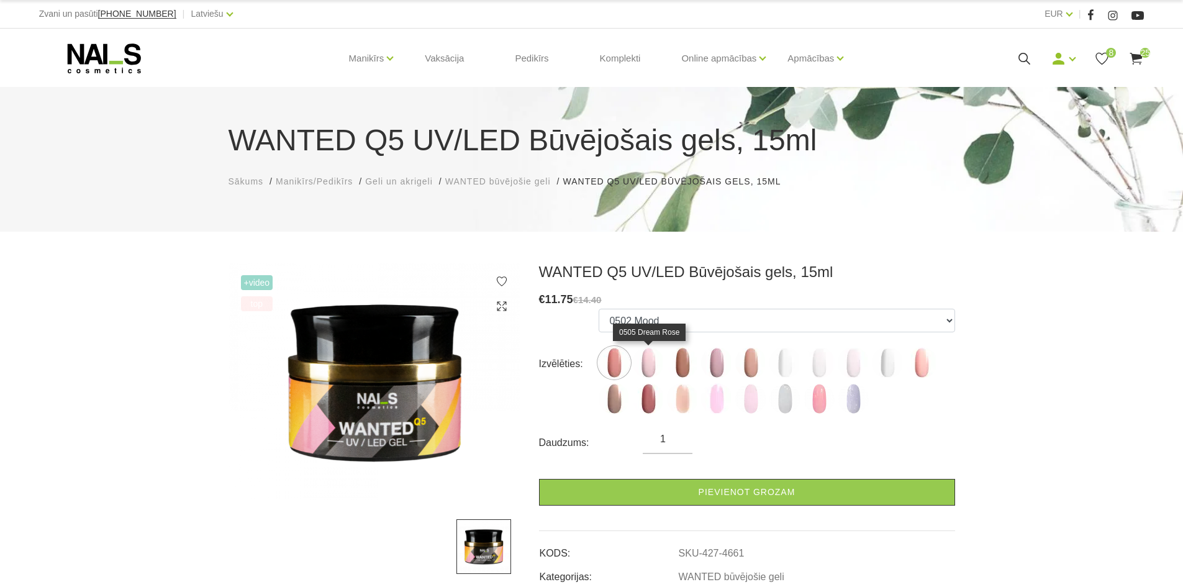
click at [652, 365] on img at bounding box center [648, 362] width 31 height 31
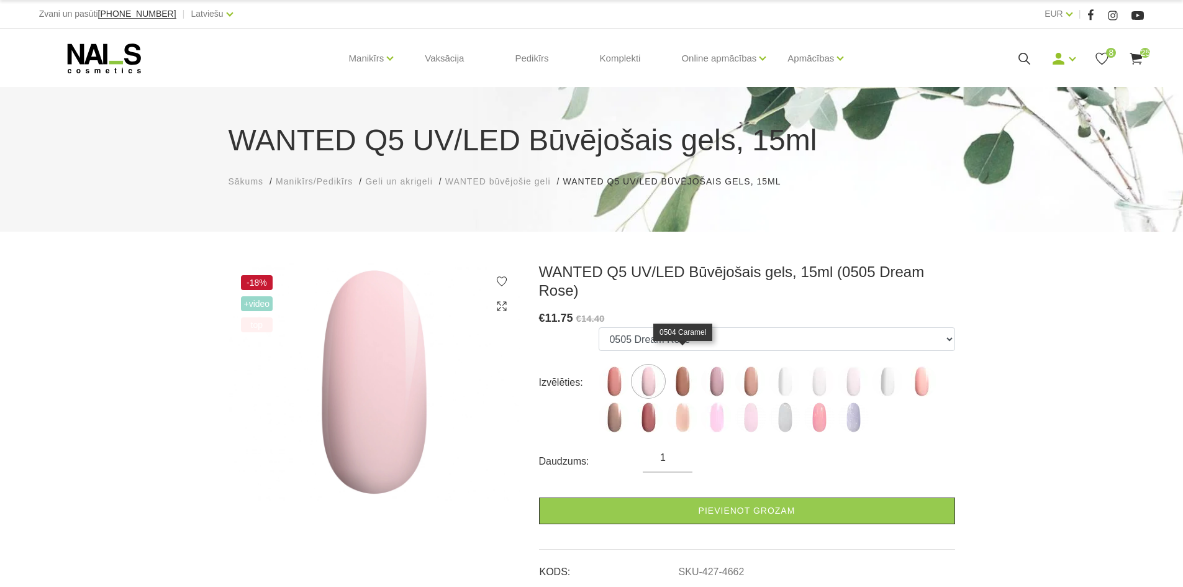
click at [677, 370] on img at bounding box center [682, 381] width 31 height 31
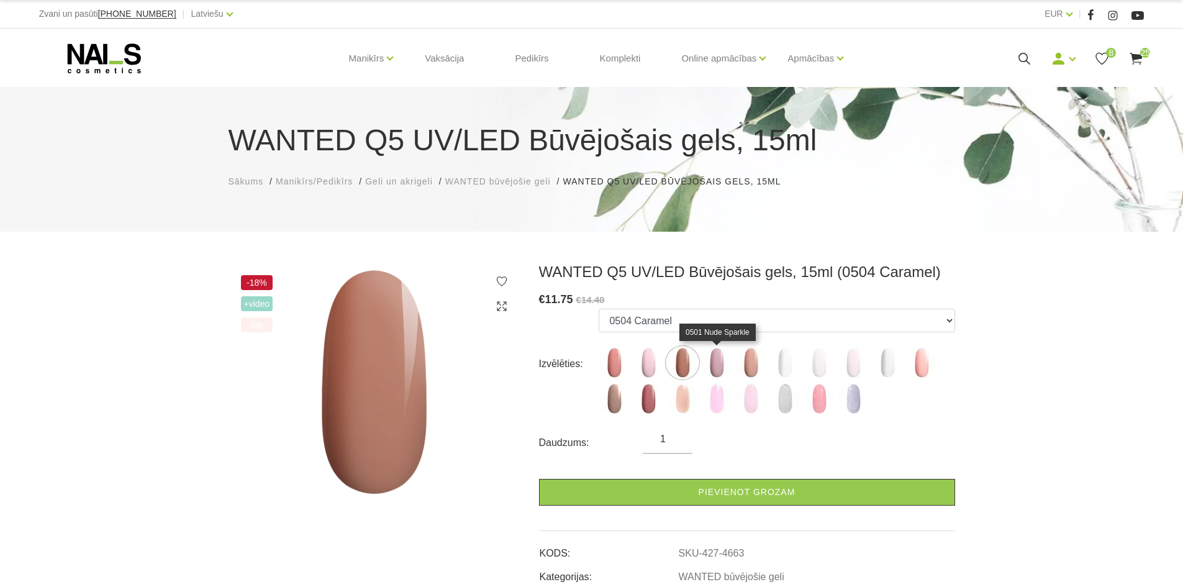
click at [714, 361] on img at bounding box center [716, 362] width 31 height 31
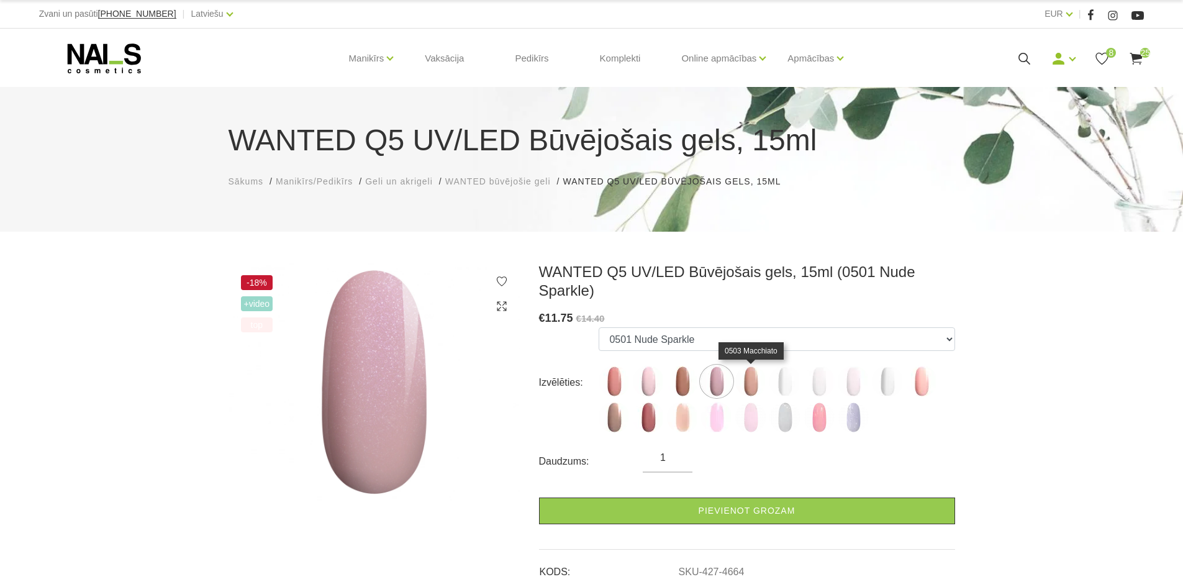
click at [753, 370] on img at bounding box center [750, 381] width 31 height 31
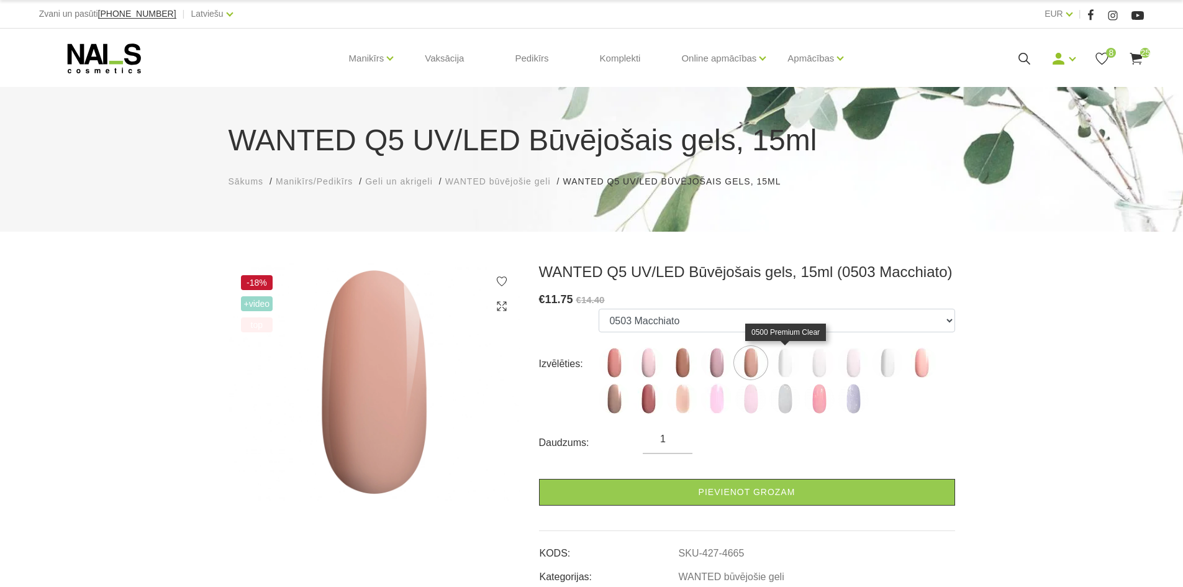
click at [785, 368] on img at bounding box center [784, 362] width 31 height 31
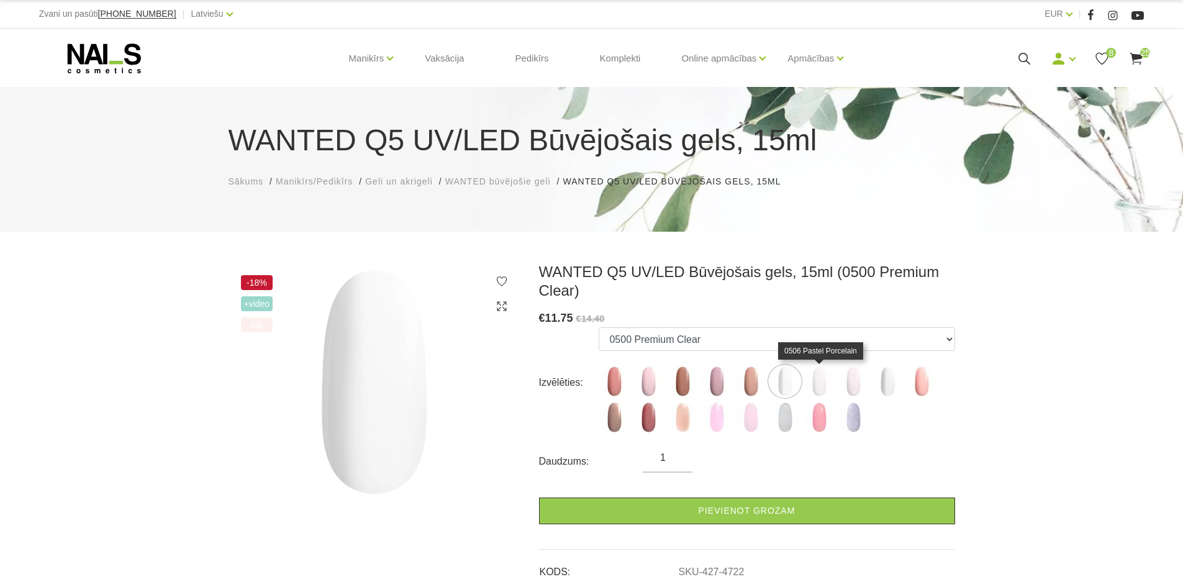
click at [824, 389] on img at bounding box center [819, 381] width 31 height 31
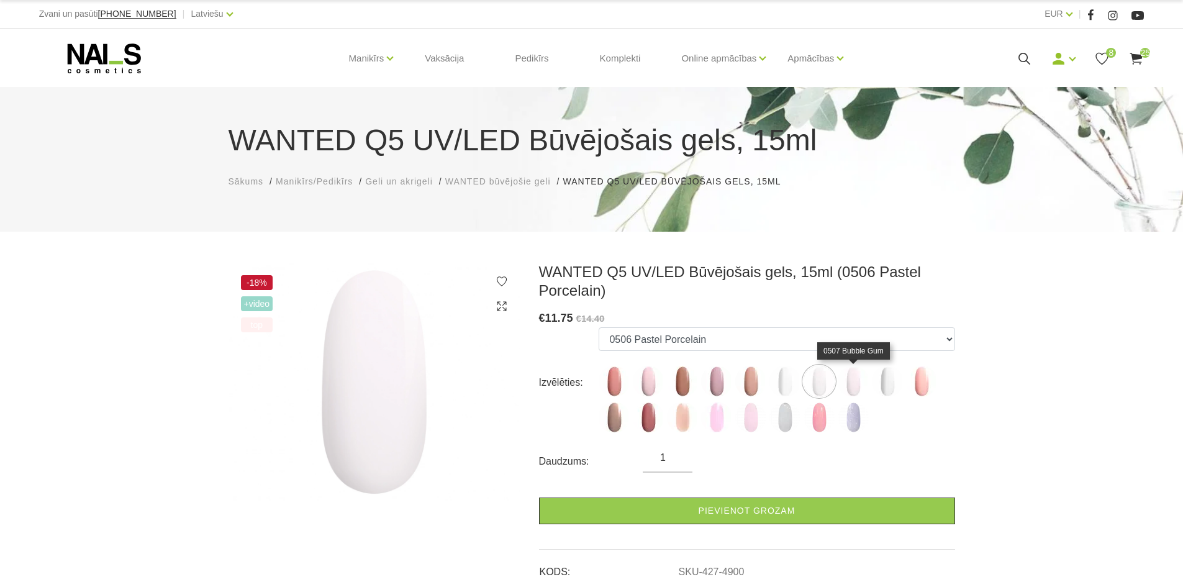
click at [847, 383] on img at bounding box center [853, 381] width 31 height 31
click at [886, 371] on img at bounding box center [887, 381] width 31 height 31
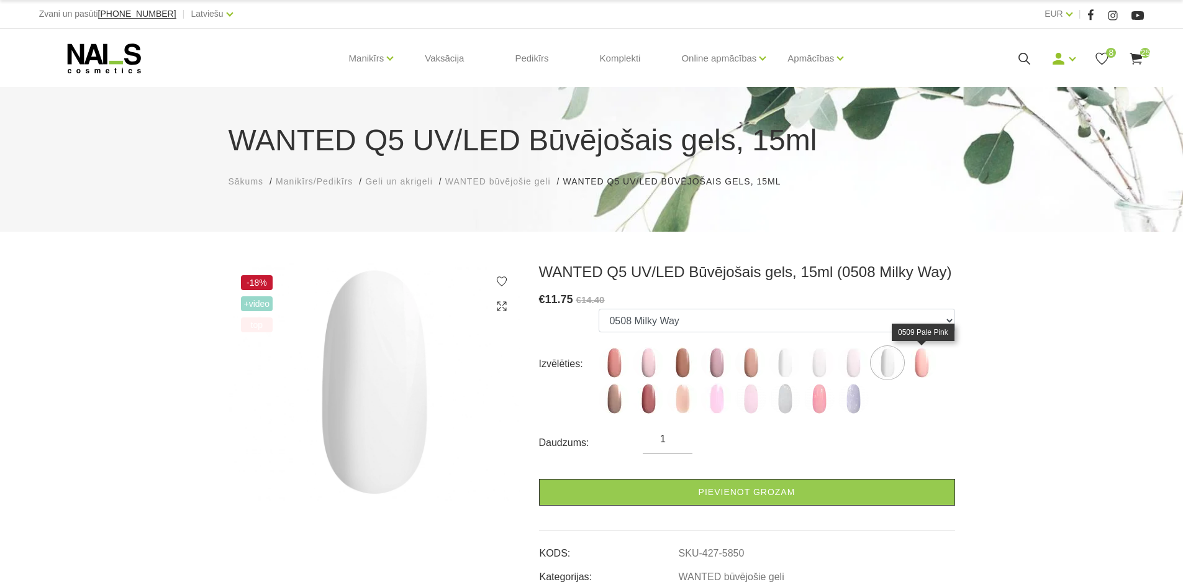
click at [921, 363] on img at bounding box center [921, 362] width 31 height 31
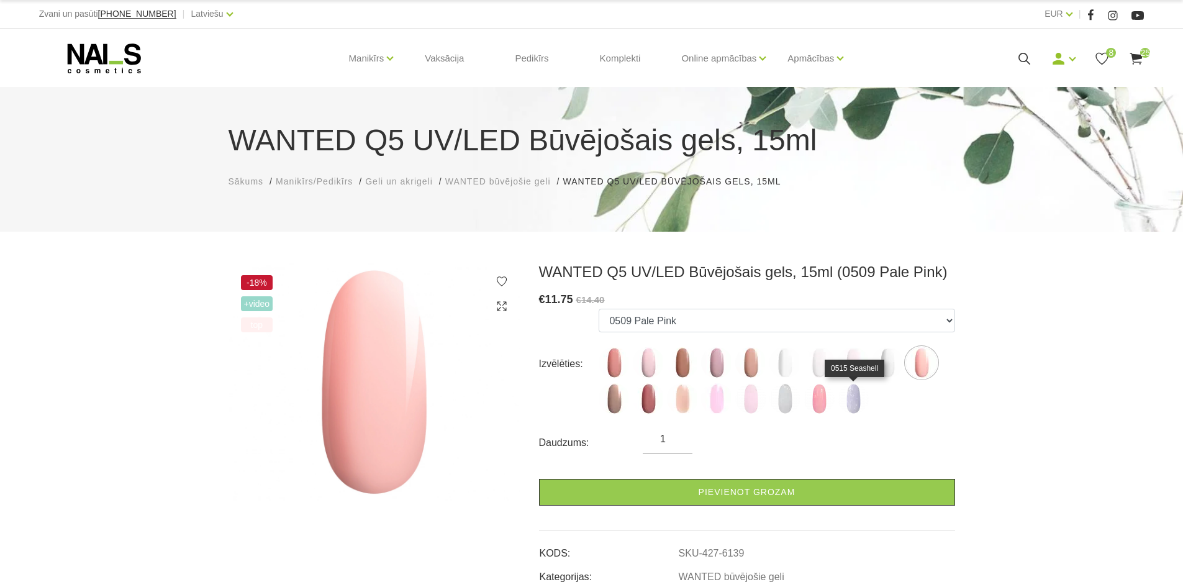
click at [861, 402] on img at bounding box center [853, 398] width 31 height 31
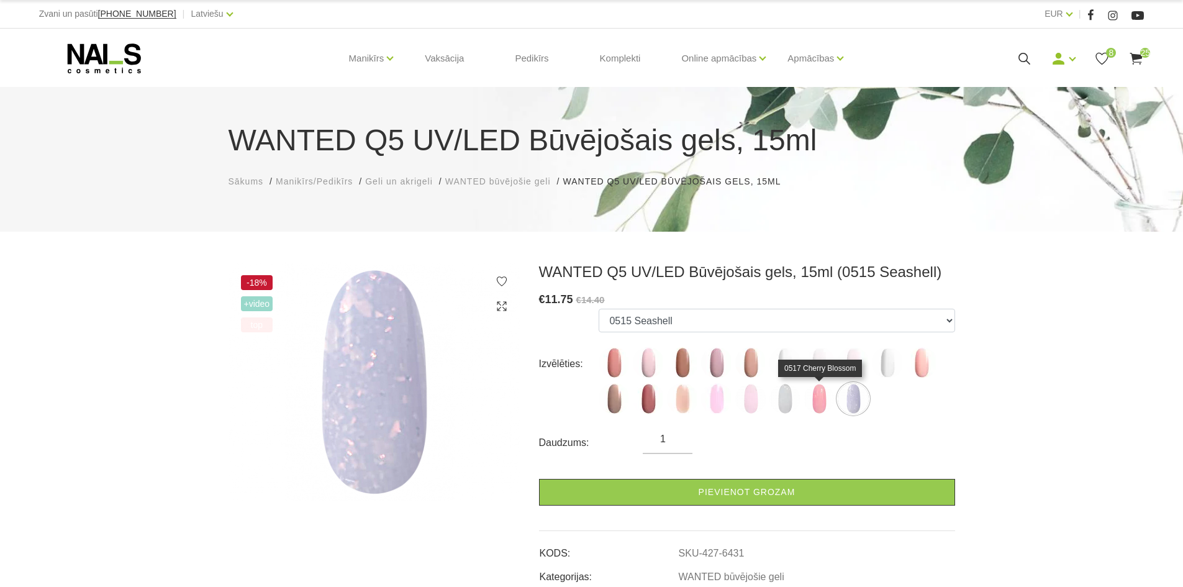
click at [819, 407] on img at bounding box center [819, 398] width 31 height 31
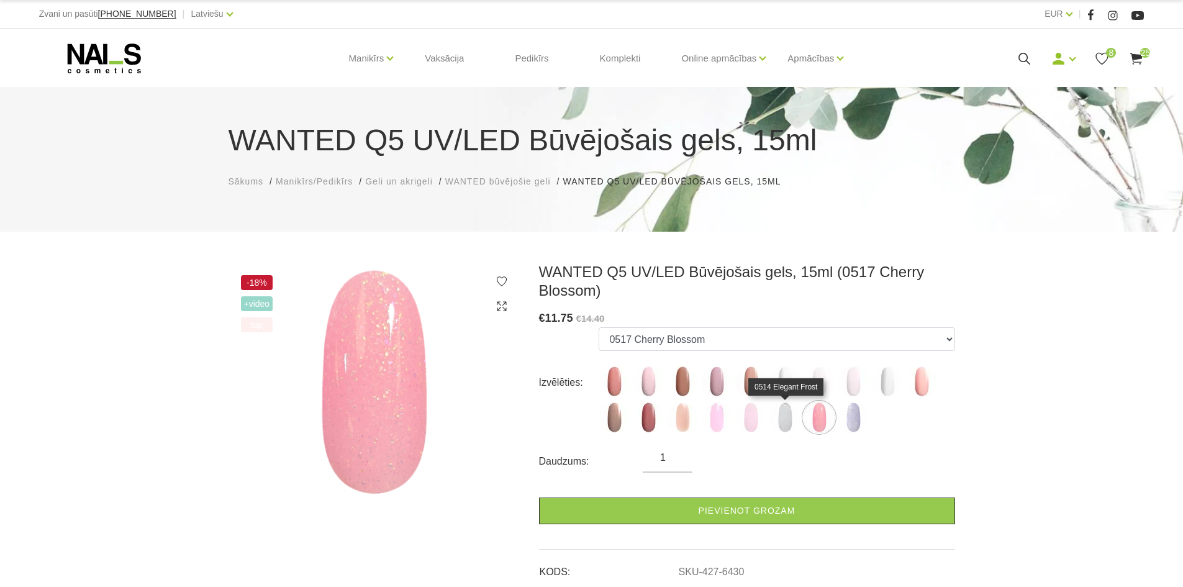
click at [779, 414] on img at bounding box center [784, 417] width 31 height 31
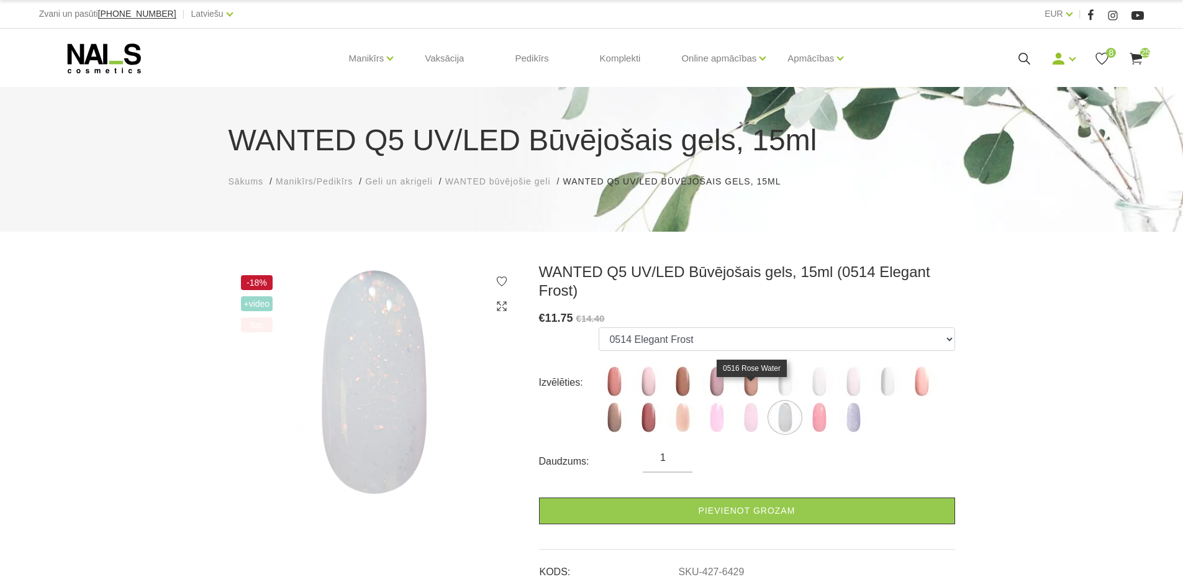
click at [742, 411] on img at bounding box center [750, 417] width 31 height 31
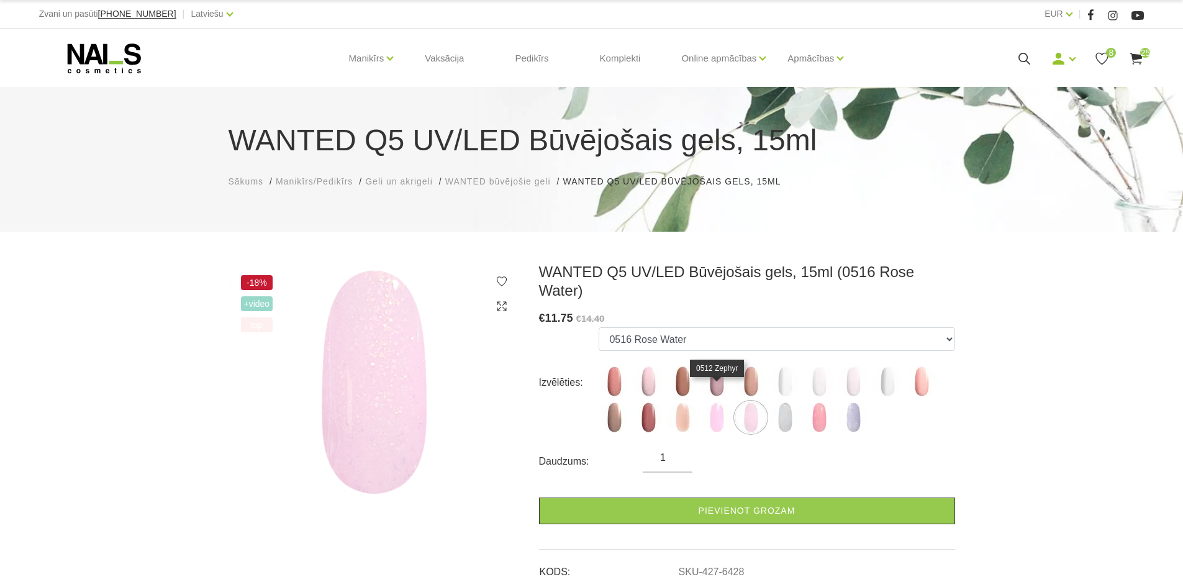
click at [717, 402] on img at bounding box center [716, 417] width 31 height 31
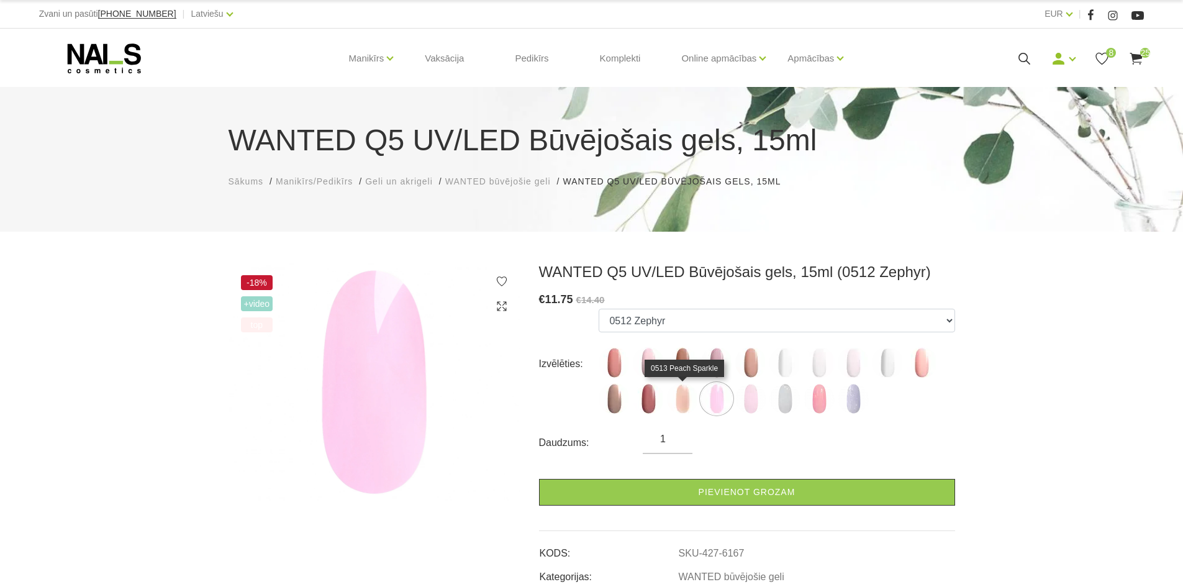
click at [688, 398] on img at bounding box center [682, 398] width 31 height 31
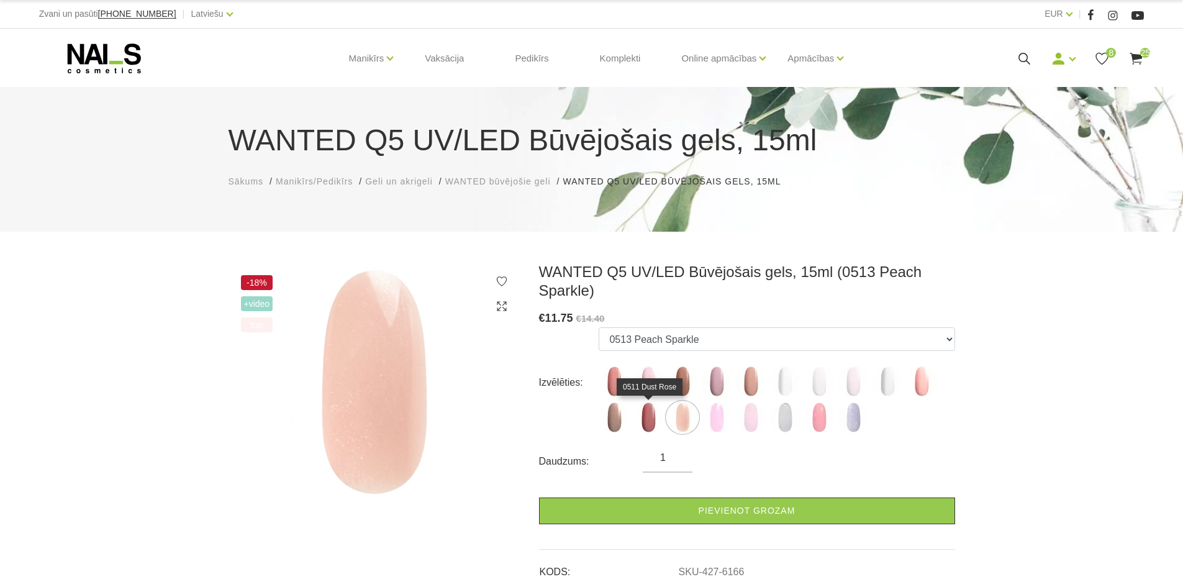
click at [642, 415] on img at bounding box center [648, 417] width 31 height 31
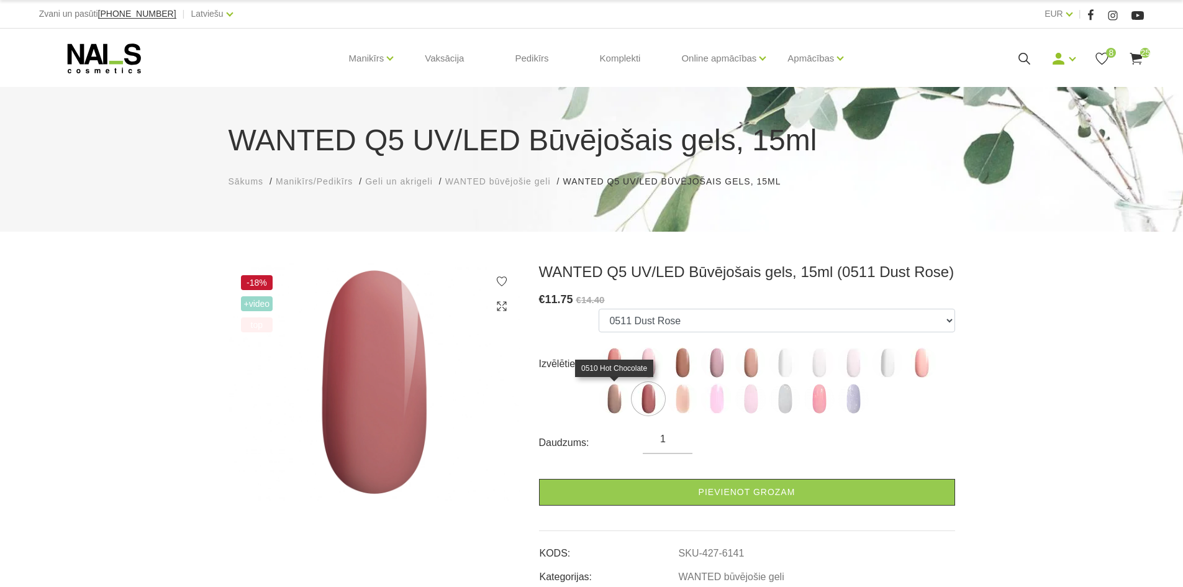
click at [603, 401] on img at bounding box center [614, 398] width 31 height 31
select select "6140"
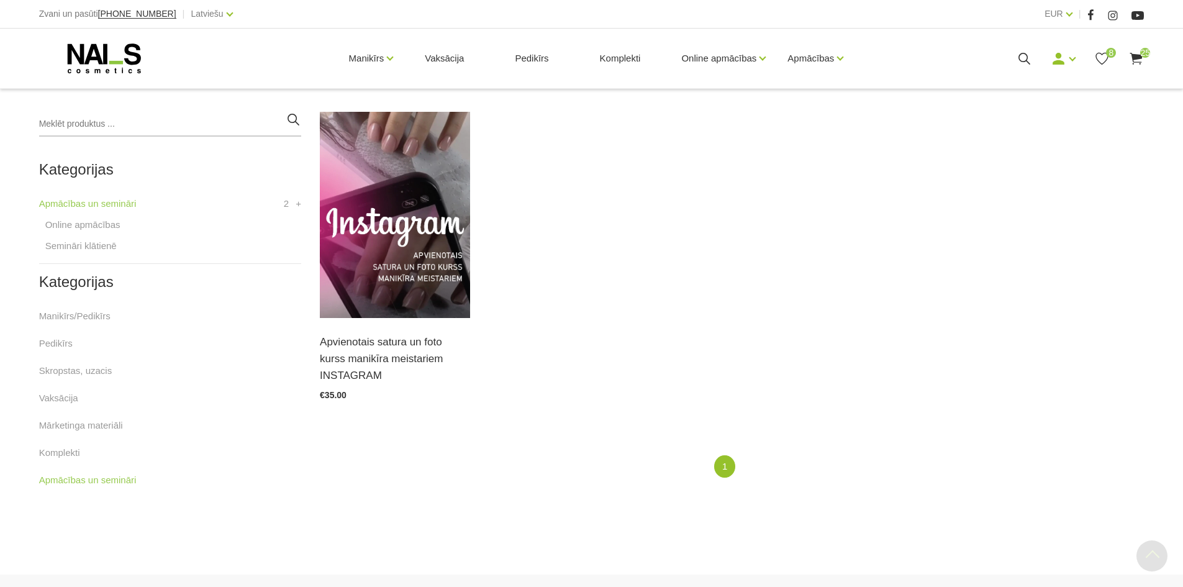
scroll to position [310, 0]
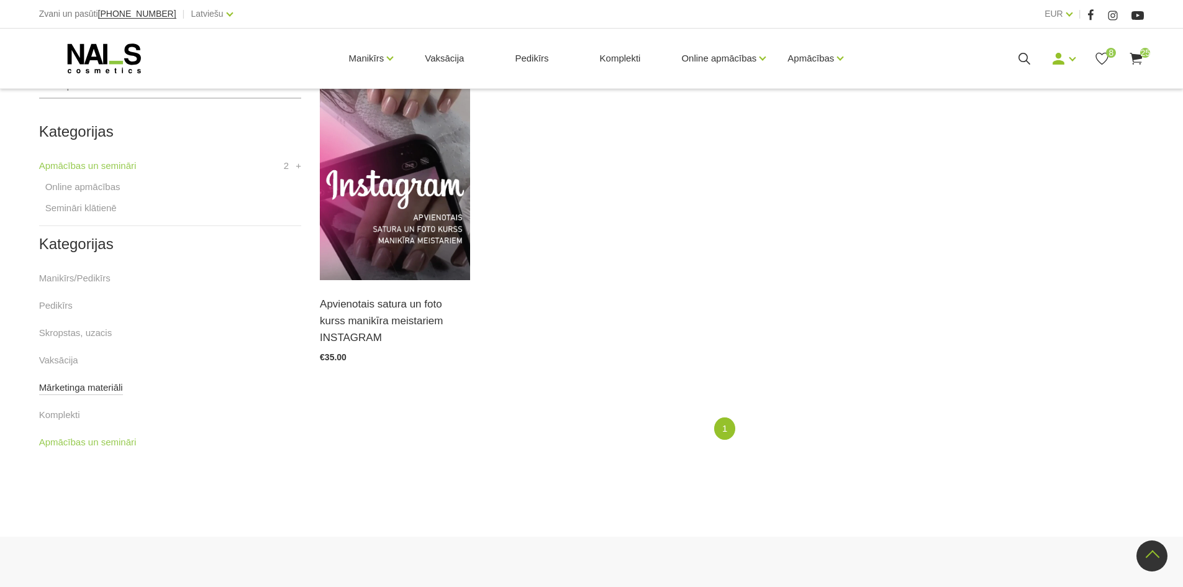
click at [76, 388] on link "Mārketinga materiāli" at bounding box center [81, 387] width 84 height 15
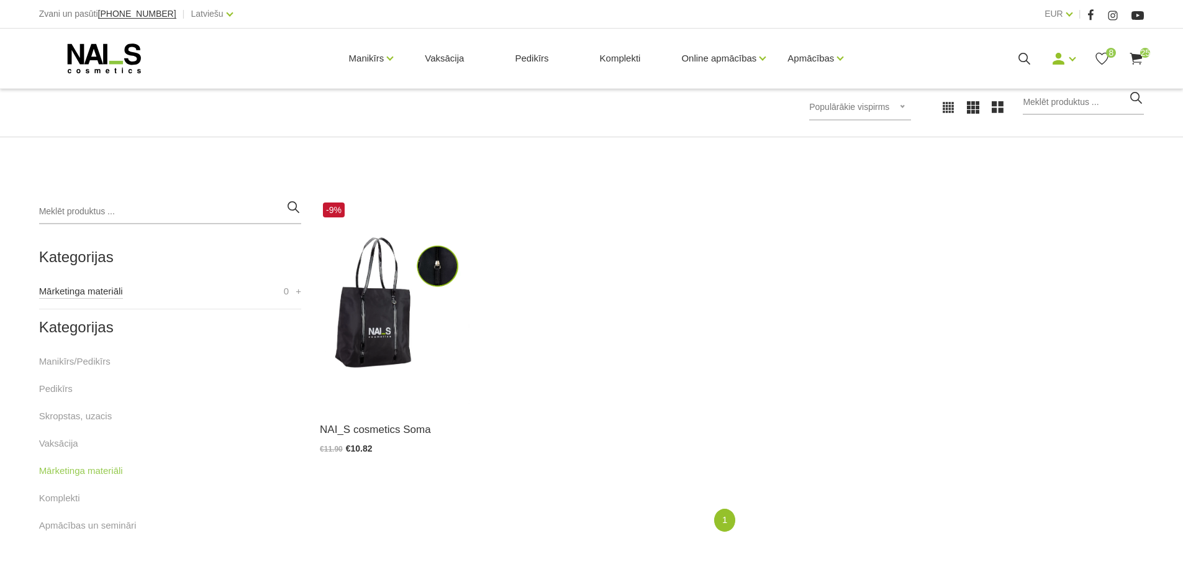
scroll to position [186, 0]
click at [67, 412] on link "Skropstas, uzacis" at bounding box center [75, 414] width 73 height 15
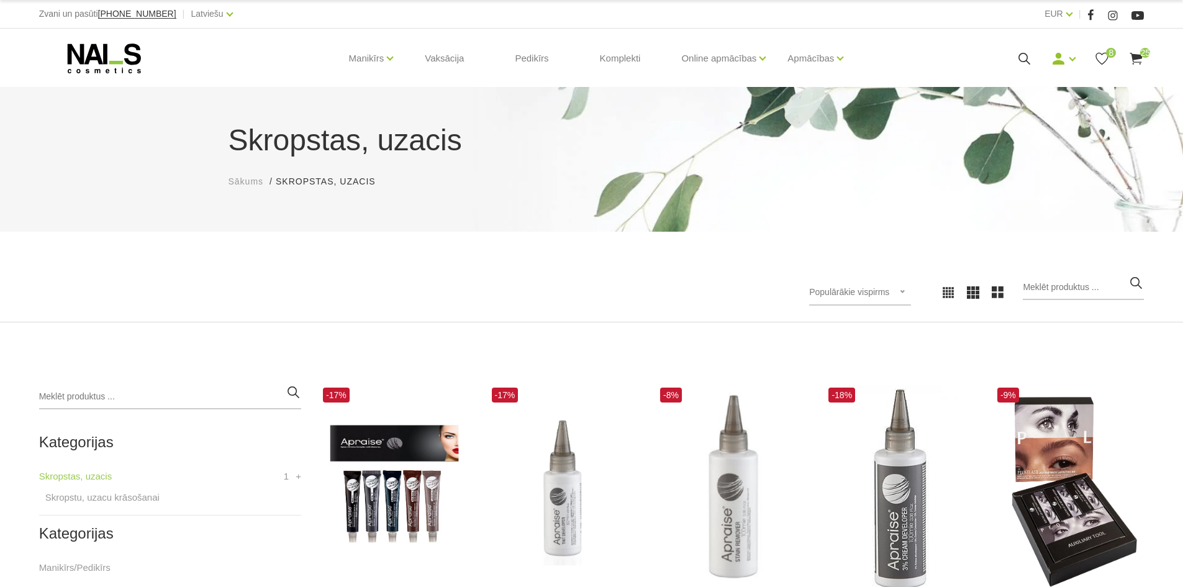
click at [1138, 56] on use at bounding box center [1136, 59] width 12 height 12
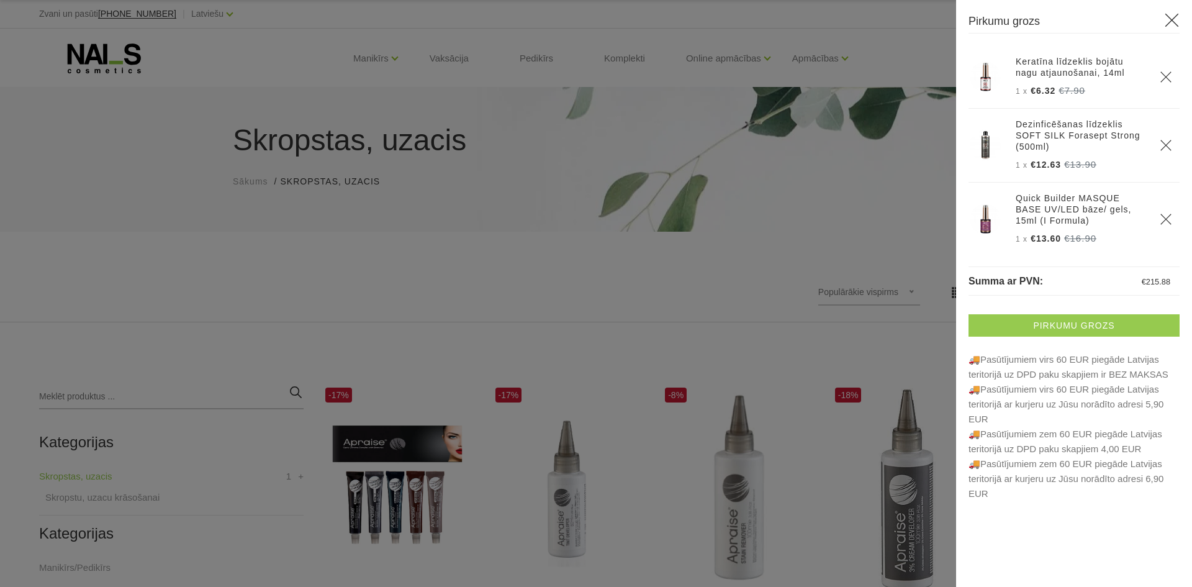
click at [1108, 327] on link "Pirkumu grozs" at bounding box center [1074, 325] width 211 height 22
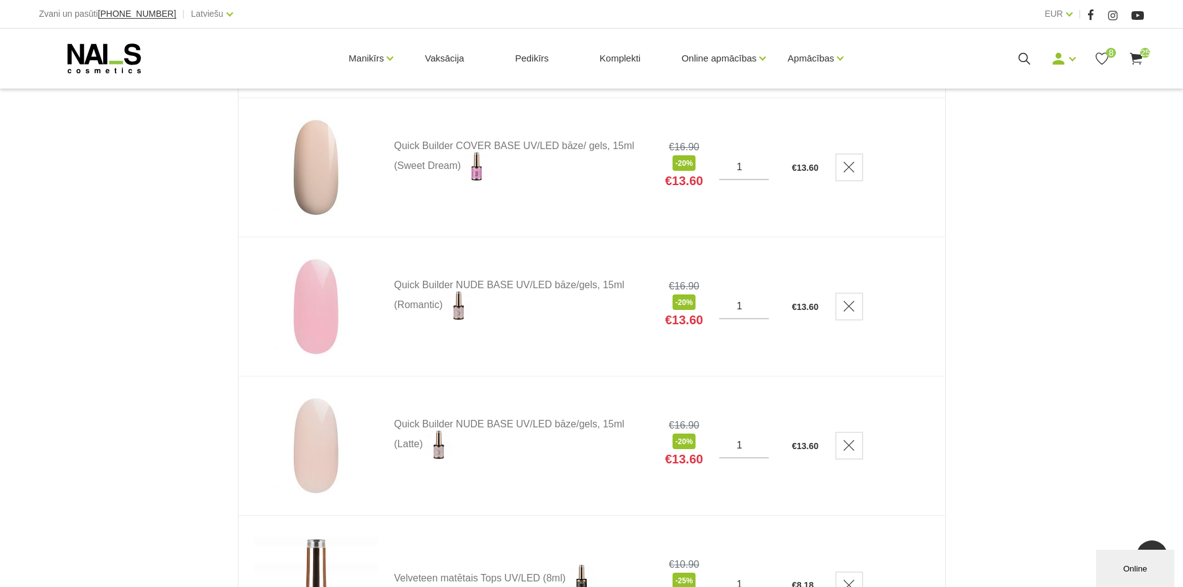
scroll to position [621, 0]
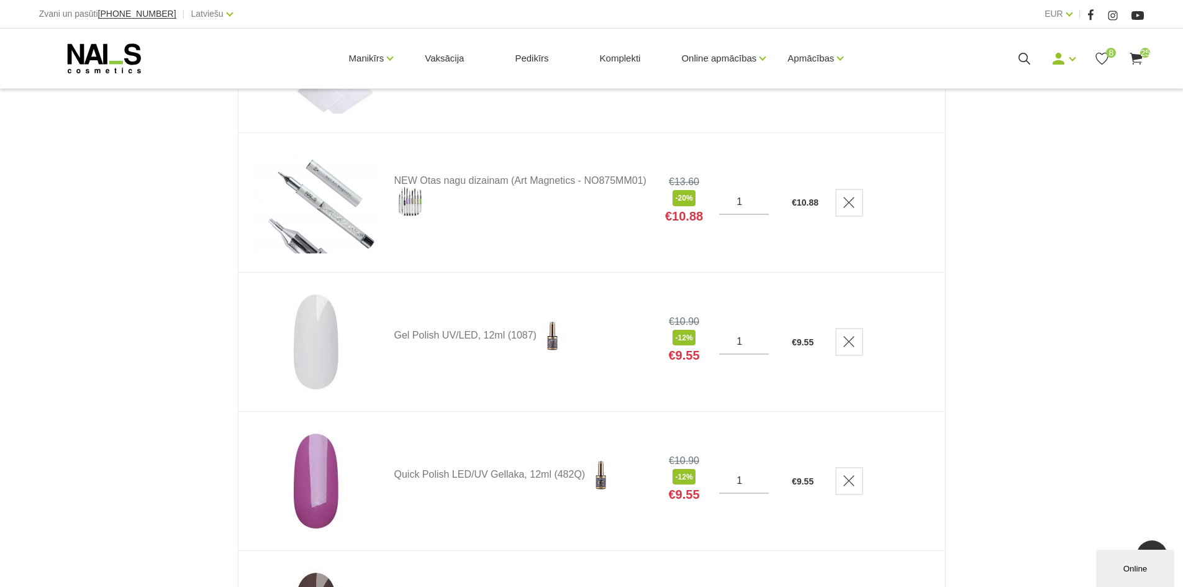
scroll to position [2526, 0]
